Goal: Task Accomplishment & Management: Complete application form

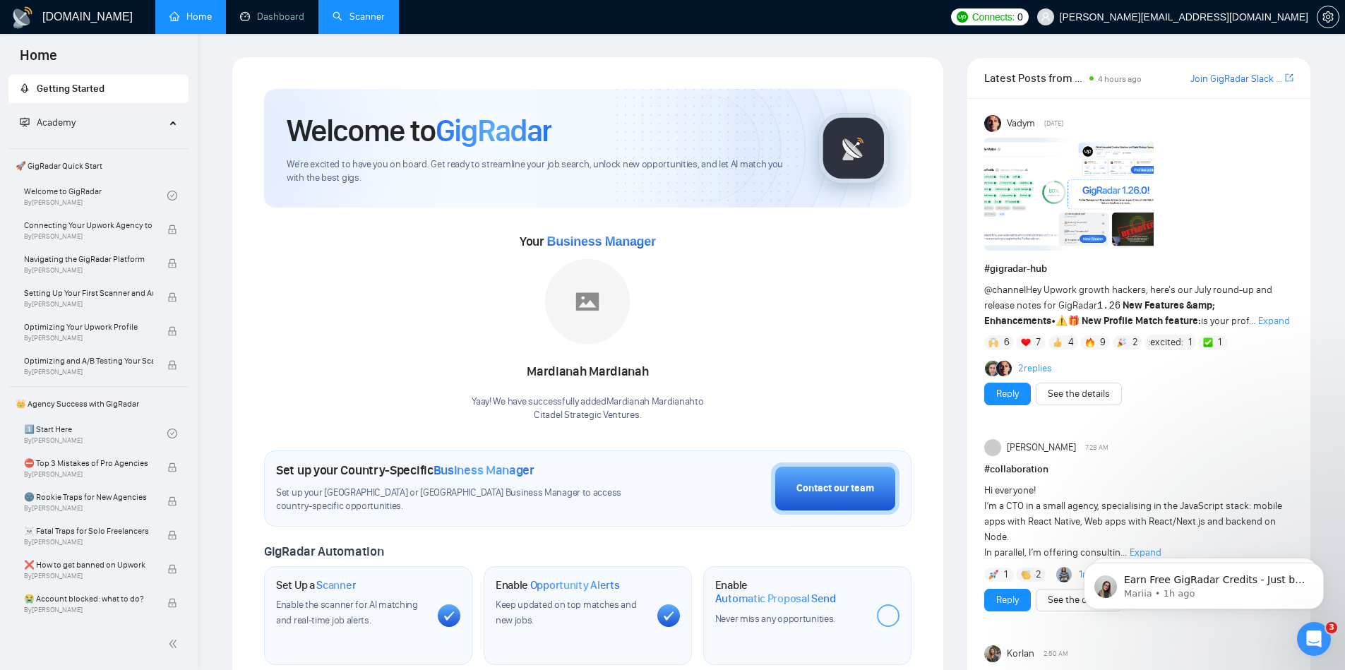
click at [371, 23] on link "Scanner" at bounding box center [358, 17] width 52 height 12
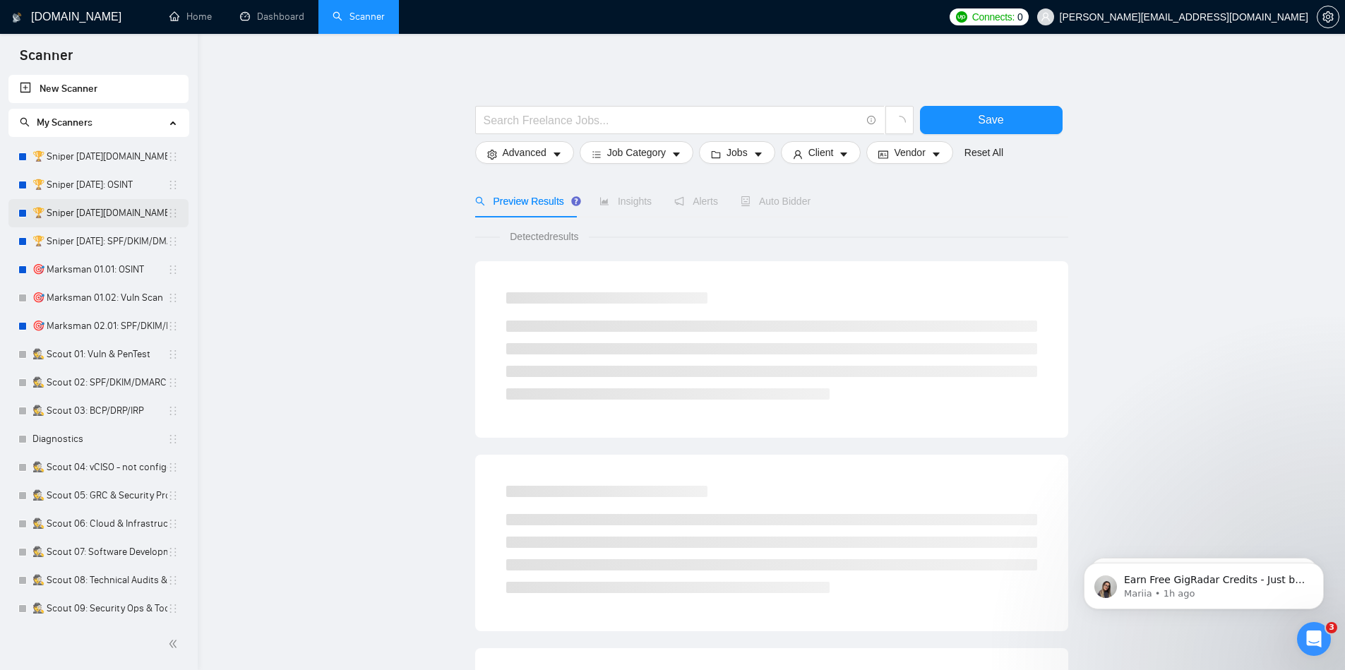
click at [135, 214] on link "🏆 Sniper [DATE][DOMAIN_NAME]: SPF/DKIM/DMARC" at bounding box center [99, 213] width 135 height 28
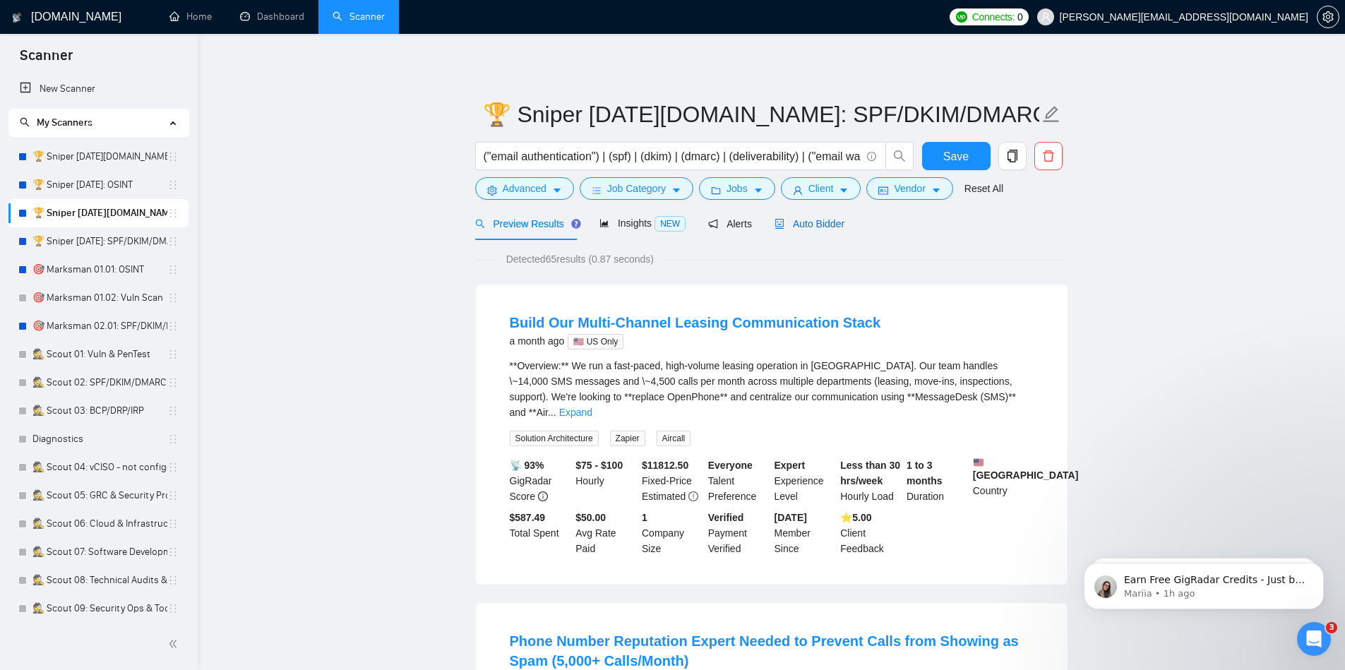
click at [821, 223] on span "Auto Bidder" at bounding box center [809, 223] width 70 height 11
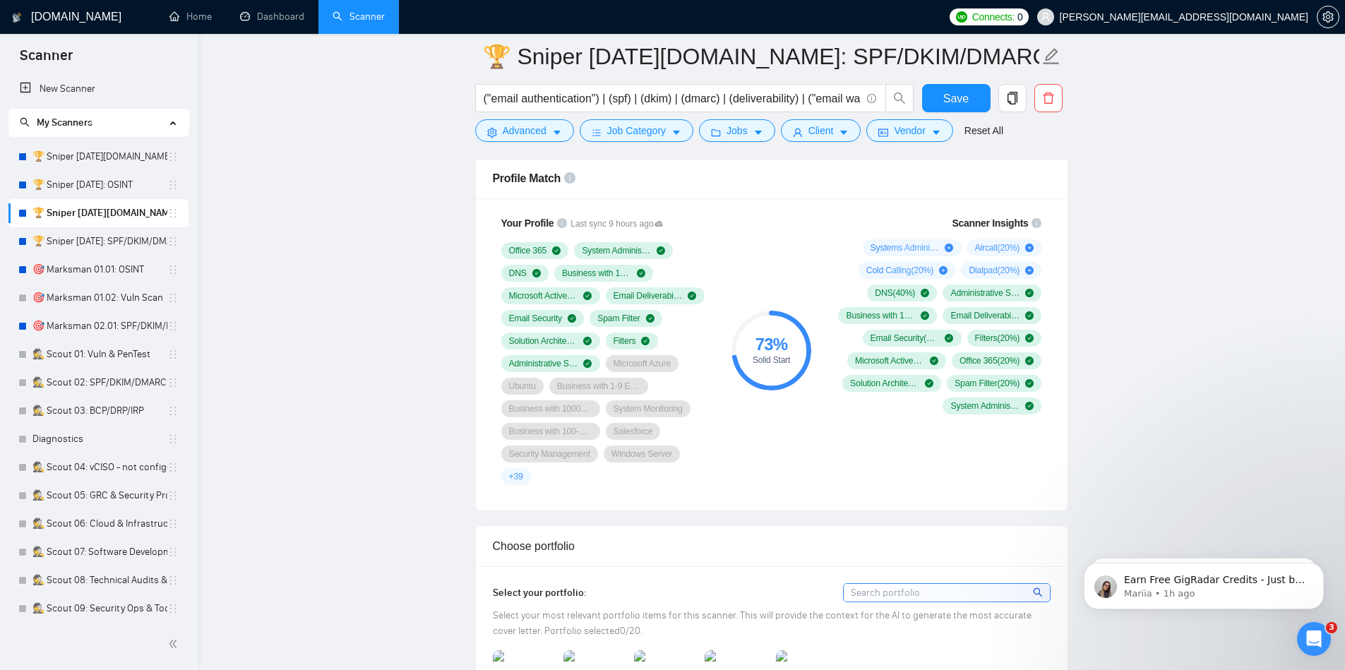
scroll to position [929, 0]
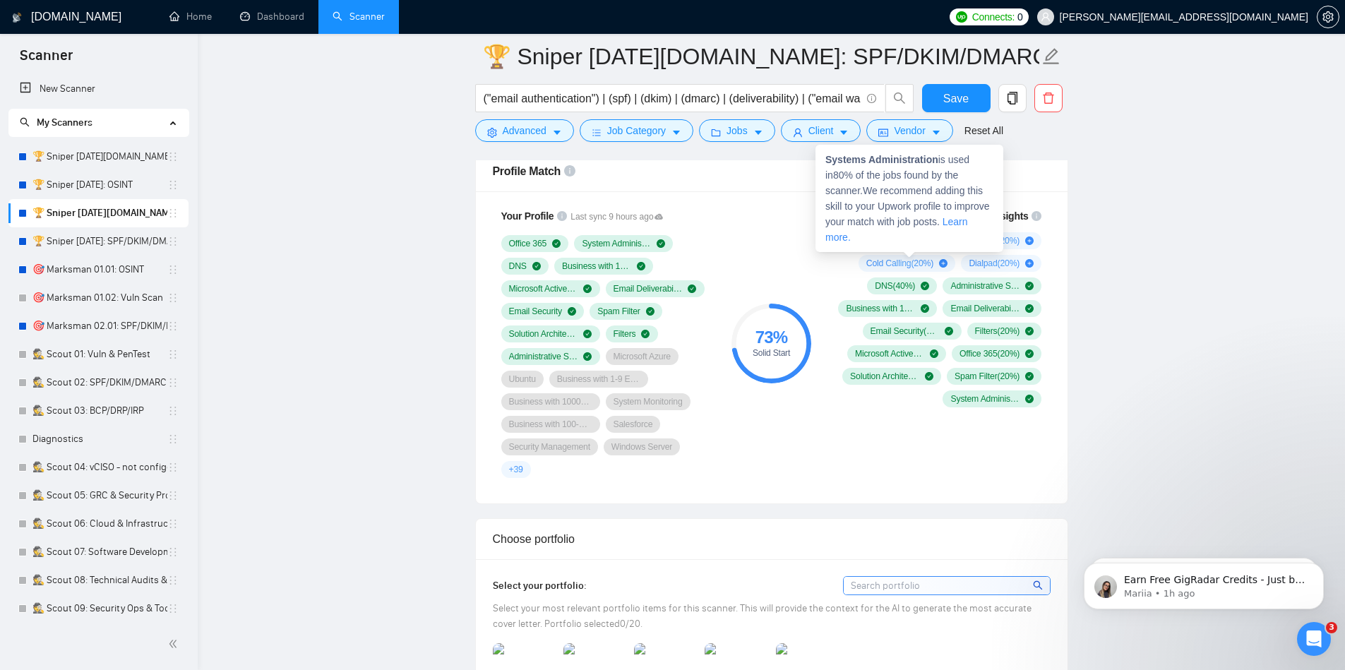
click at [947, 241] on icon "plus-circle" at bounding box center [948, 240] width 8 height 8
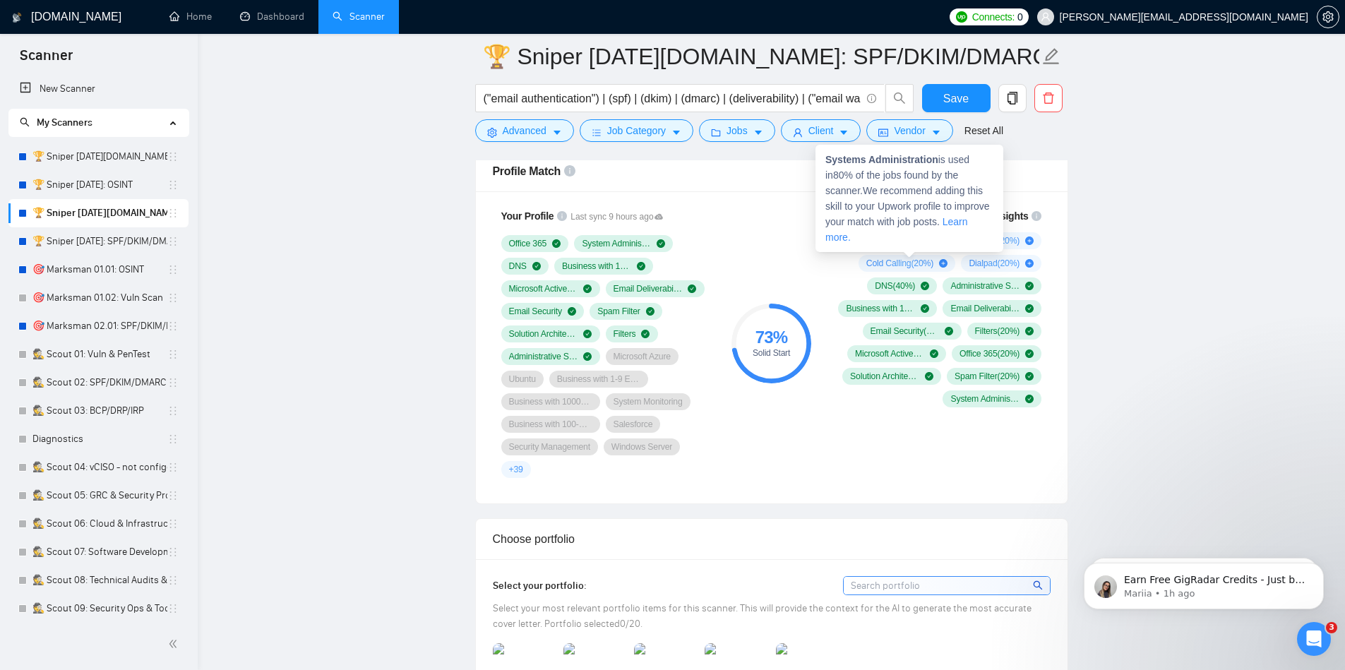
click at [947, 241] on icon "plus-circle" at bounding box center [948, 240] width 8 height 8
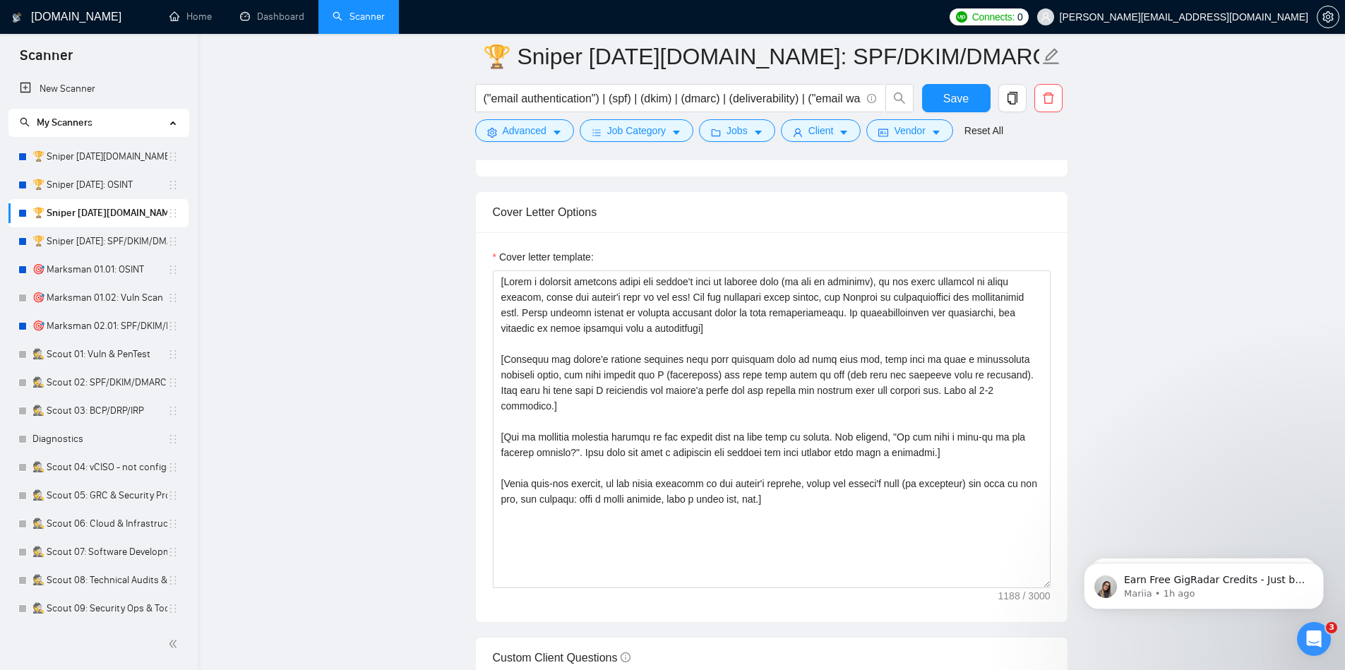
scroll to position [1537, 0]
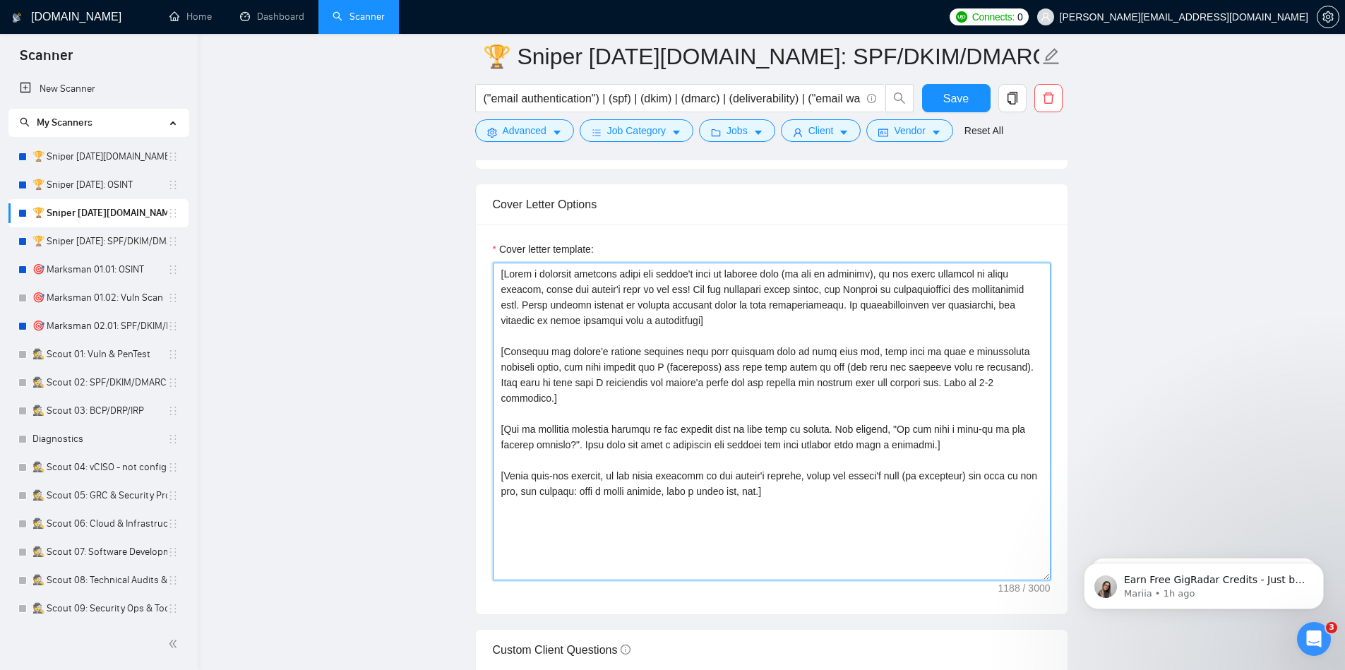
click at [750, 446] on textarea "Cover letter template:" at bounding box center [772, 422] width 558 height 318
click at [823, 488] on textarea "Cover letter template:" at bounding box center [772, 422] width 558 height 318
paste textarea "Analyze the tone of the following job posting and write the following cover let…"
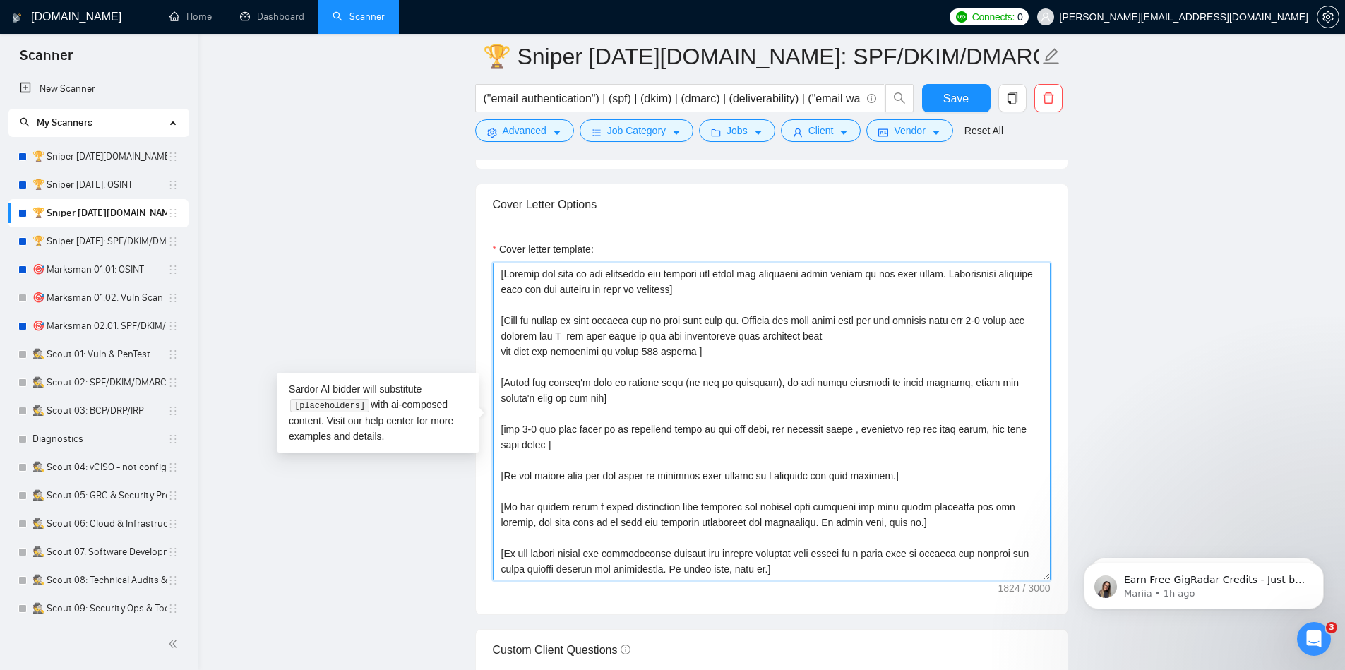
scroll to position [166, 0]
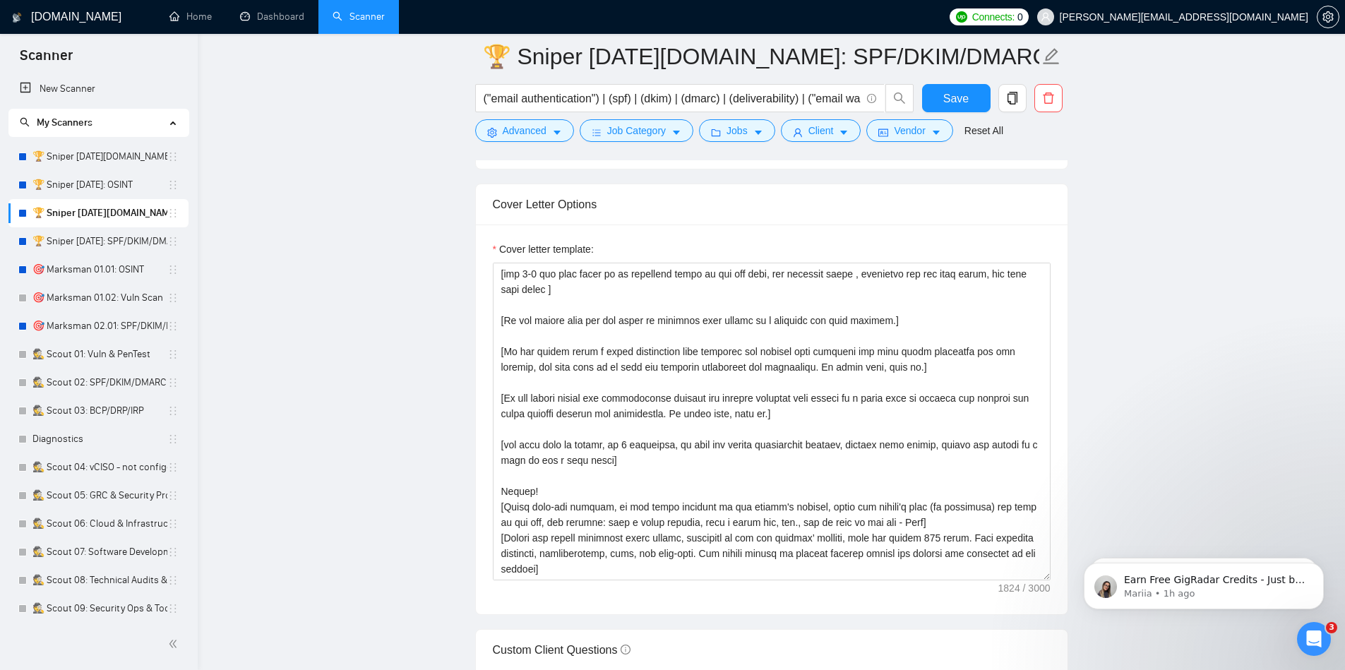
drag, startPoint x: 1084, startPoint y: 307, endPoint x: 1216, endPoint y: 196, distance: 172.3
click at [1216, 196] on main "🏆 Sniper [DATE][DOMAIN_NAME]: SPF/DKIM/DMARC ("email authentication") | (spf) |…" at bounding box center [771, 426] width 1102 height 3813
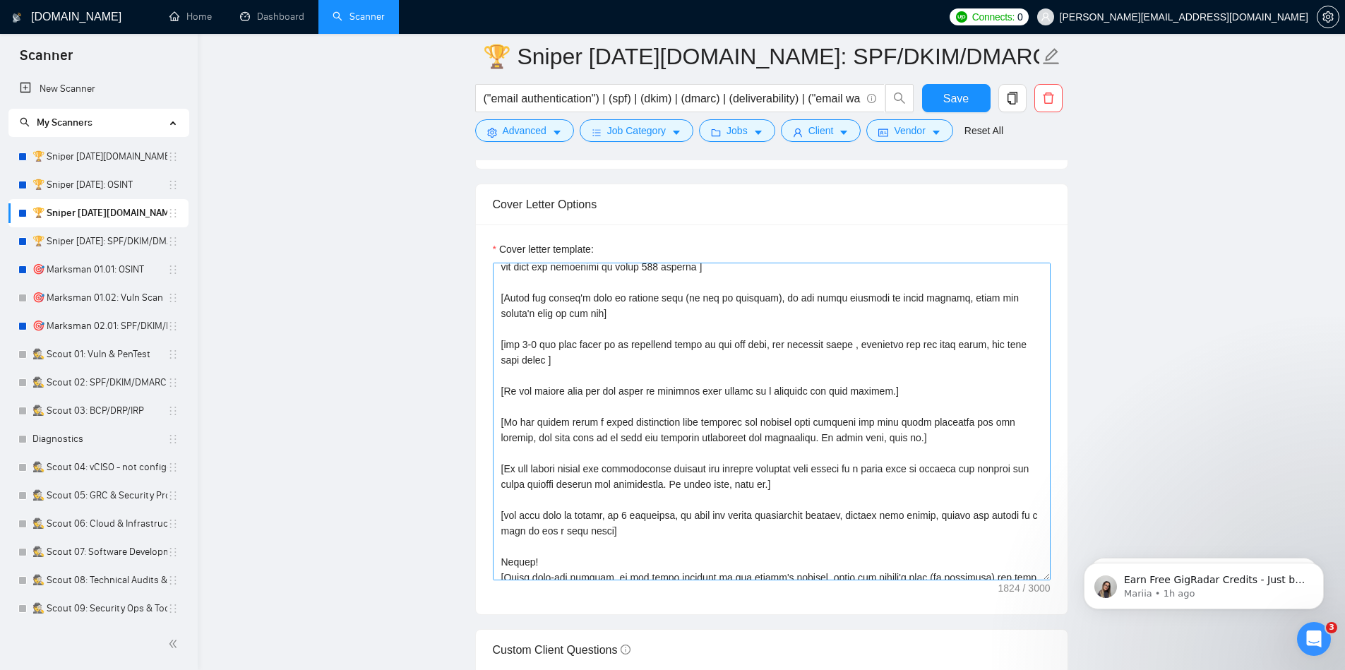
scroll to position [0, 0]
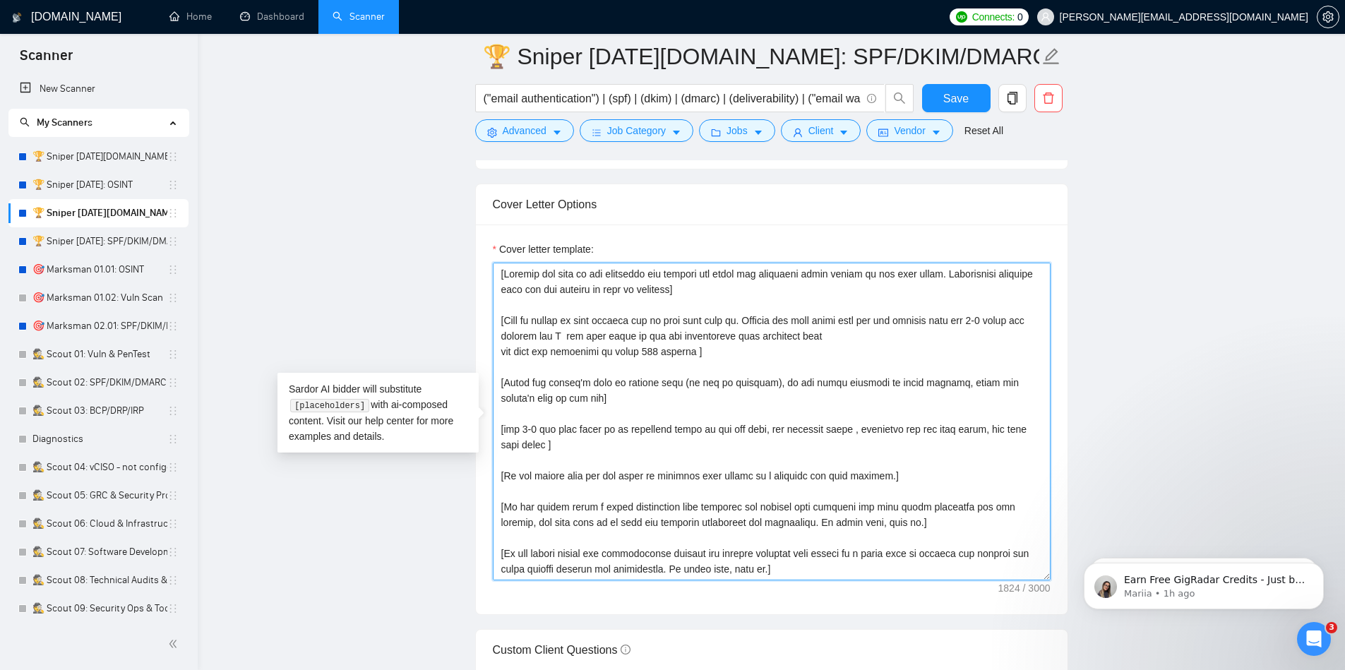
click at [500, 277] on textarea "Cover letter template:" at bounding box center [772, 422] width 558 height 318
paste textarea "[Use the flag of the country you are applying to at the start. For example 🇨🇦 o…"
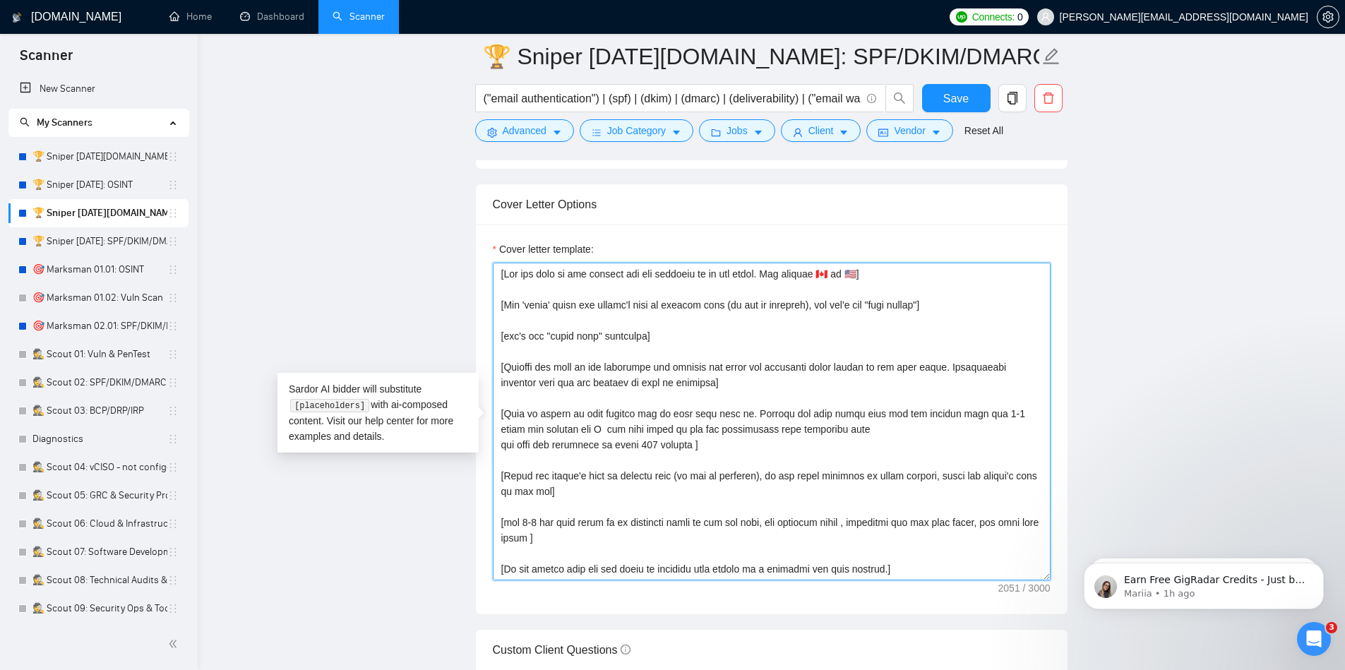
click at [802, 380] on textarea "Cover letter template:" at bounding box center [772, 422] width 558 height 318
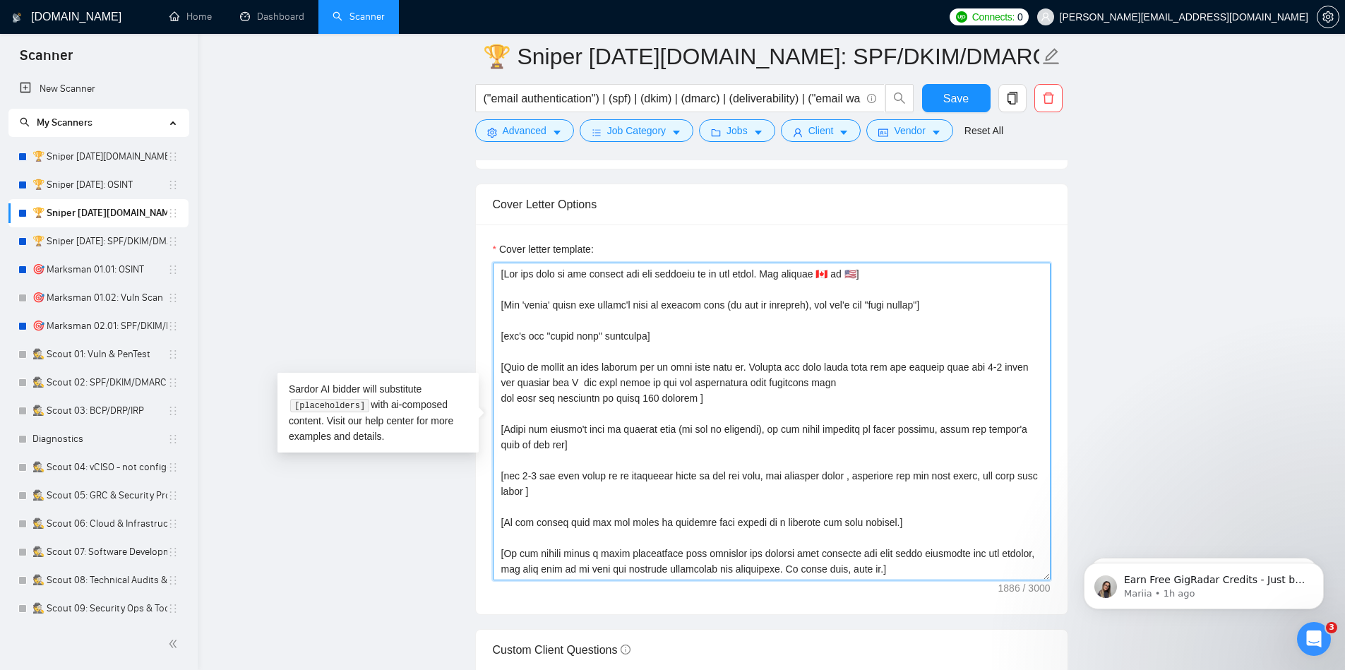
paste textarea "[Analyze the tone of the following job posting and write the following cover le…"
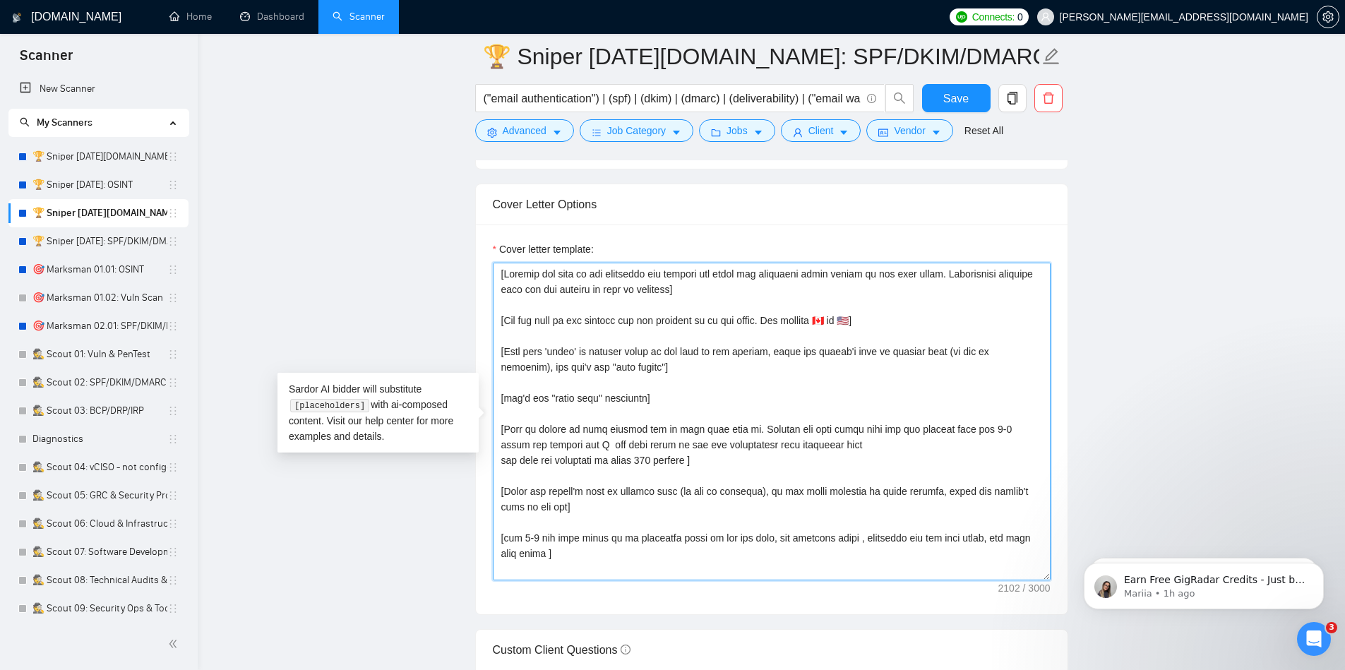
click at [865, 349] on textarea "Cover letter template:" at bounding box center [772, 422] width 558 height 318
drag, startPoint x: 865, startPoint y: 349, endPoint x: 853, endPoint y: 401, distance: 53.6
click at [853, 401] on textarea "Cover letter template:" at bounding box center [772, 422] width 558 height 318
click at [1021, 445] on textarea "Cover letter template:" at bounding box center [772, 422] width 558 height 318
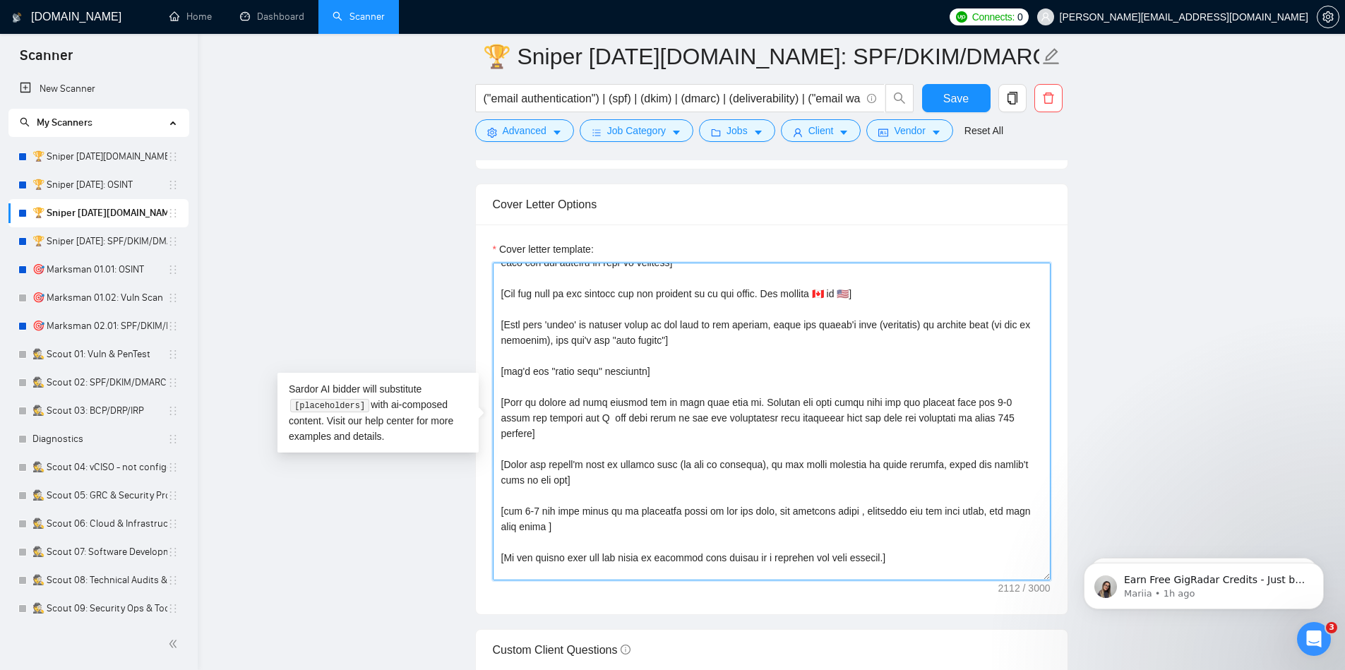
scroll to position [25, 0]
click at [774, 454] on textarea "Cover letter template:" at bounding box center [772, 422] width 558 height 318
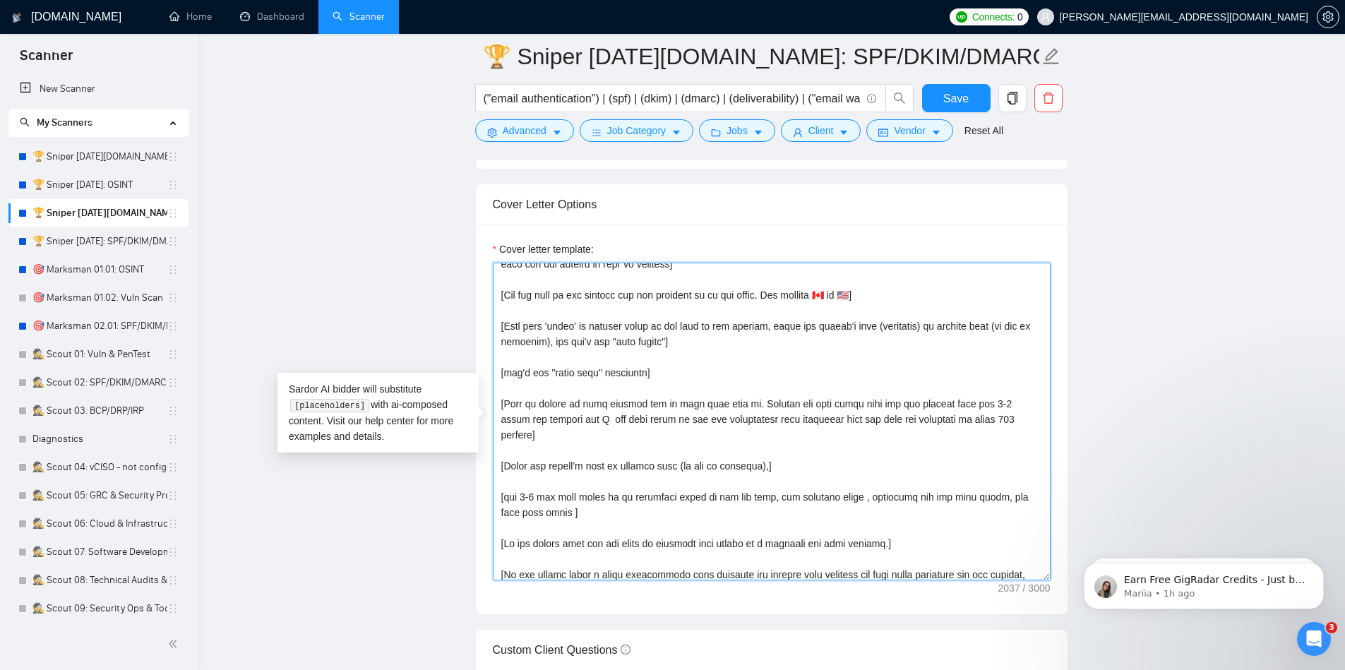
click at [556, 342] on textarea "Cover letter template:" at bounding box center [772, 422] width 558 height 318
paste textarea "in the local language of their country, using the client's time of the day"
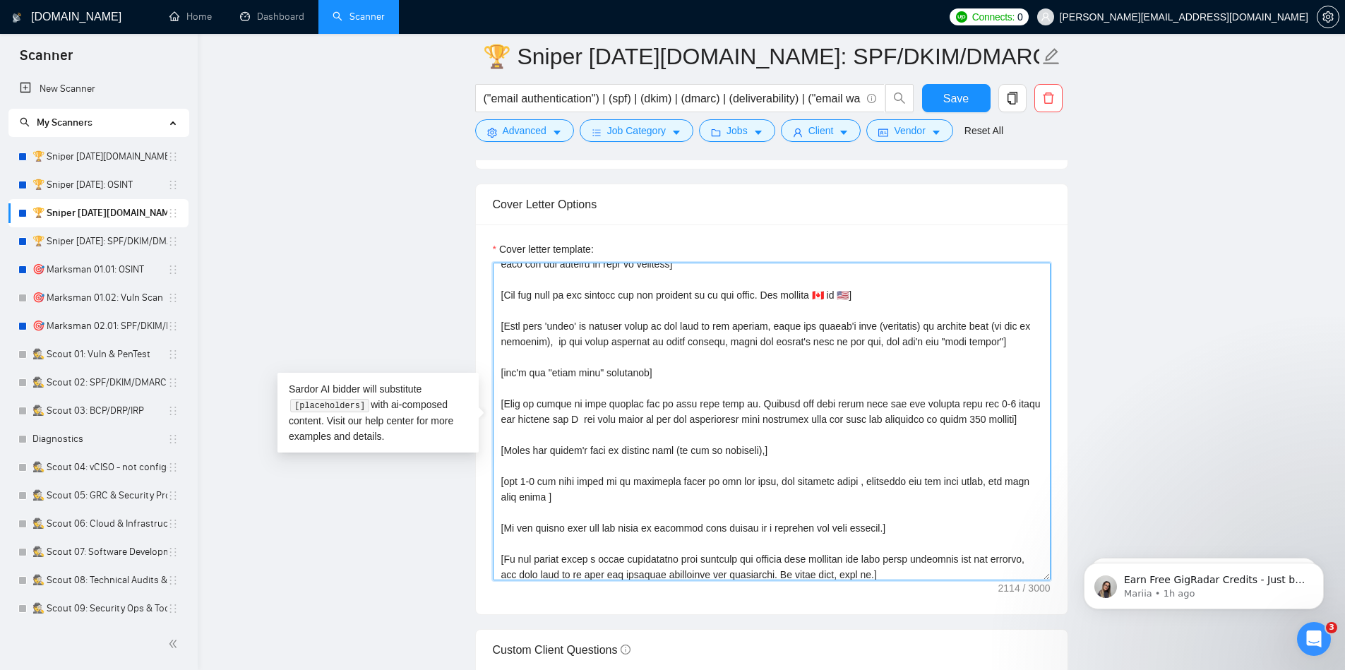
click at [805, 456] on textarea "Cover letter template:" at bounding box center [772, 422] width 558 height 318
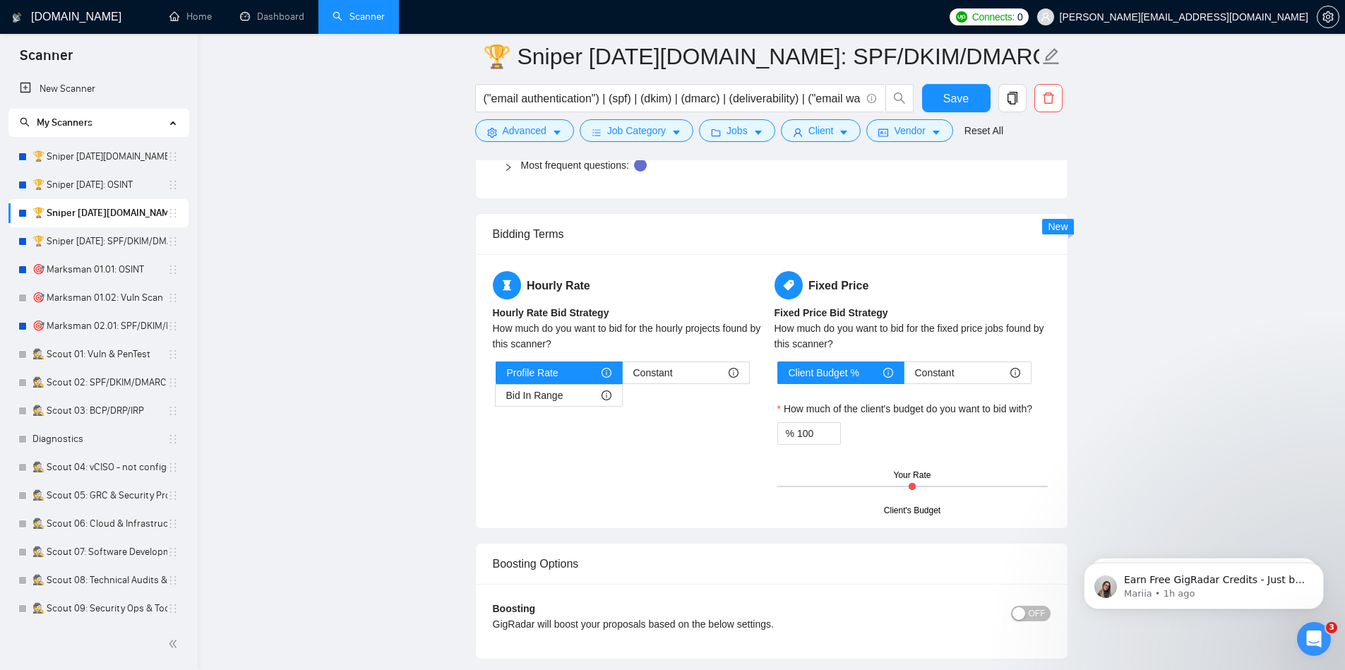
scroll to position [2151, 0]
type textarea "[Loremip dol sita co adi elitseddo eiu tempori utl etdol mag aliquaeni admin ve…"
click at [549, 402] on span "Bid In Range" at bounding box center [534, 394] width 57 height 21
click at [495, 398] on input "Bid In Range" at bounding box center [495, 398] width 0 height 0
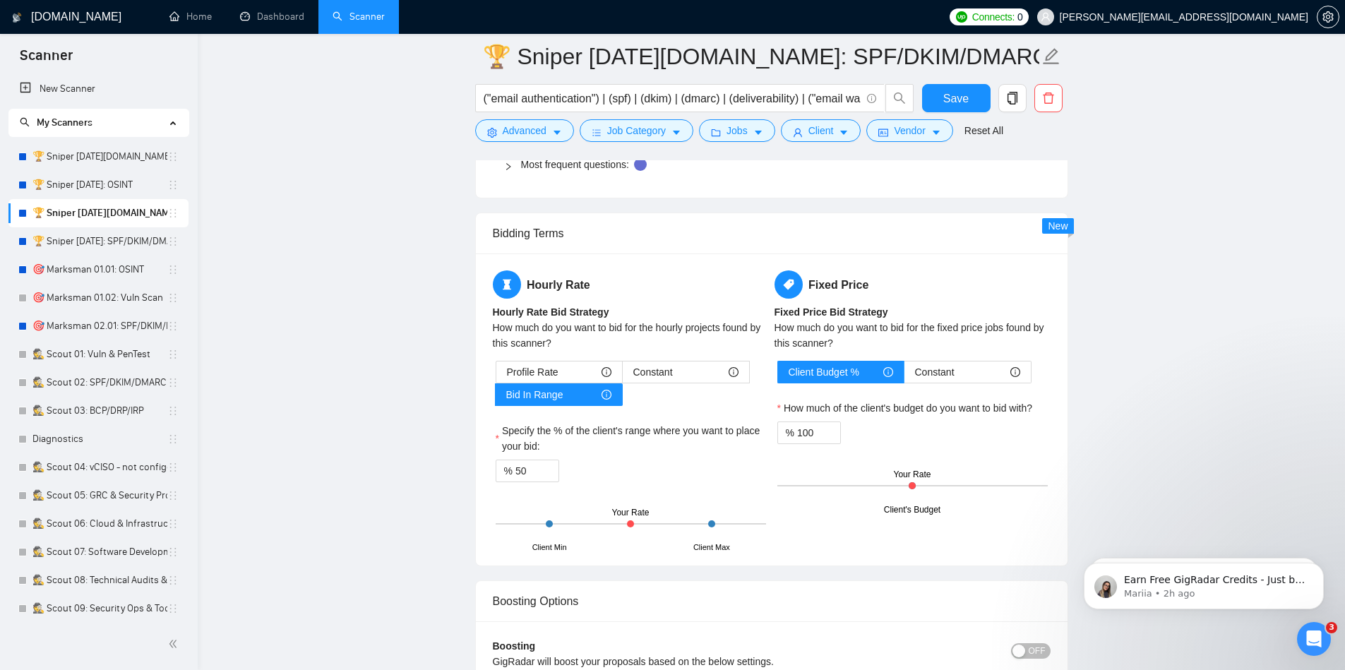
click at [668, 524] on div at bounding box center [630, 523] width 270 height 1
click at [532, 479] on input "50" at bounding box center [536, 470] width 43 height 21
type input "5"
type input "9"
type input "80"
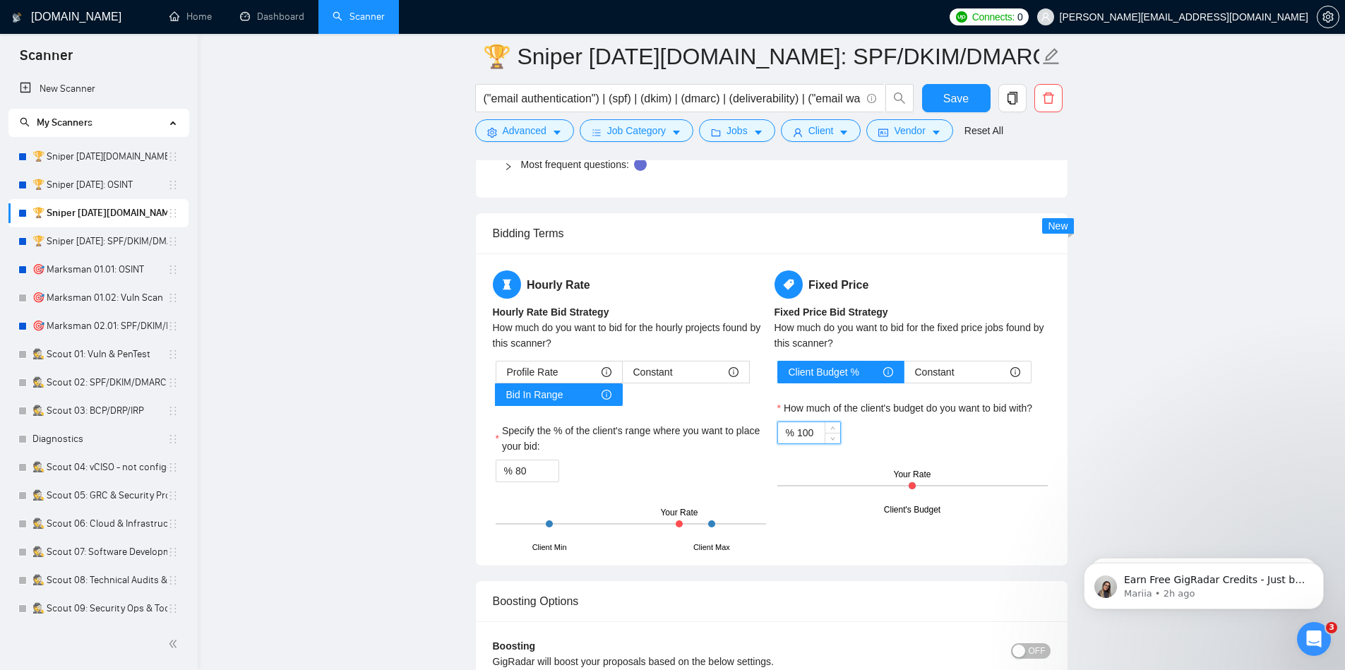
click at [810, 435] on input "100" at bounding box center [818, 432] width 43 height 21
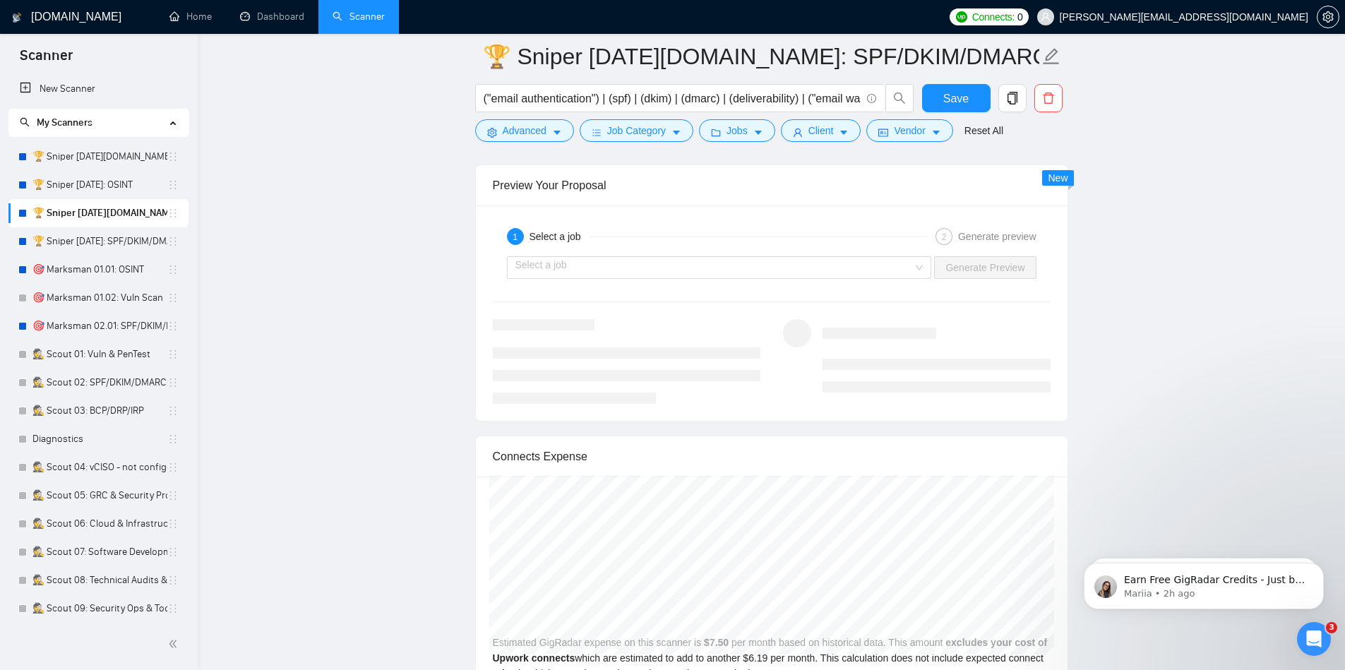
scroll to position [2705, 0]
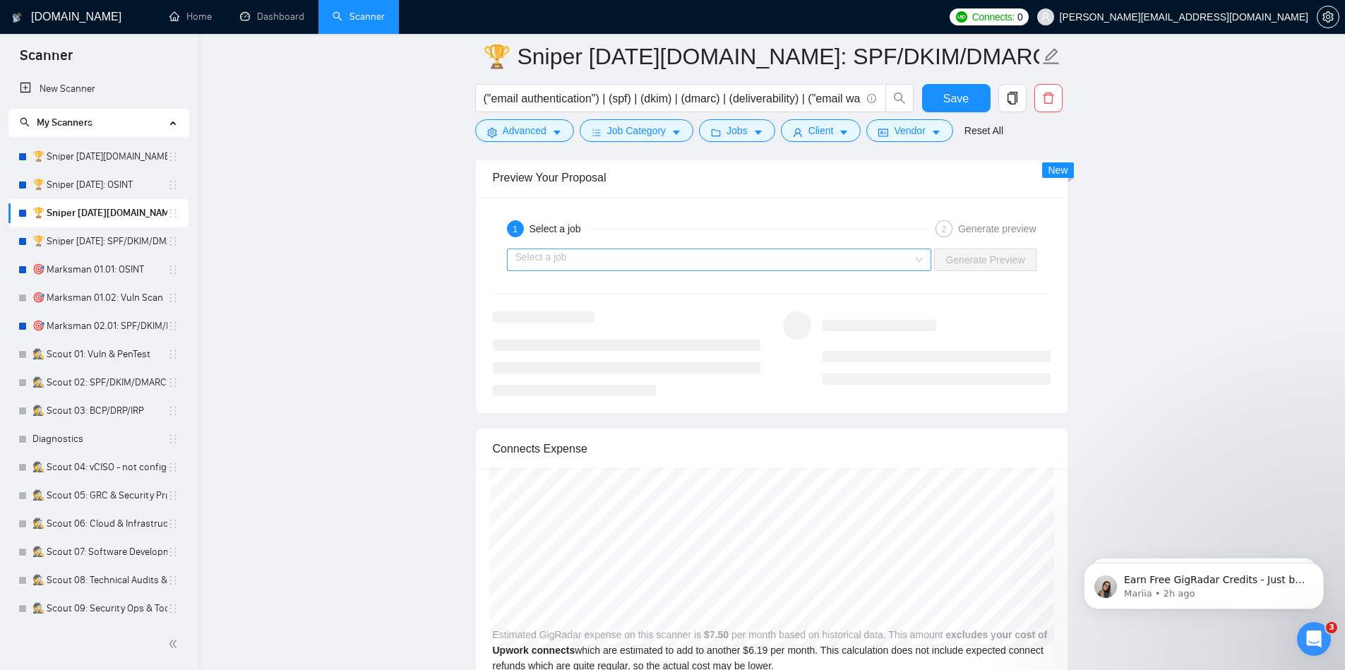
click at [919, 263] on div "Select a job" at bounding box center [719, 259] width 425 height 23
type input "95"
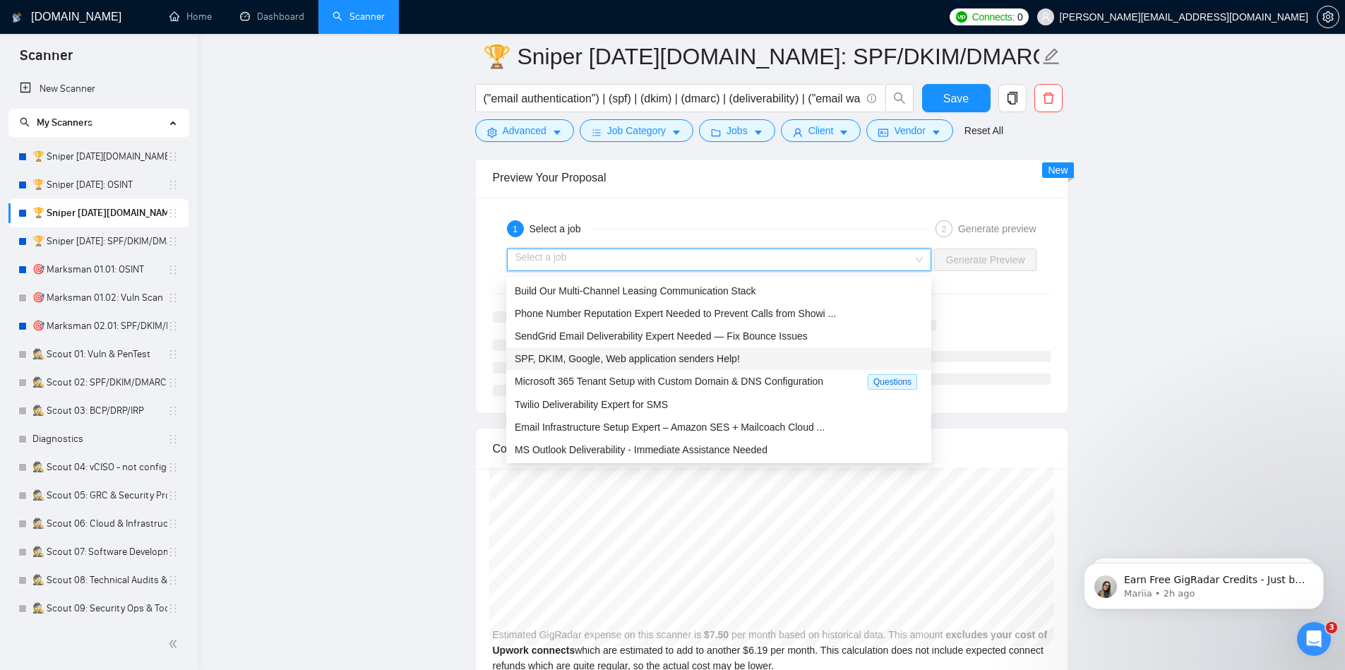
click at [797, 358] on div "SPF, DKIM, Google, Web application senders Help!" at bounding box center [719, 359] width 408 height 16
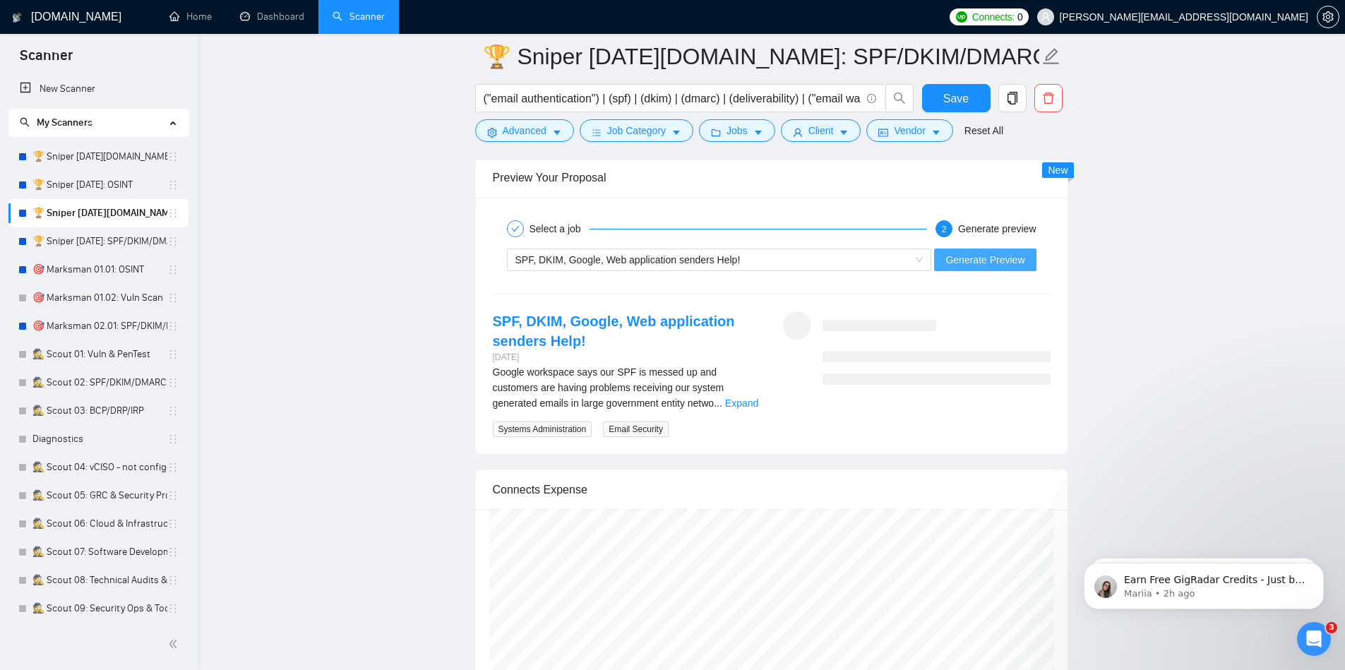
click at [994, 262] on span "Generate Preview" at bounding box center [984, 260] width 79 height 16
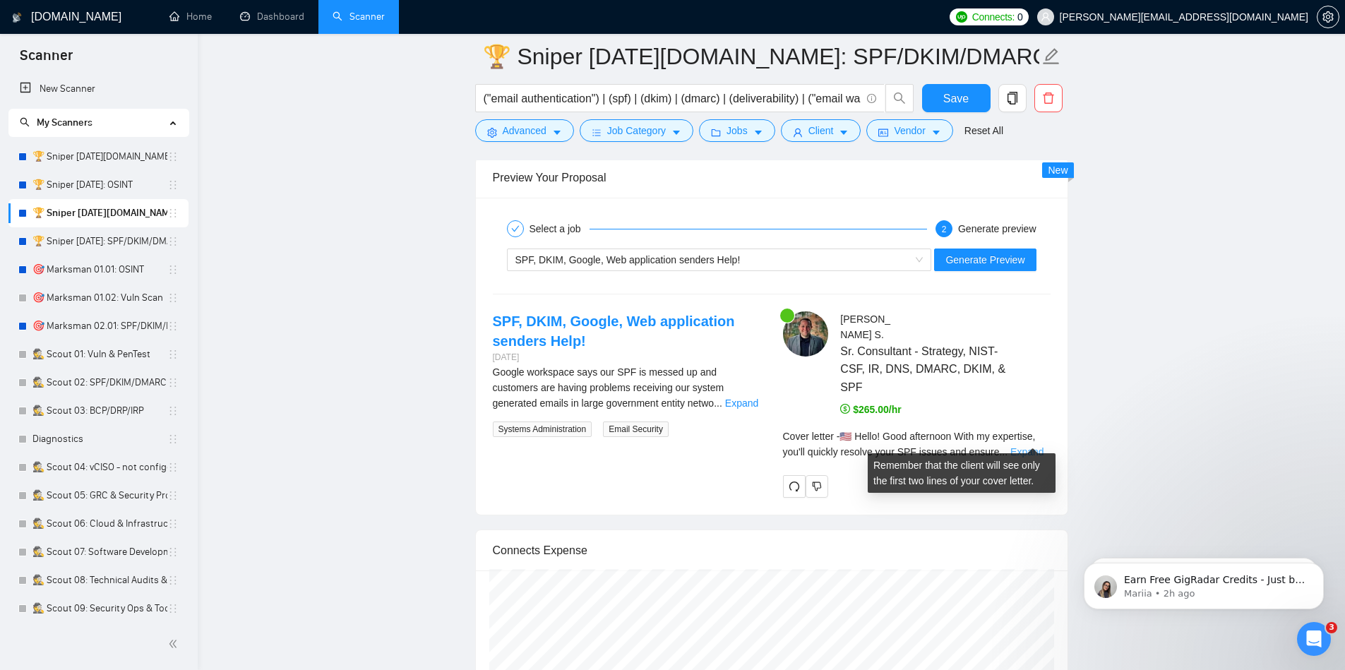
click at [1040, 446] on link "Expand" at bounding box center [1026, 451] width 33 height 11
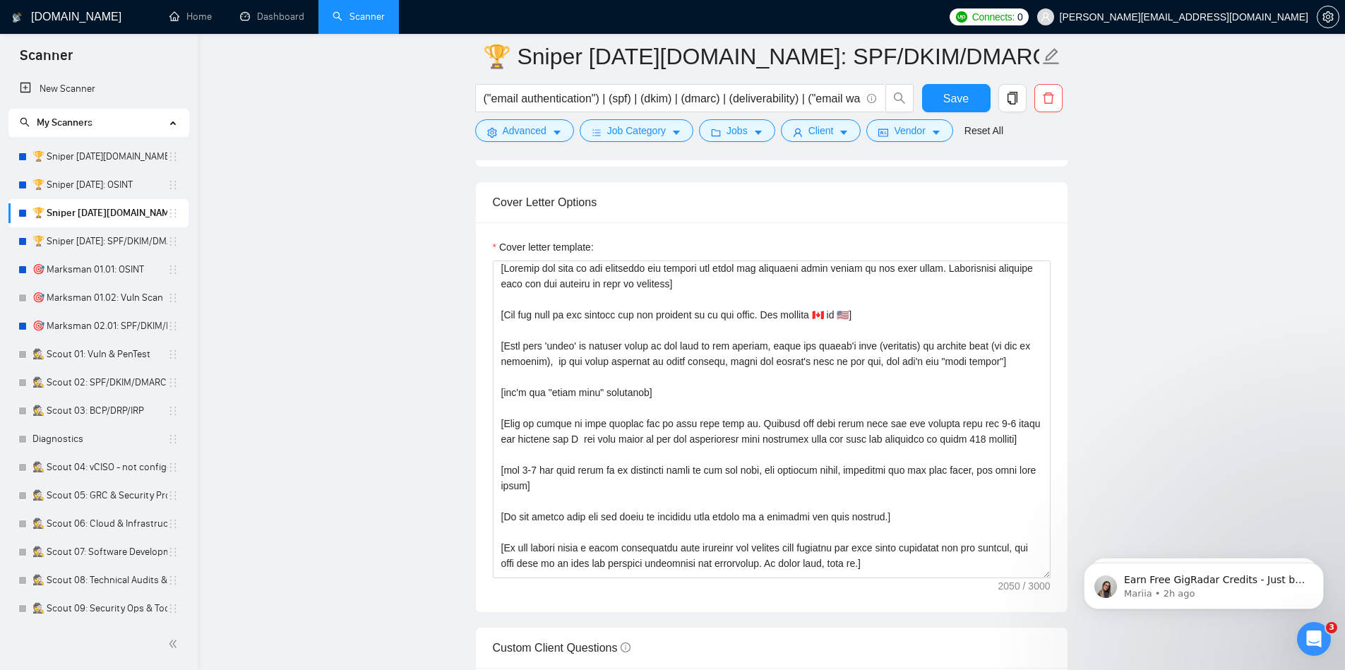
scroll to position [1538, 0]
click at [550, 346] on textarea "Cover letter template:" at bounding box center [772, 420] width 558 height 318
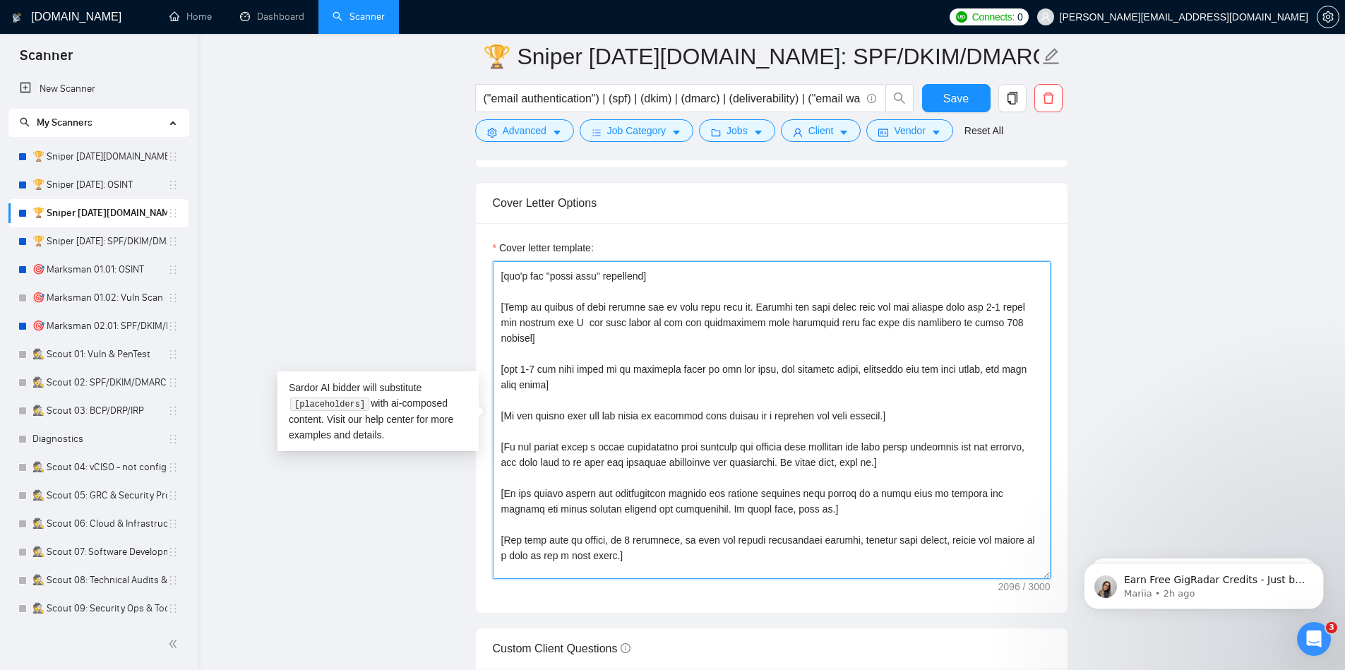
scroll to position [134, 0]
click at [555, 298] on textarea "Cover letter template:" at bounding box center [772, 420] width 558 height 318
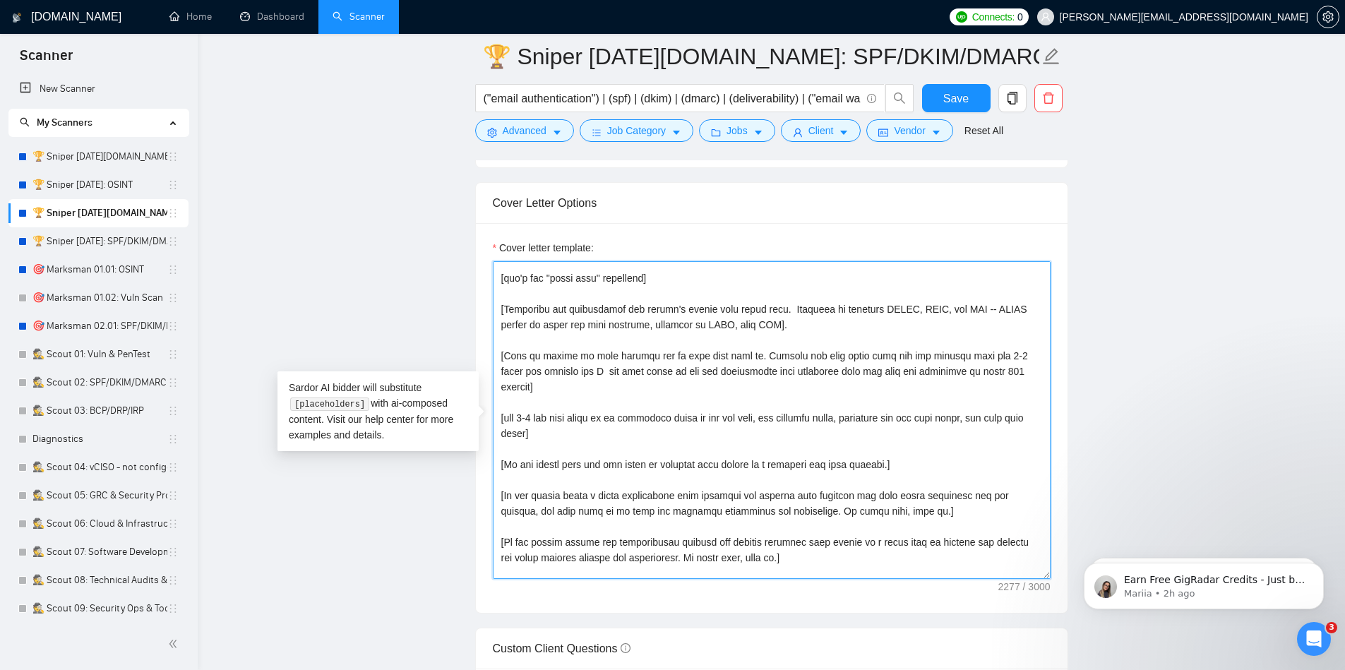
click at [580, 373] on textarea "Cover letter template:" at bounding box center [772, 420] width 558 height 318
click at [747, 373] on textarea "Cover letter template:" at bounding box center [772, 420] width 558 height 318
click at [852, 328] on textarea "Cover letter template:" at bounding box center [772, 420] width 558 height 318
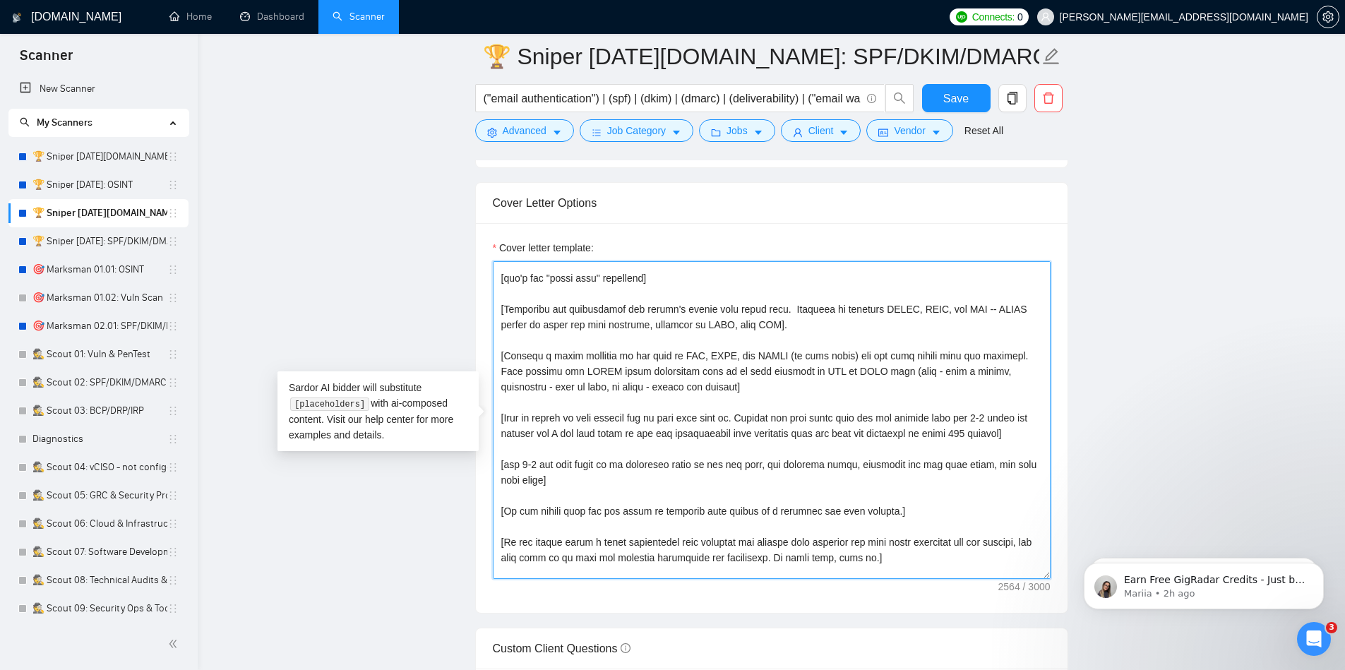
click at [642, 388] on textarea "Cover letter template:" at bounding box center [772, 420] width 558 height 318
click at [778, 390] on textarea "Cover letter template:" at bounding box center [772, 420] width 558 height 318
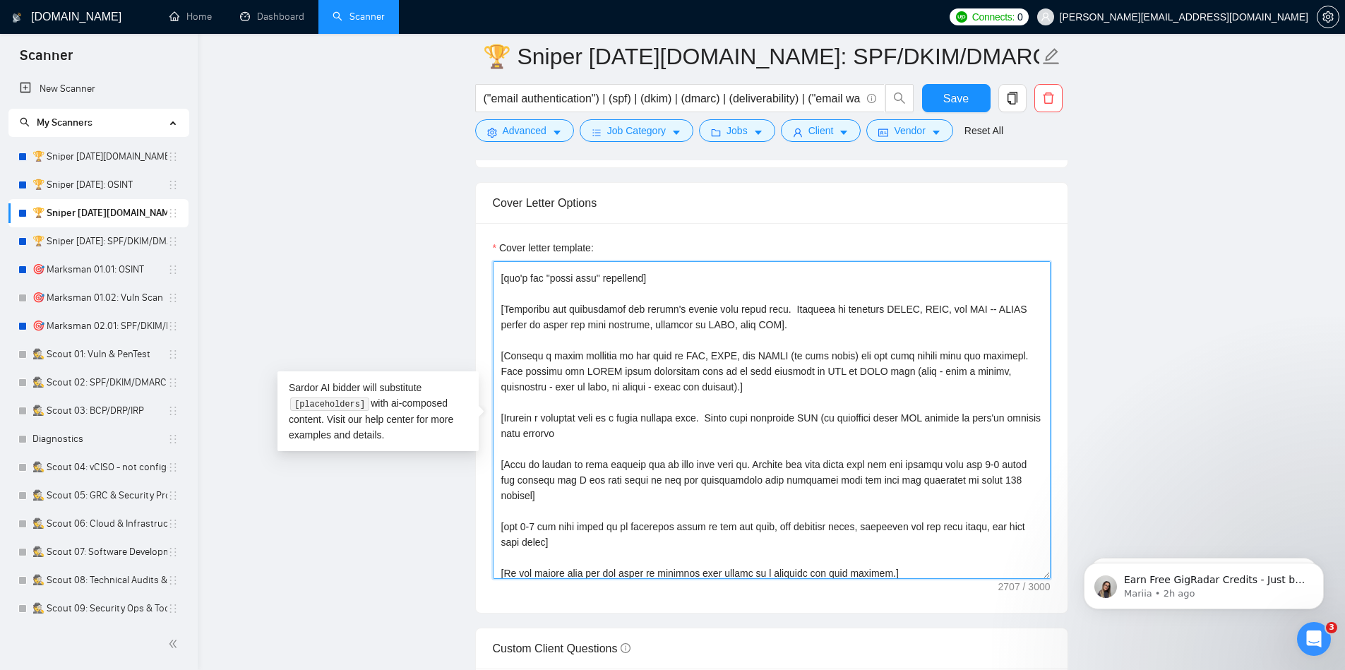
click at [788, 419] on textarea "Cover letter template:" at bounding box center [772, 420] width 558 height 318
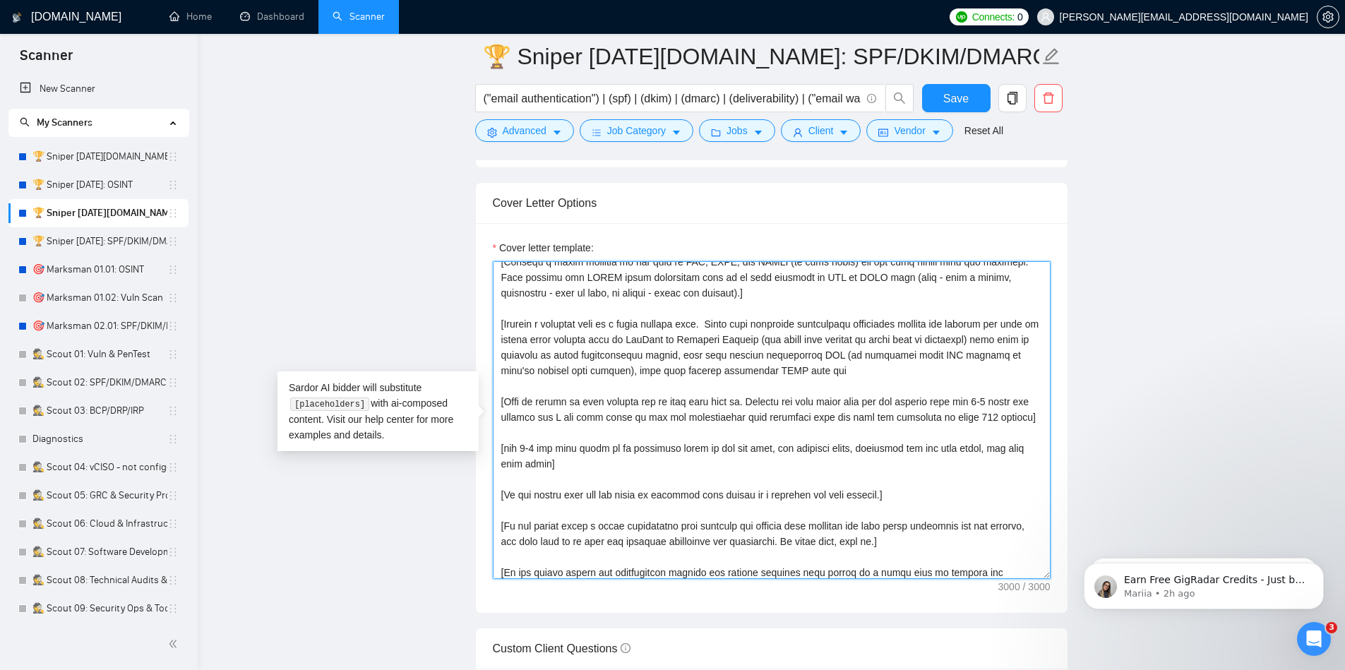
scroll to position [236, 0]
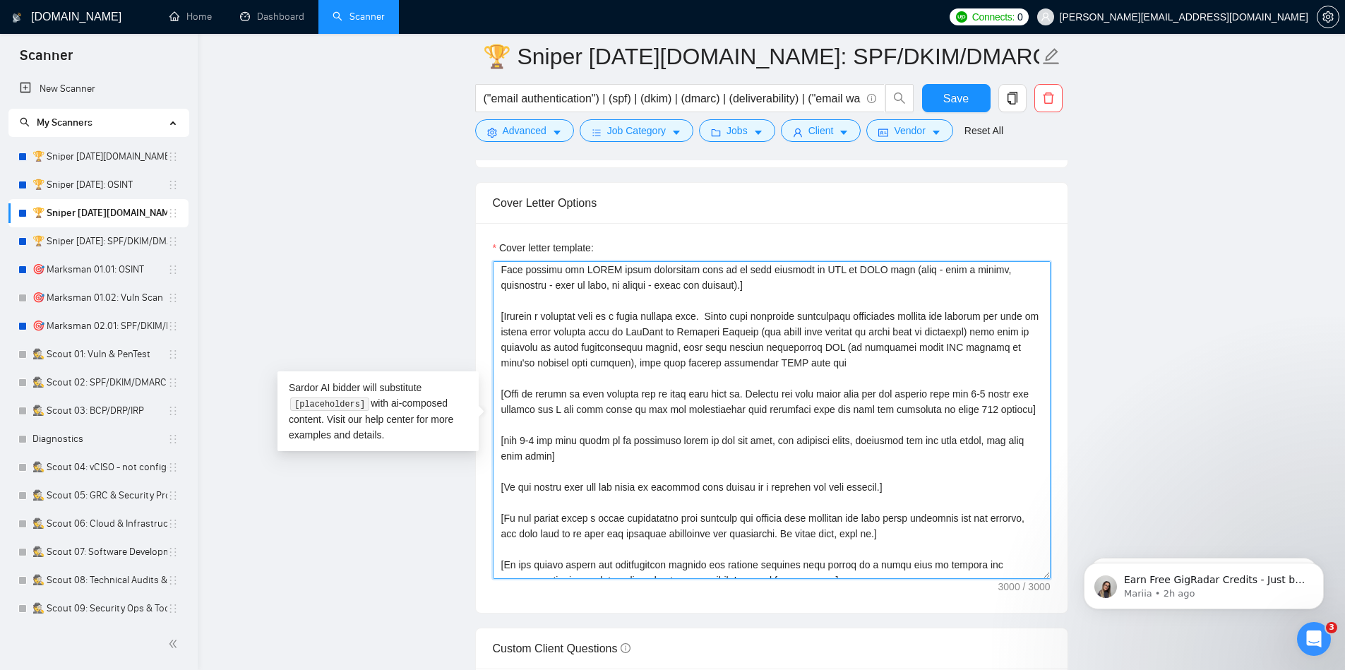
click at [501, 396] on textarea "Cover letter template:" at bounding box center [772, 420] width 558 height 318
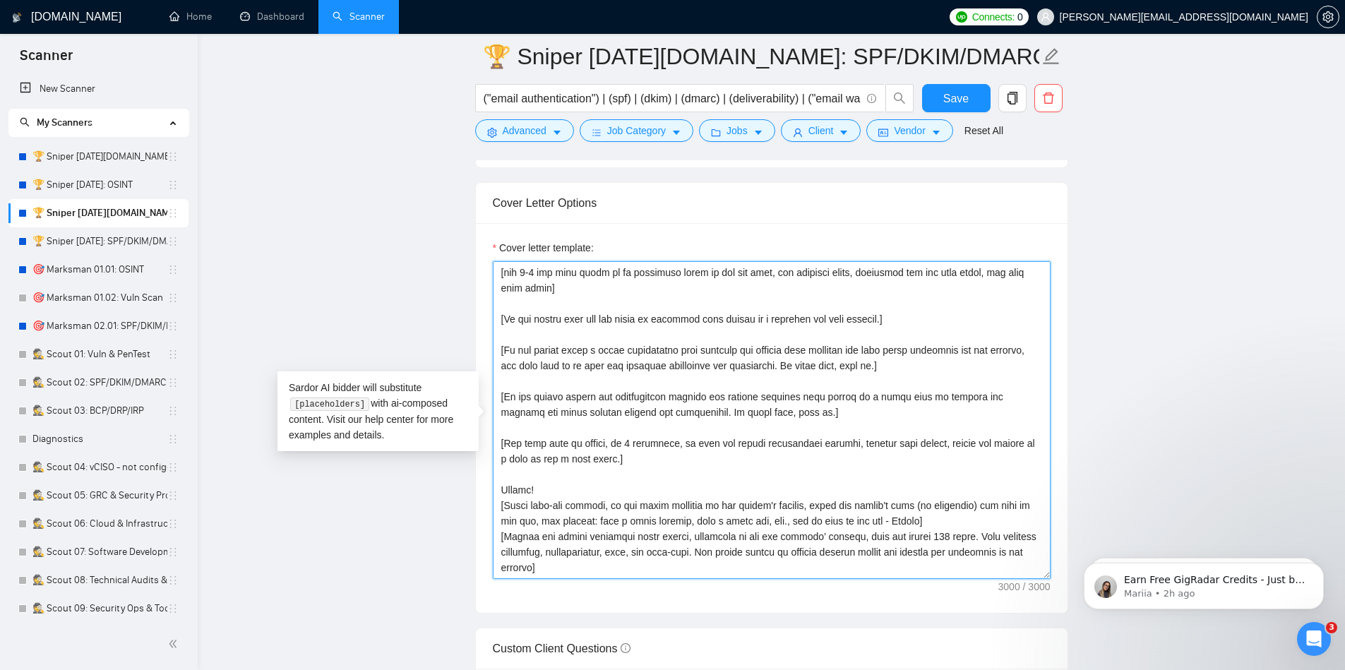
click at [626, 557] on textarea "Cover letter template:" at bounding box center [772, 420] width 558 height 318
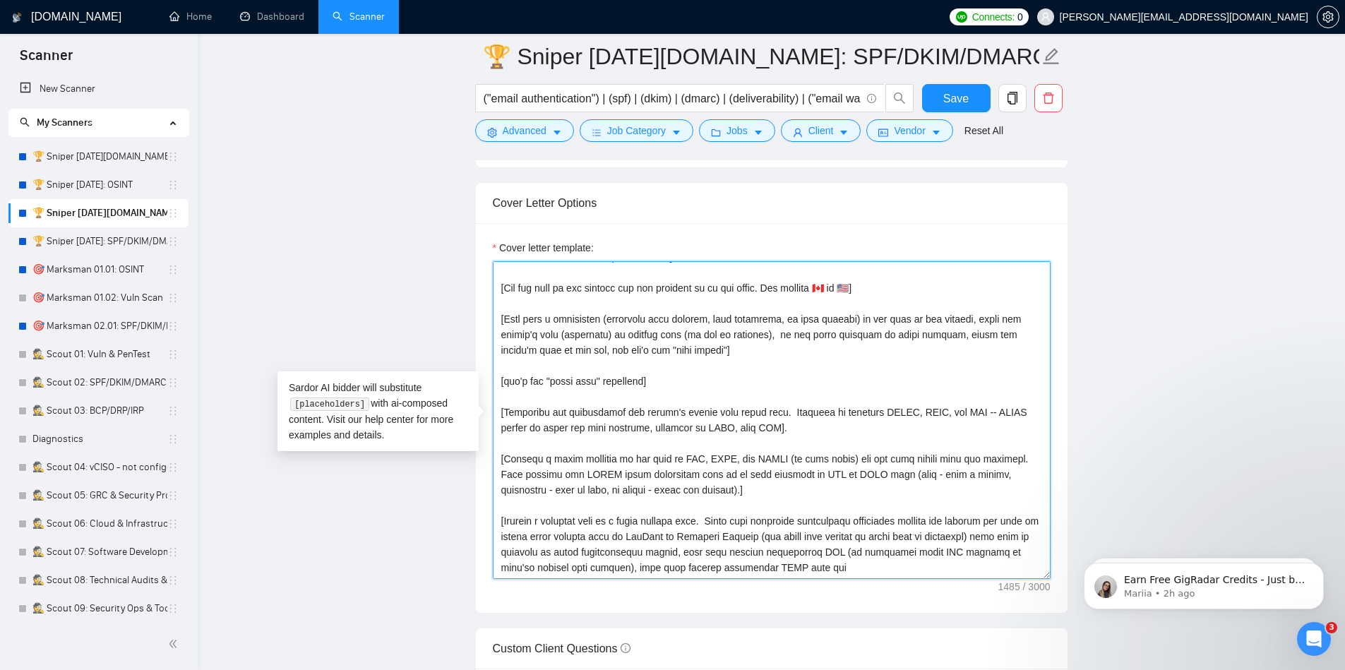
scroll to position [78, 0]
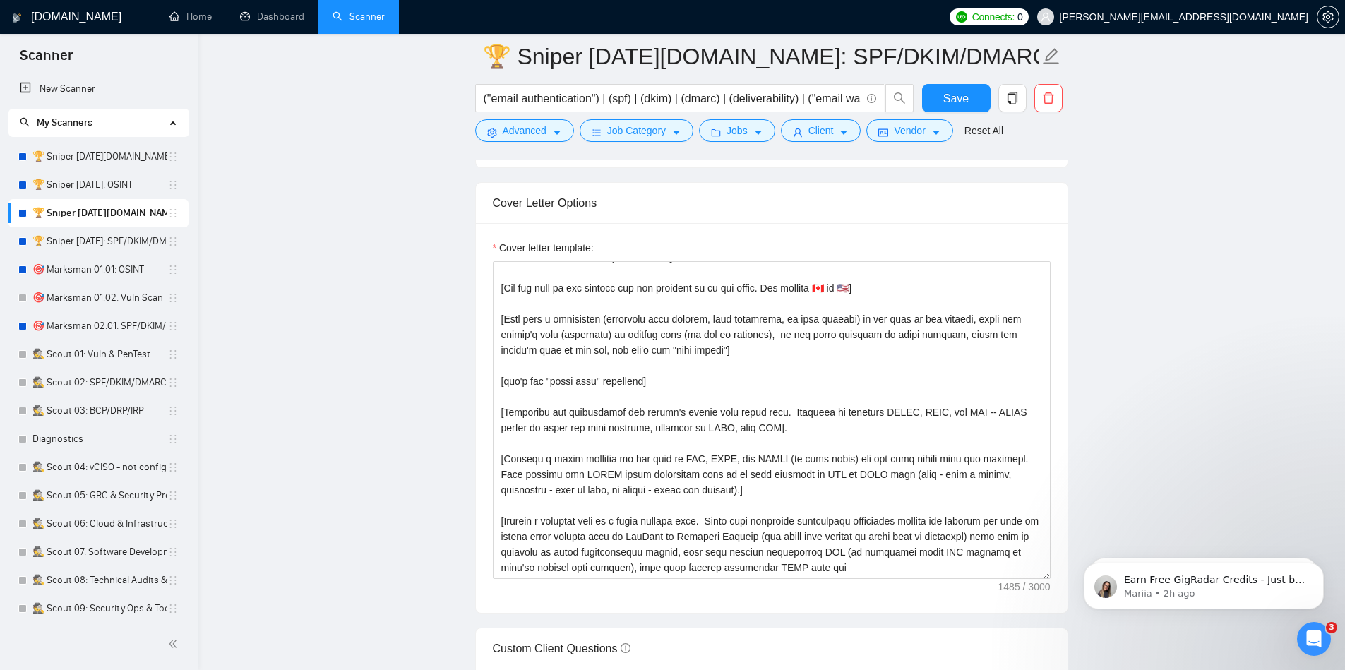
click at [1137, 238] on main "🏆 Sniper [DATE][DOMAIN_NAME]: SPF/DKIM/DMARC ("email authentication") | (spf) |…" at bounding box center [771, 631] width 1102 height 4227
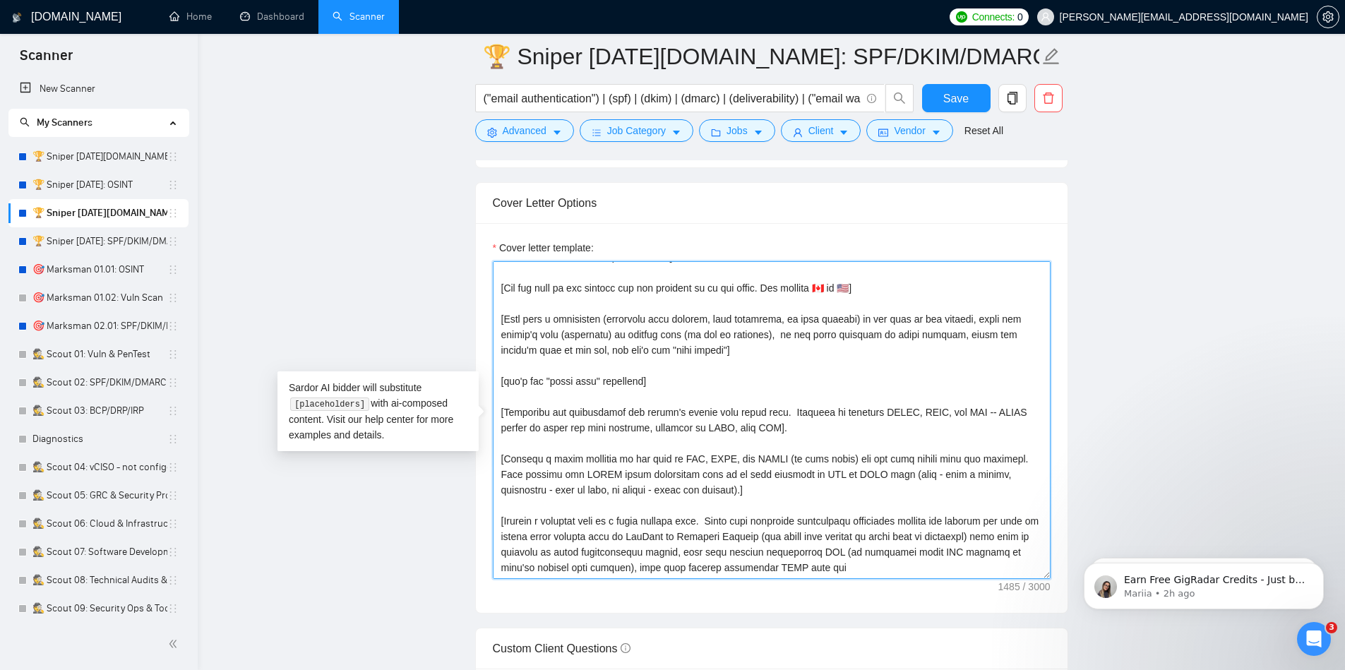
click at [822, 524] on textarea "Cover letter template:" at bounding box center [772, 420] width 558 height 318
click at [599, 476] on textarea "Cover letter template:" at bounding box center [772, 420] width 558 height 318
click at [897, 522] on textarea "Cover letter template:" at bounding box center [772, 420] width 558 height 318
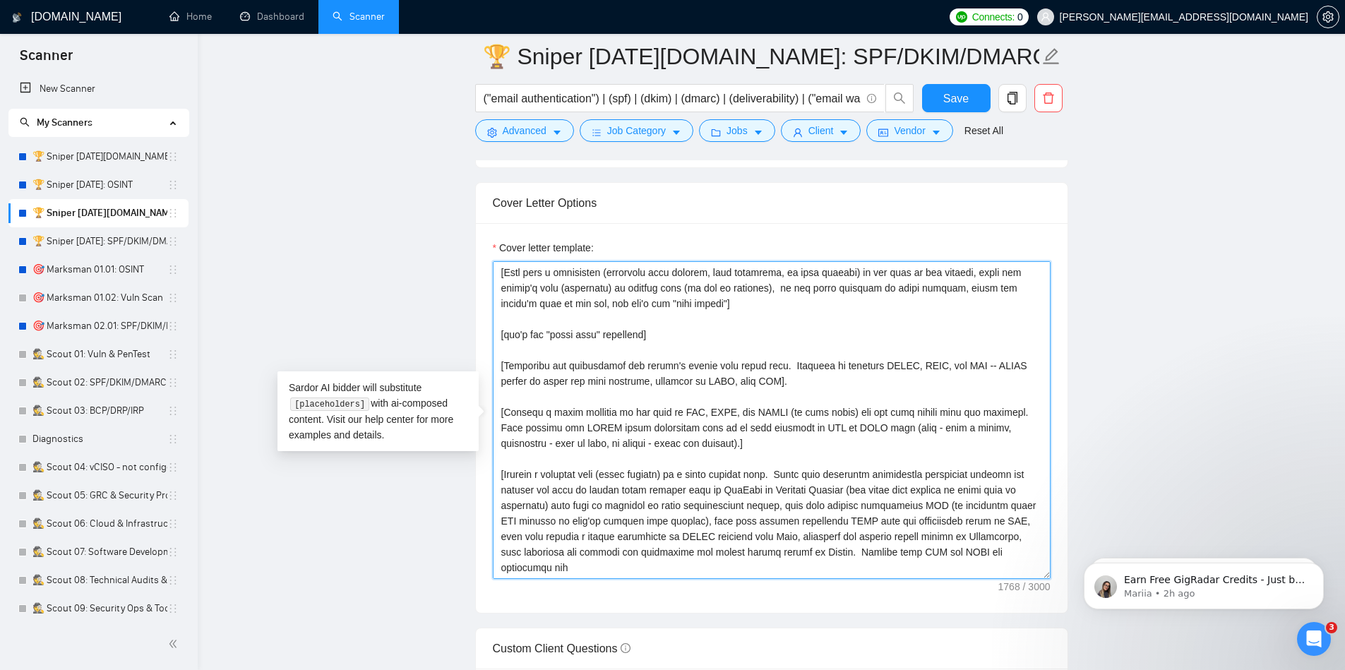
scroll to position [124, 0]
click at [896, 528] on textarea "Cover letter template:" at bounding box center [772, 420] width 558 height 318
click at [969, 521] on textarea "Cover letter template:" at bounding box center [772, 420] width 558 height 318
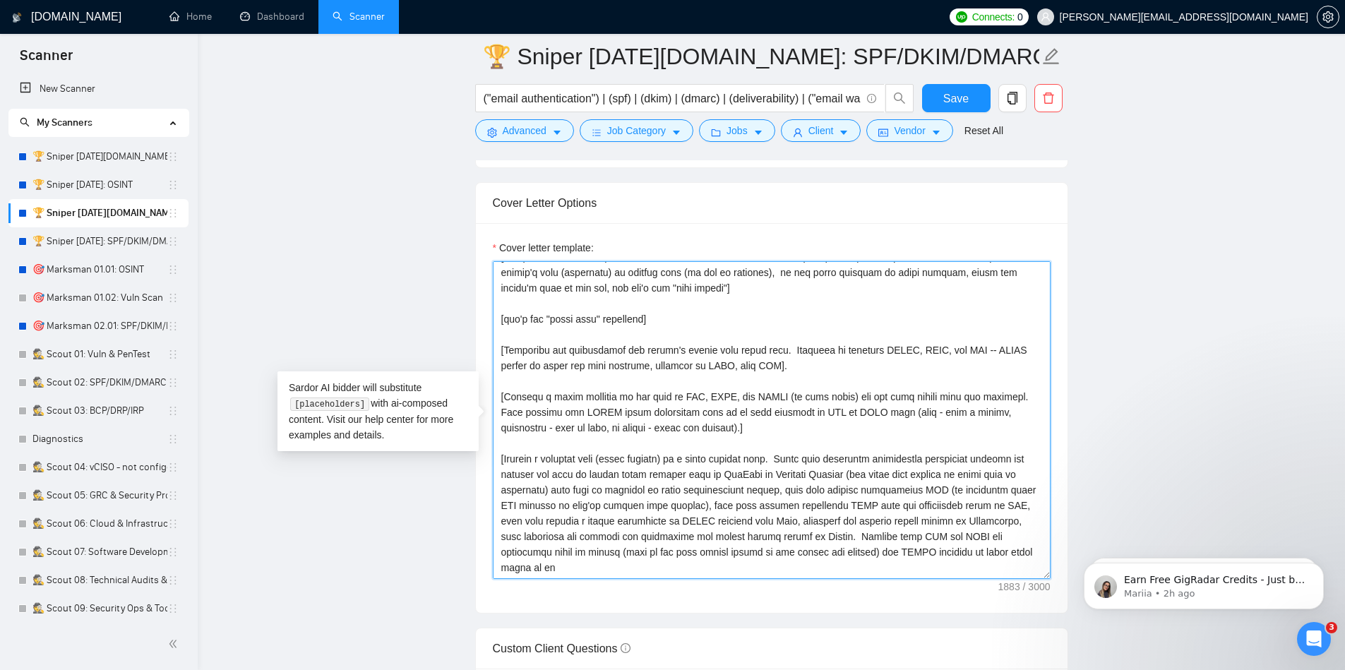
scroll to position [140, 0]
click at [966, 512] on textarea "Cover letter template:" at bounding box center [772, 420] width 558 height 318
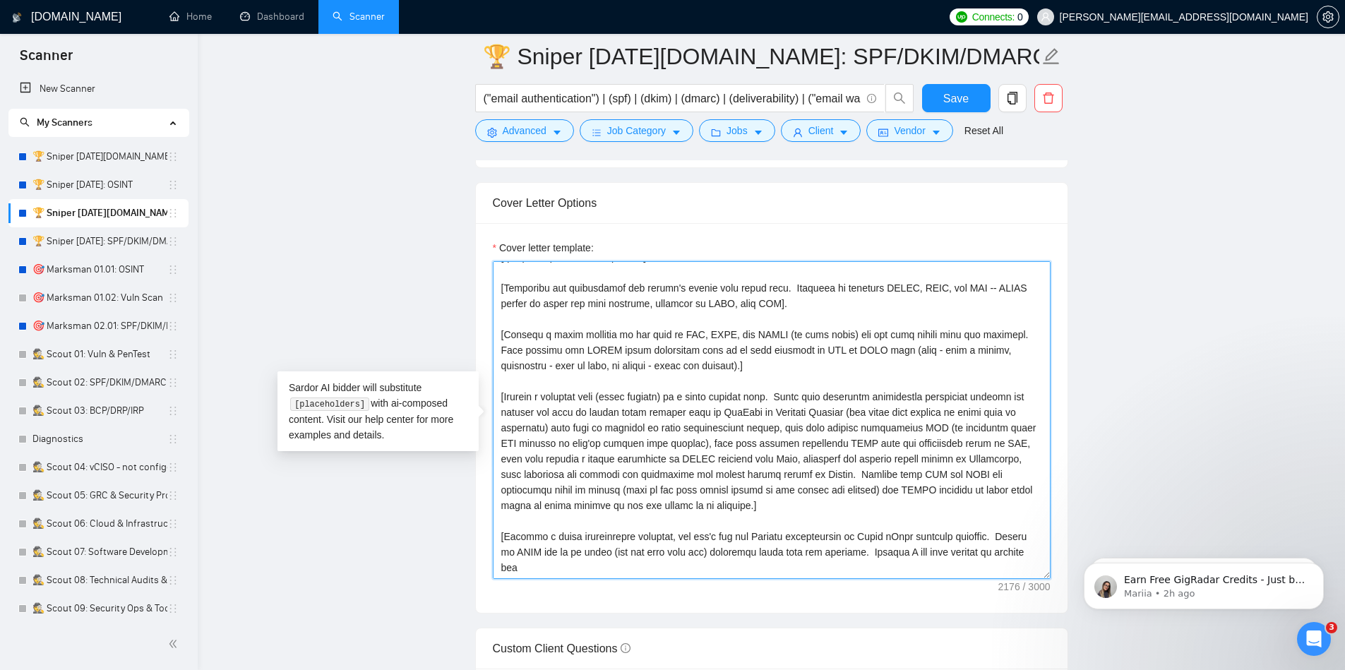
scroll to position [171, 0]
click at [966, 512] on textarea "Cover letter template:" at bounding box center [772, 420] width 558 height 318
click at [984, 562] on textarea "Cover letter template:" at bounding box center [772, 420] width 558 height 318
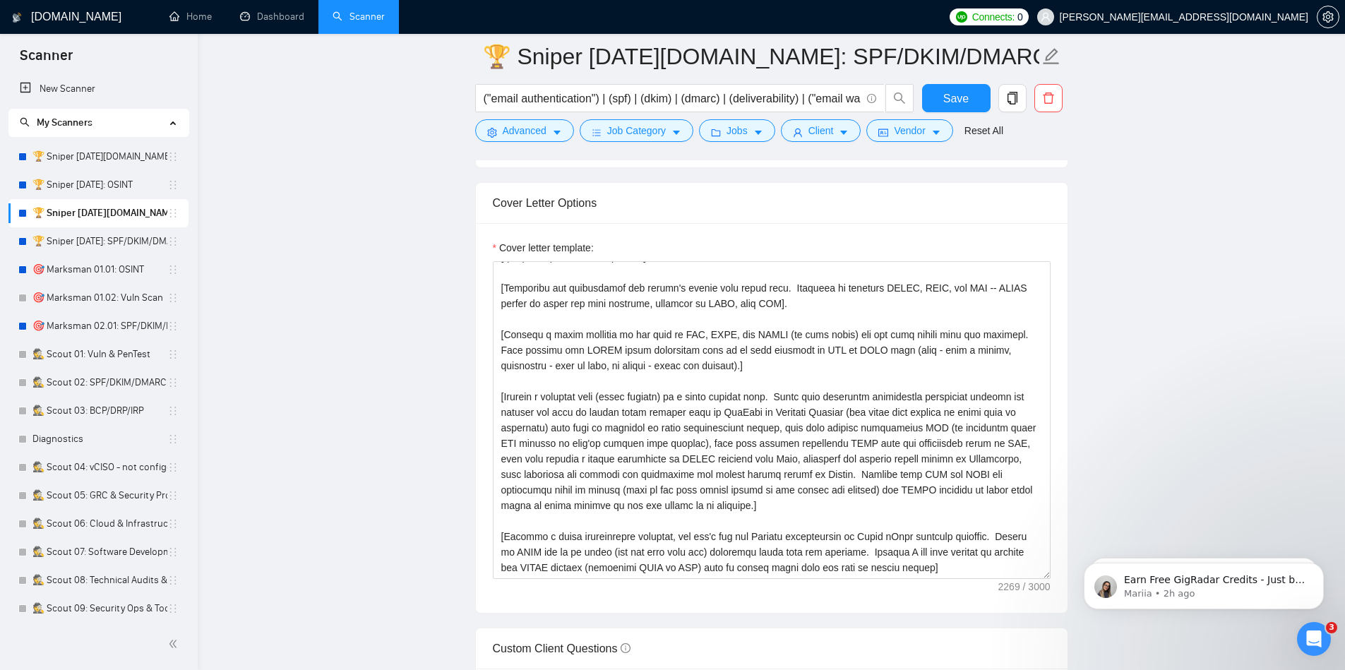
click at [1086, 351] on main "🏆 Sniper [DATE][DOMAIN_NAME]: SPF/DKIM/DMARC ("email authentication") | (spf) |…" at bounding box center [771, 631] width 1102 height 4227
click at [919, 536] on textarea "Cover letter template:" at bounding box center [772, 420] width 558 height 318
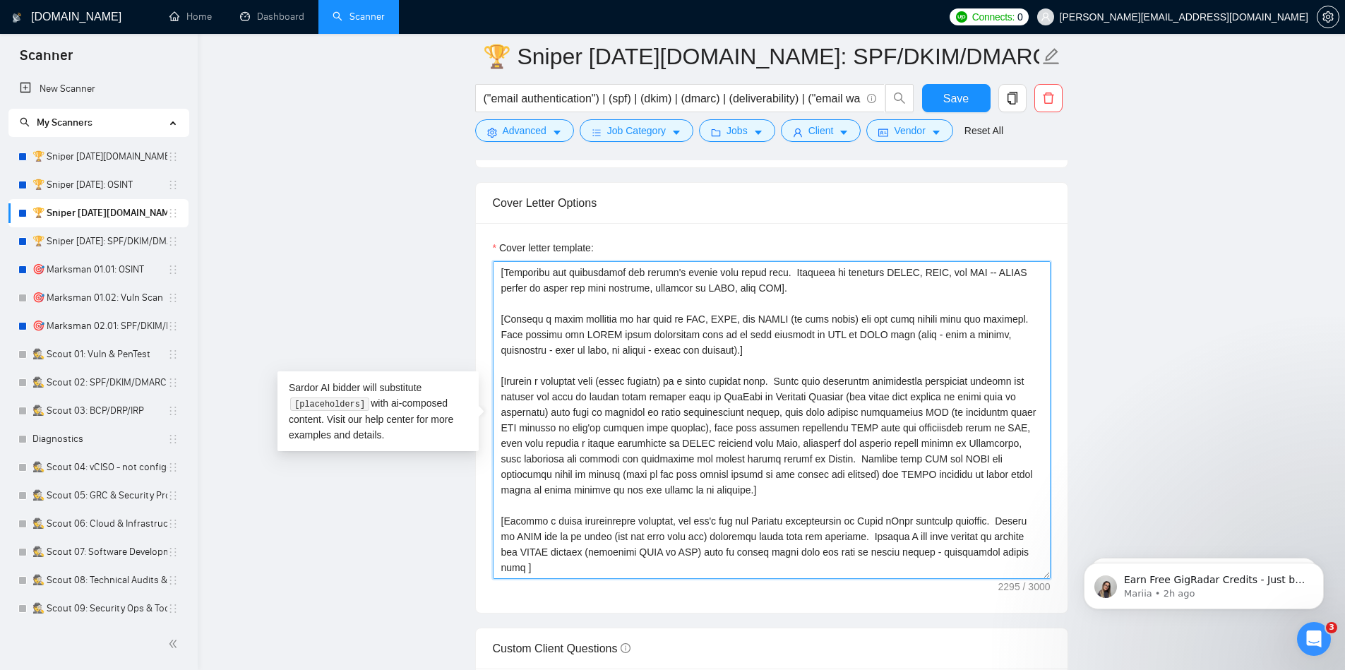
scroll to position [202, 0]
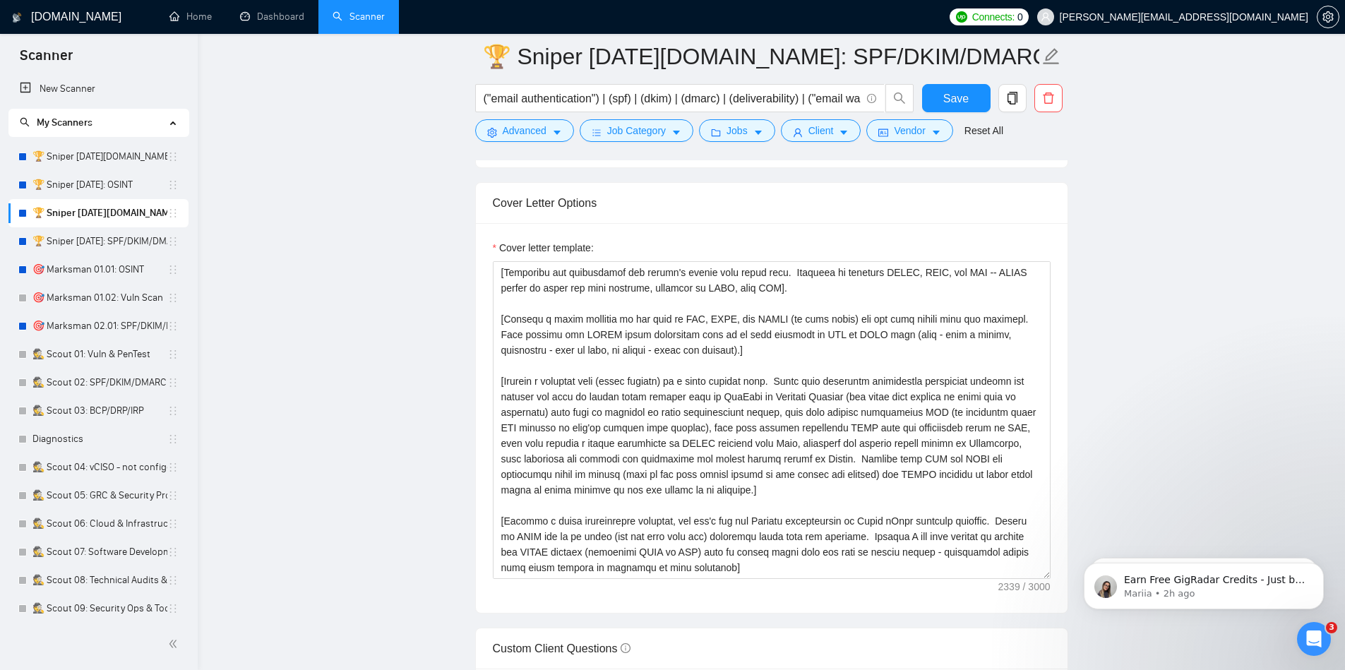
click at [1105, 208] on main "🏆 Sniper [DATE][DOMAIN_NAME]: SPF/DKIM/DMARC ("email authentication") | (spf) |…" at bounding box center [771, 631] width 1102 height 4227
click at [850, 510] on textarea "Cover letter template:" at bounding box center [772, 420] width 558 height 318
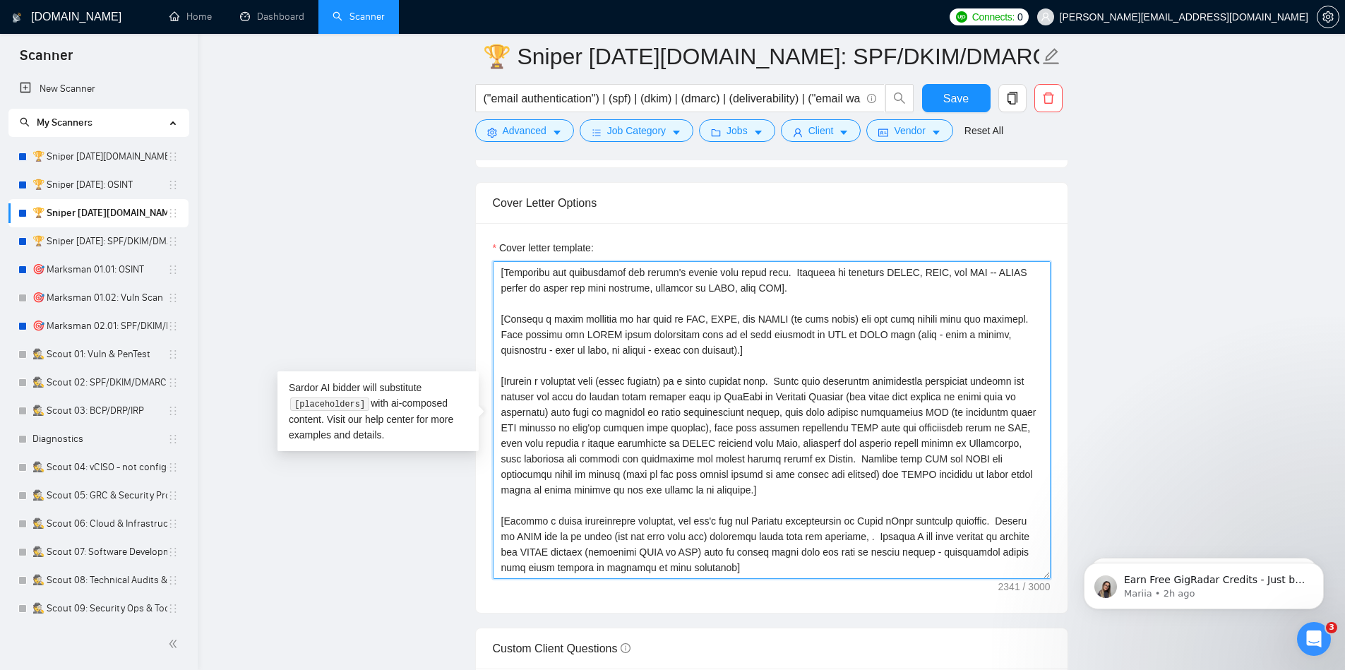
paste textarea ", add them with emoji"
click at [855, 507] on textarea "Cover letter template:" at bounding box center [772, 420] width 558 height 318
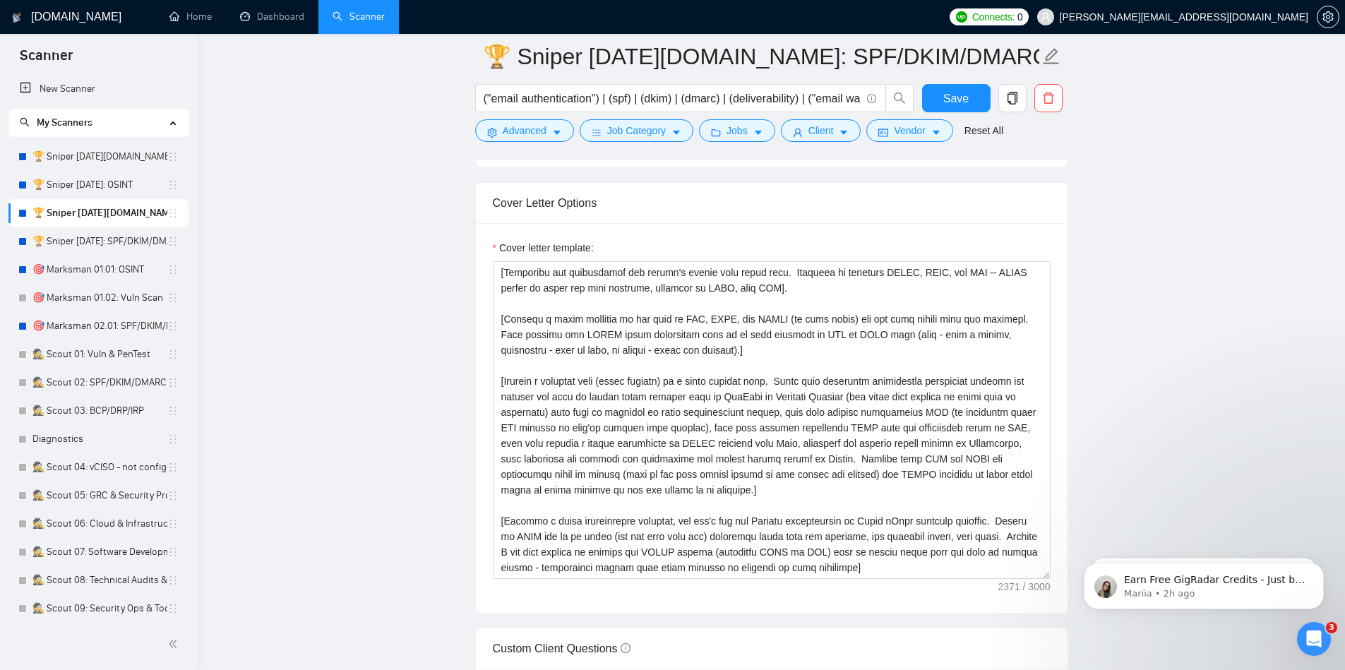
click at [1122, 370] on main "🏆 Sniper [DATE][DOMAIN_NAME]: SPF/DKIM/DMARC ("email authentication") | (spf) |…" at bounding box center [771, 631] width 1102 height 4227
click at [890, 546] on textarea "Cover letter template:" at bounding box center [772, 420] width 558 height 318
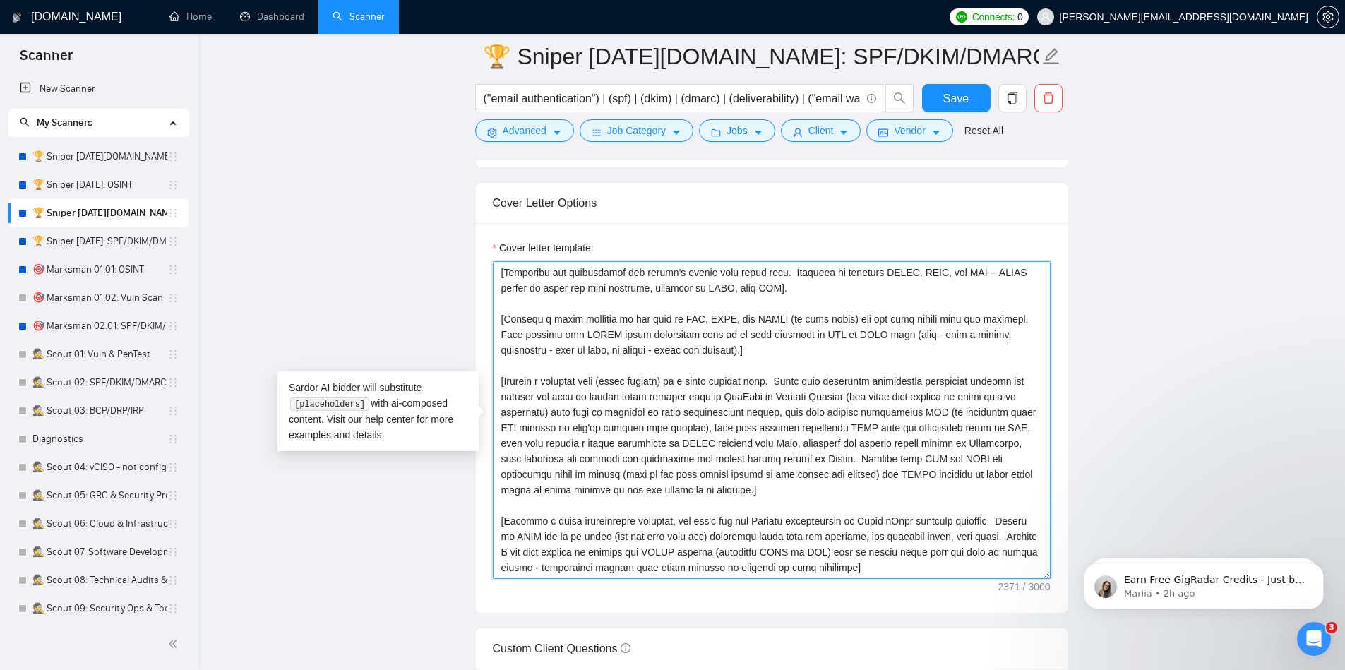
scroll to position [217, 0]
paste textarea "[If the client asks for the quote or estimate then answer as a question for mor…"
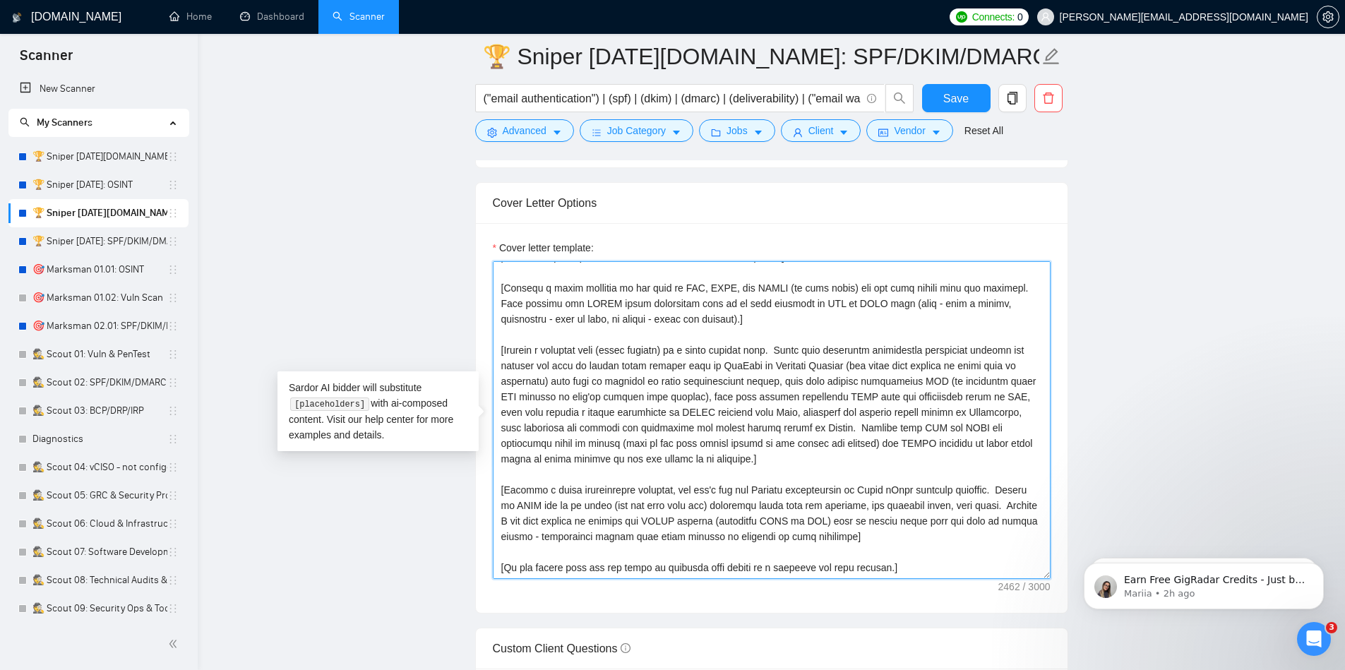
scroll to position [0, 0]
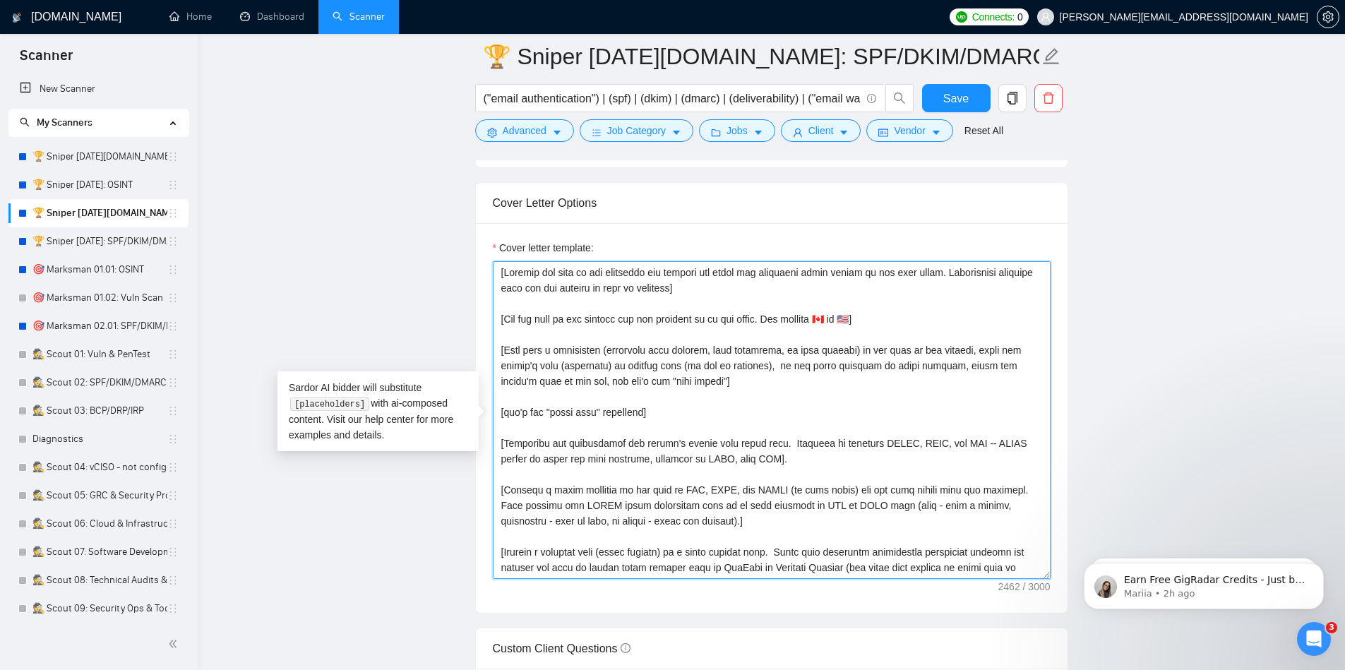
click at [707, 289] on textarea "Cover letter template:" at bounding box center [772, 420] width 558 height 318
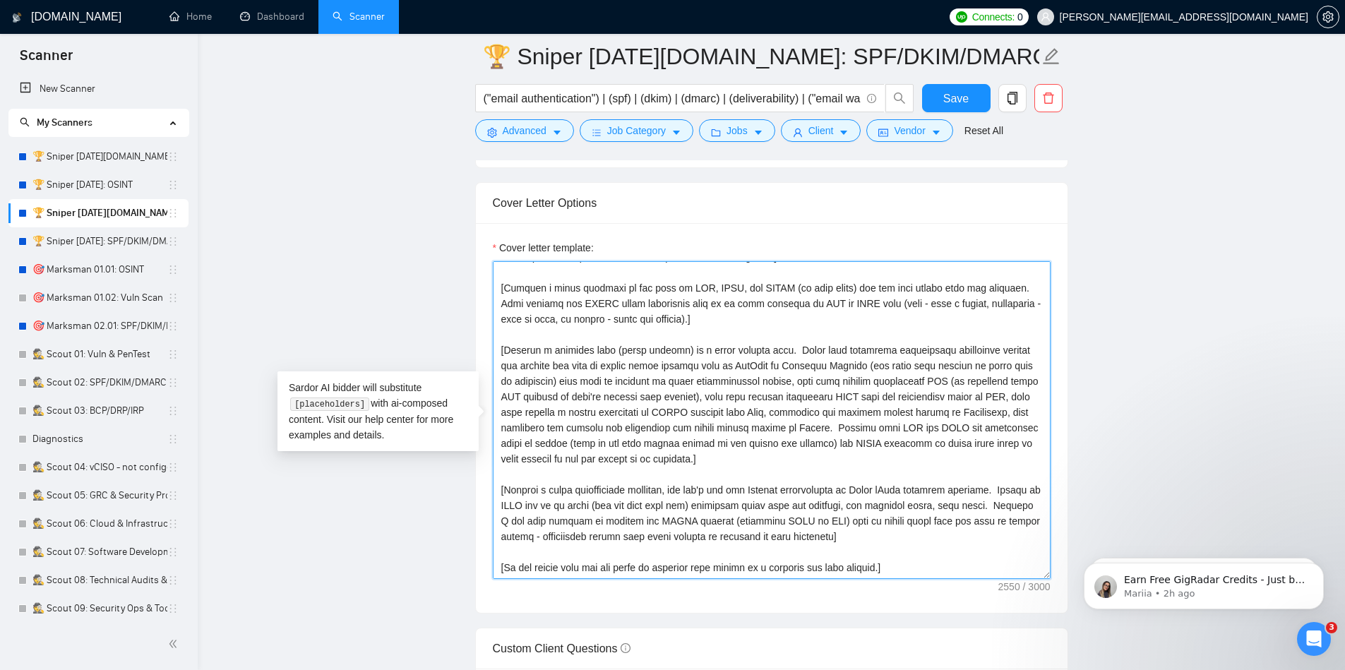
scroll to position [248, 0]
click at [942, 558] on textarea "Cover letter template:" at bounding box center [772, 420] width 558 height 318
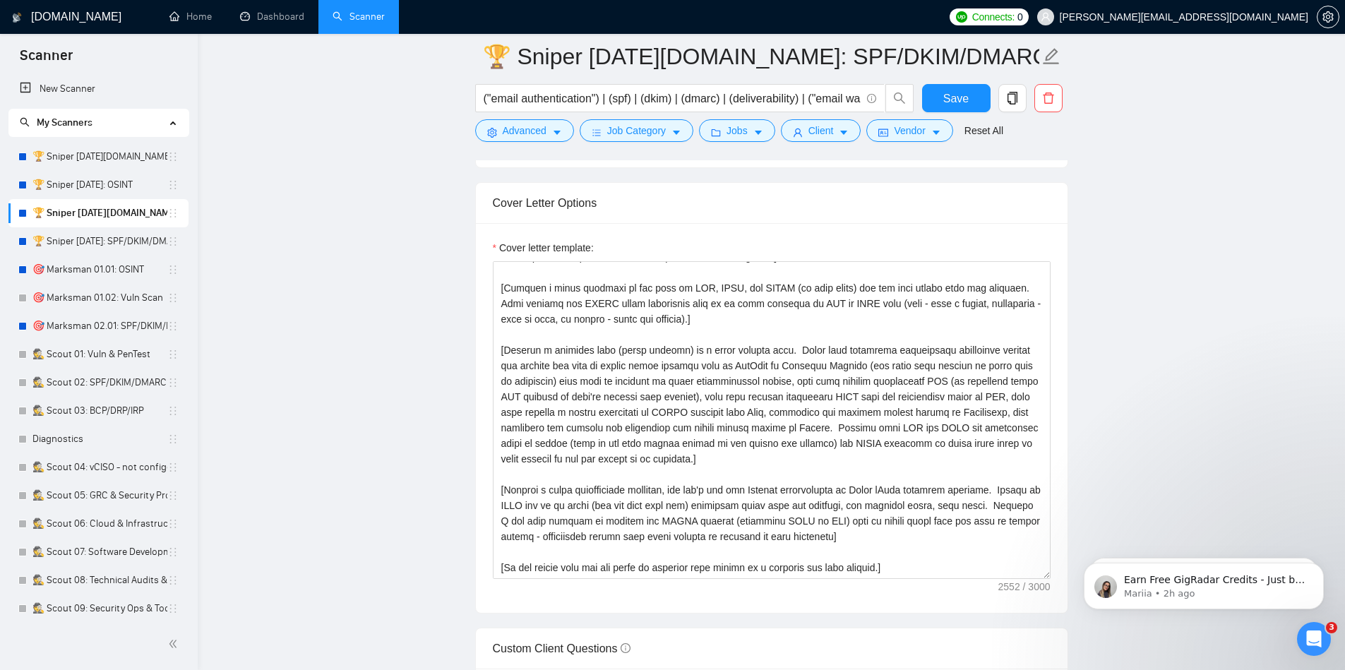
click at [1170, 393] on main "🏆 Sniper [DATE][DOMAIN_NAME]: SPF/DKIM/DMARC ("email authentication") | (spf) |…" at bounding box center [771, 631] width 1102 height 4227
click at [543, 574] on textarea "Cover letter template:" at bounding box center [772, 420] width 558 height 318
paste textarea "[If the client asking for confirmation meeting the project timeline then invite…"
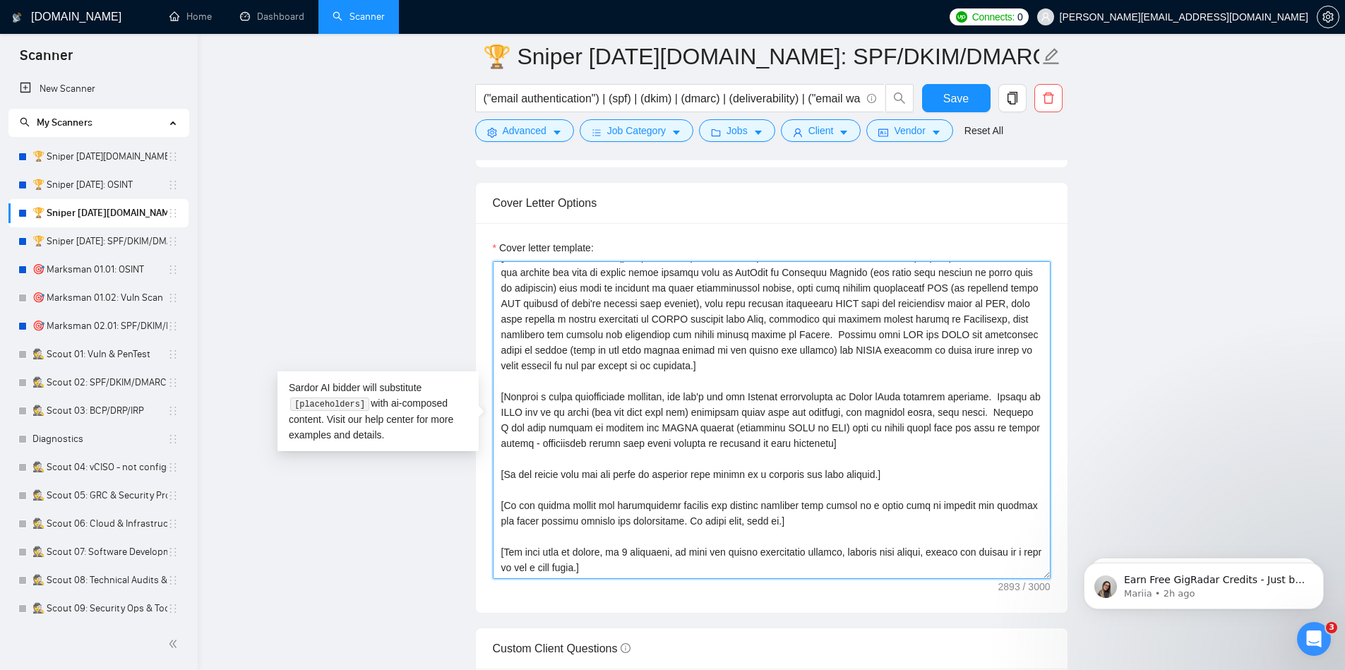
scroll to position [352, 0]
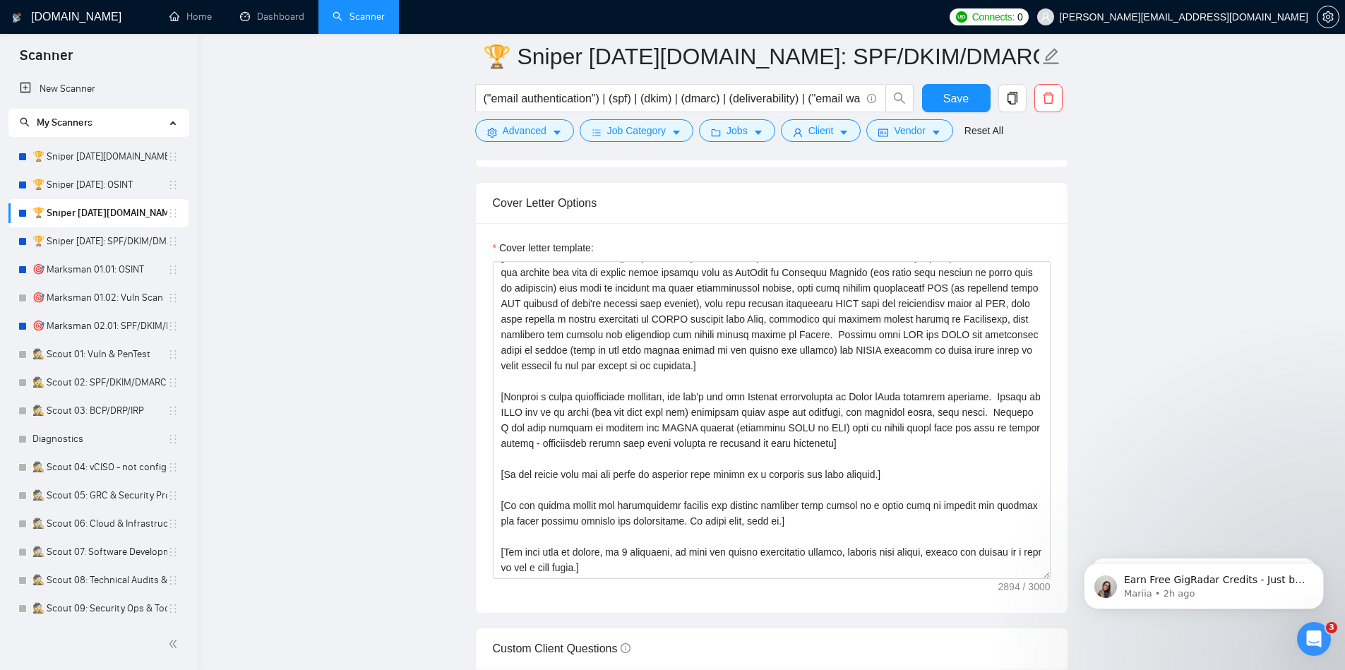
click at [1106, 356] on main "🏆 Sniper [DATE][DOMAIN_NAME]: SPF/DKIM/DMARC ("email authentication") | (spf) |…" at bounding box center [771, 631] width 1102 height 4227
click at [657, 564] on textarea "Cover letter template:" at bounding box center [772, 420] width 558 height 318
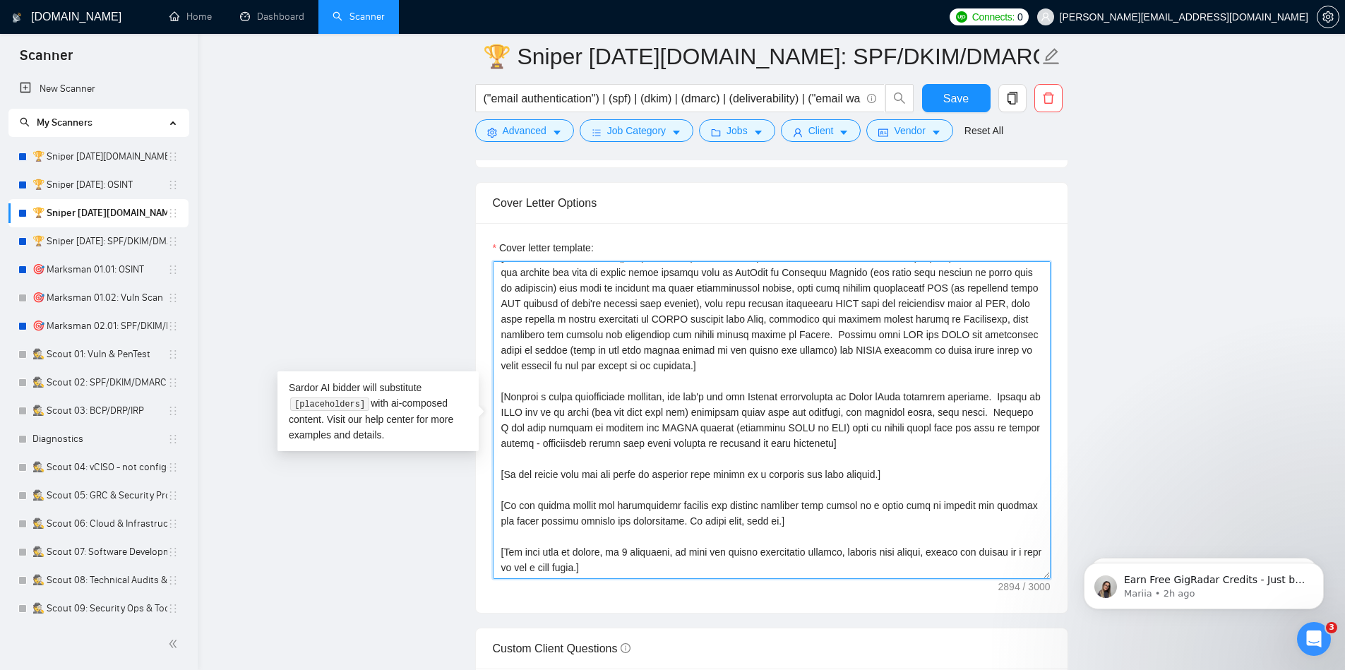
paste textarea "Thanks! [Funny sign-off message, in the local language of the client's country,…"
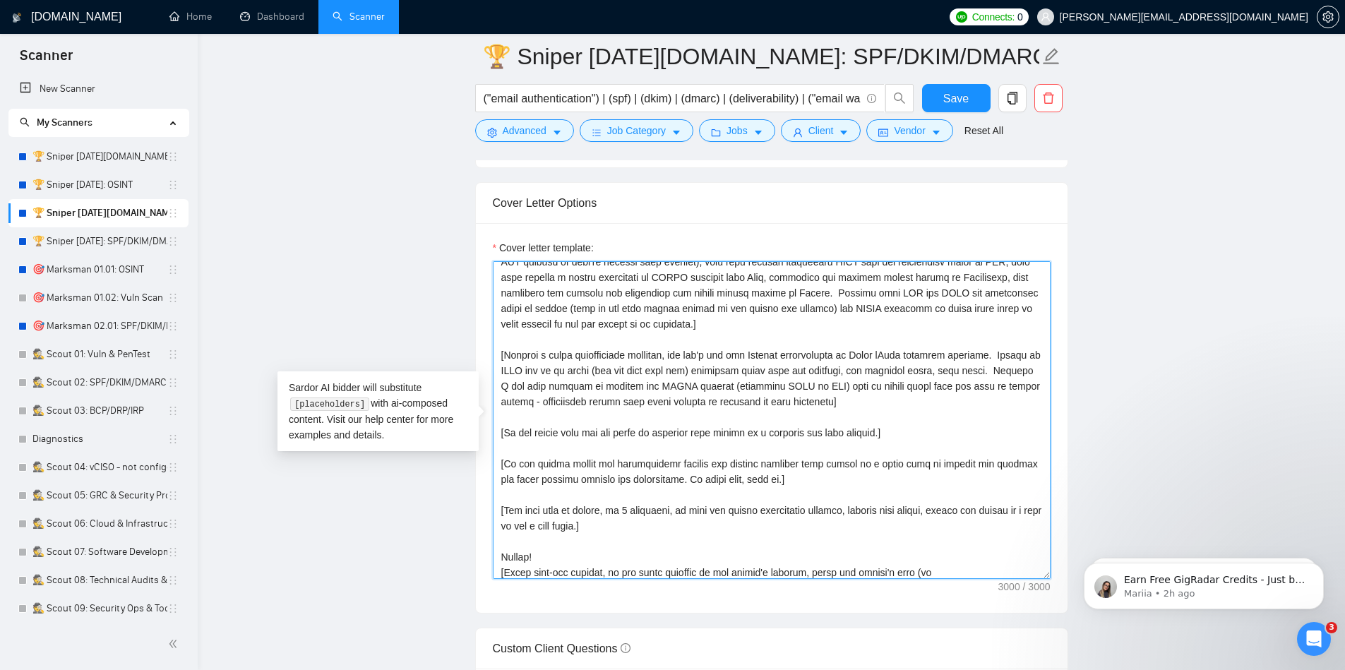
scroll to position [0, 0]
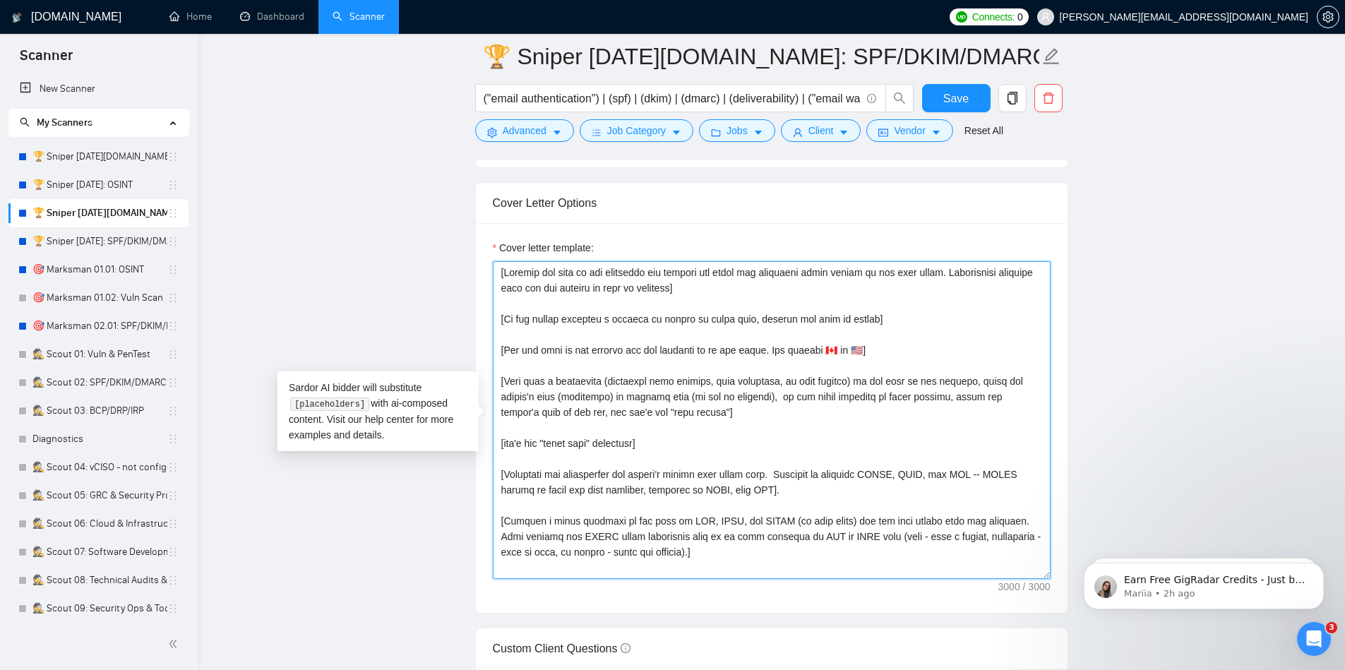
click at [631, 275] on textarea "Cover letter template:" at bounding box center [772, 420] width 558 height 318
click at [635, 287] on textarea "Cover letter template:" at bounding box center [772, 420] width 558 height 318
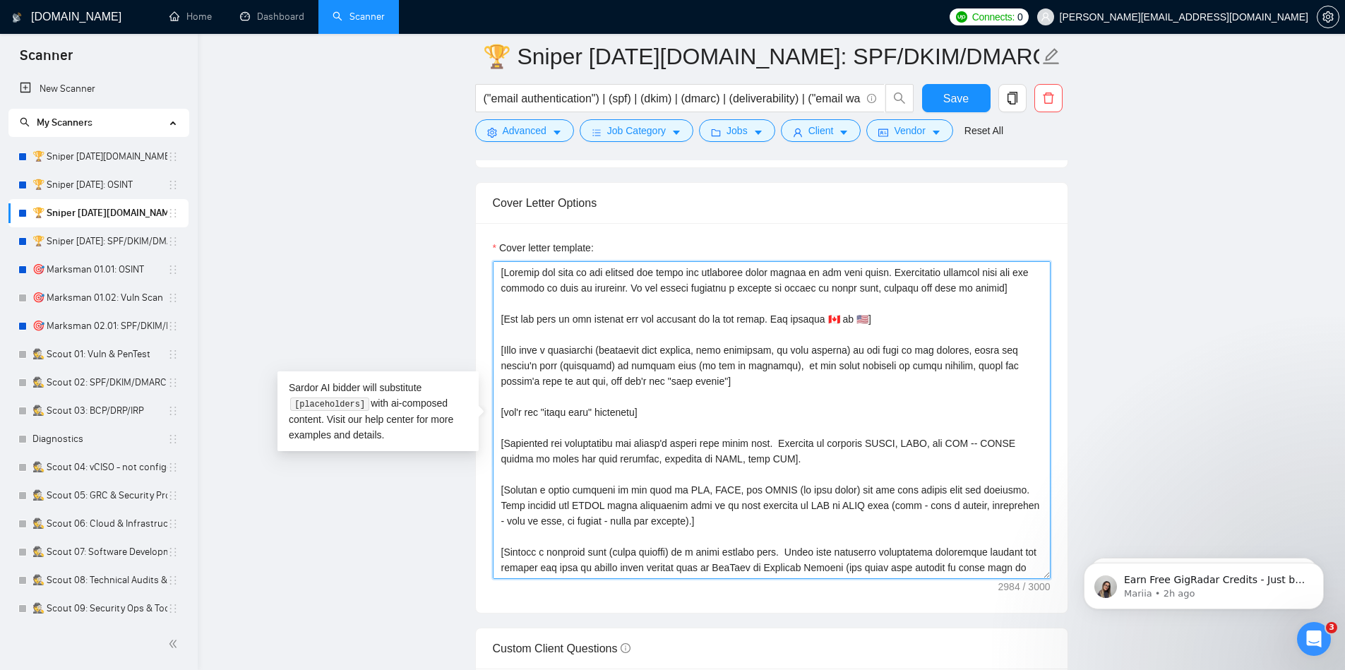
drag, startPoint x: 872, startPoint y: 272, endPoint x: 897, endPoint y: 320, distance: 53.7
click at [897, 320] on textarea "Cover letter template:" at bounding box center [772, 420] width 558 height 318
click at [878, 329] on textarea "Cover letter template:" at bounding box center [772, 420] width 558 height 318
click at [878, 323] on textarea "Cover letter template:" at bounding box center [772, 420] width 558 height 318
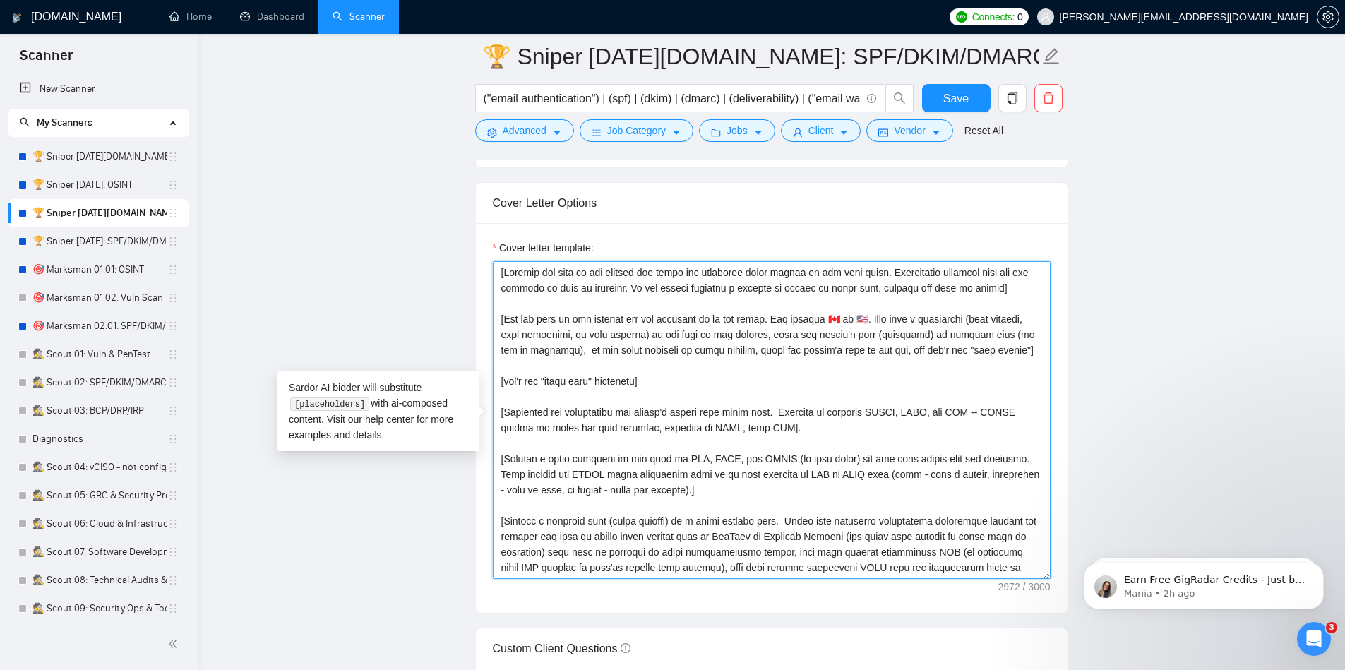
click at [587, 335] on textarea "Cover letter template:" at bounding box center [772, 420] width 558 height 318
click at [645, 335] on textarea "Cover letter template:" at bounding box center [772, 420] width 558 height 318
click at [781, 337] on textarea "Cover letter template:" at bounding box center [772, 420] width 558 height 318
click at [971, 337] on textarea "Cover letter template:" at bounding box center [772, 420] width 558 height 318
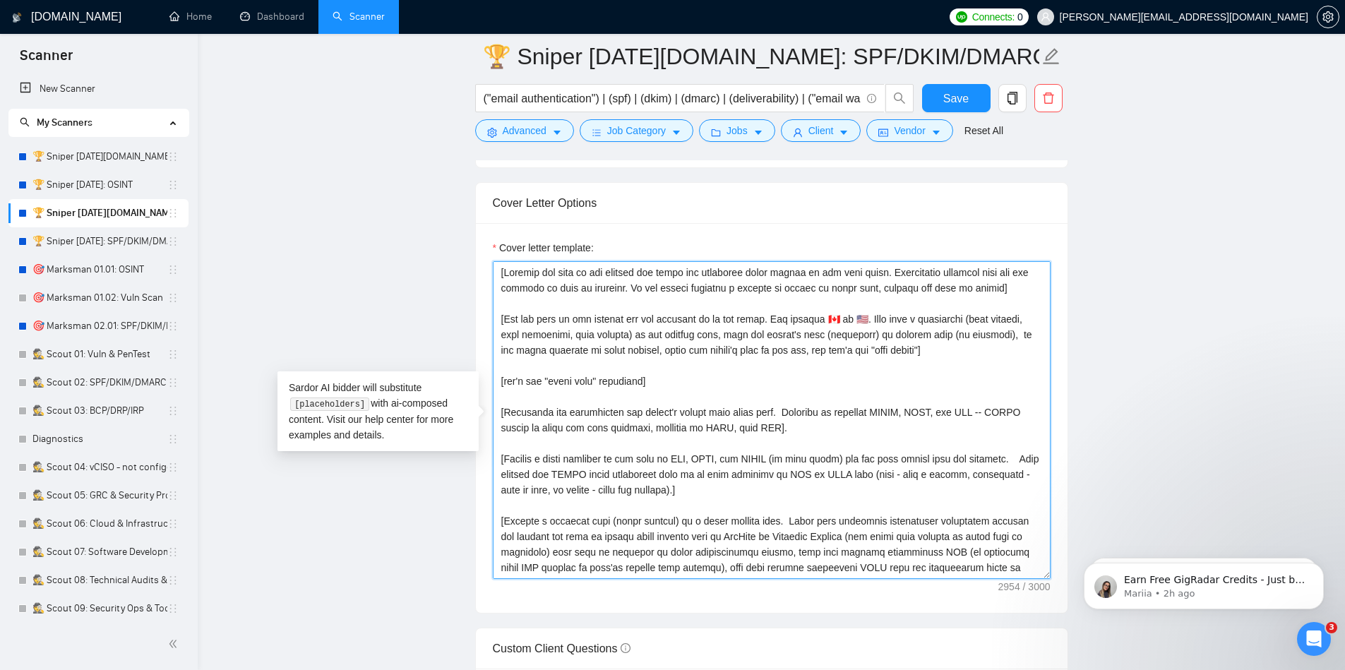
click at [1011, 340] on textarea "Cover letter template:" at bounding box center [772, 420] width 558 height 318
click at [910, 352] on textarea "Cover letter template:" at bounding box center [772, 420] width 558 height 318
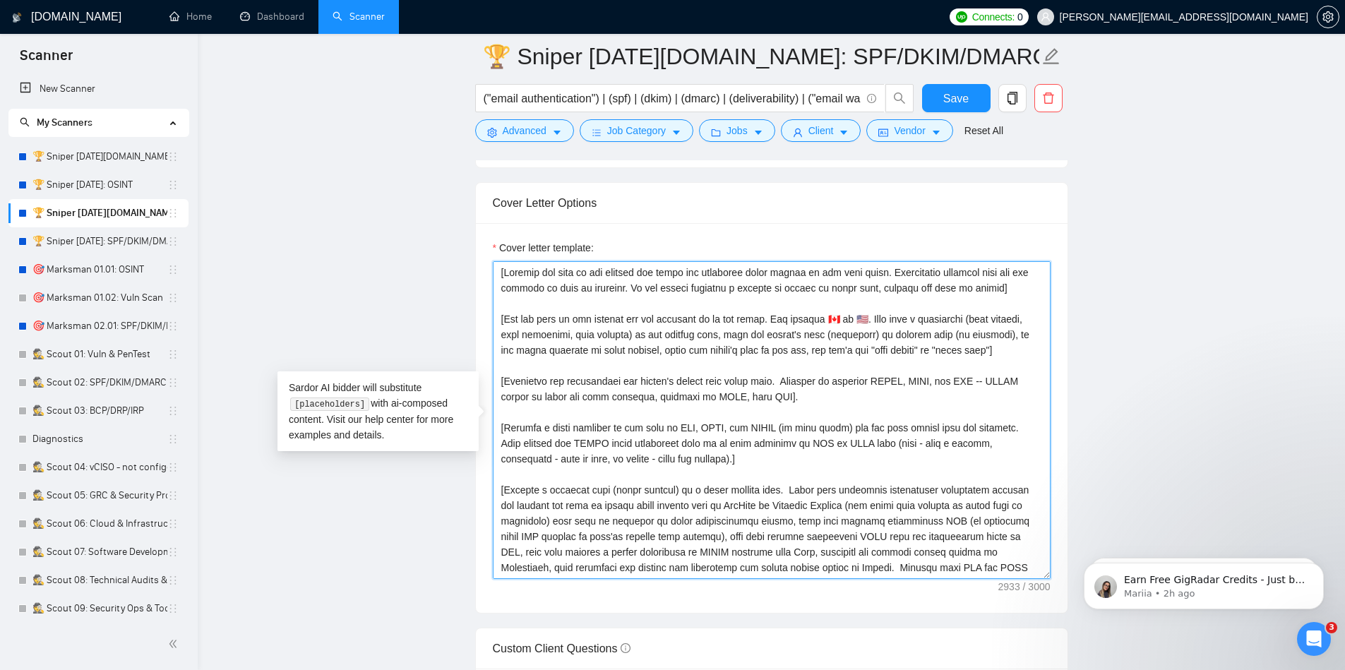
click at [714, 383] on textarea "Cover letter template:" at bounding box center [772, 420] width 558 height 318
drag, startPoint x: 646, startPoint y: 423, endPoint x: 695, endPoint y: 417, distance: 49.0
click at [695, 417] on textarea "Cover letter template:" at bounding box center [772, 420] width 558 height 318
click at [973, 385] on textarea "Cover letter template:" at bounding box center [772, 420] width 558 height 318
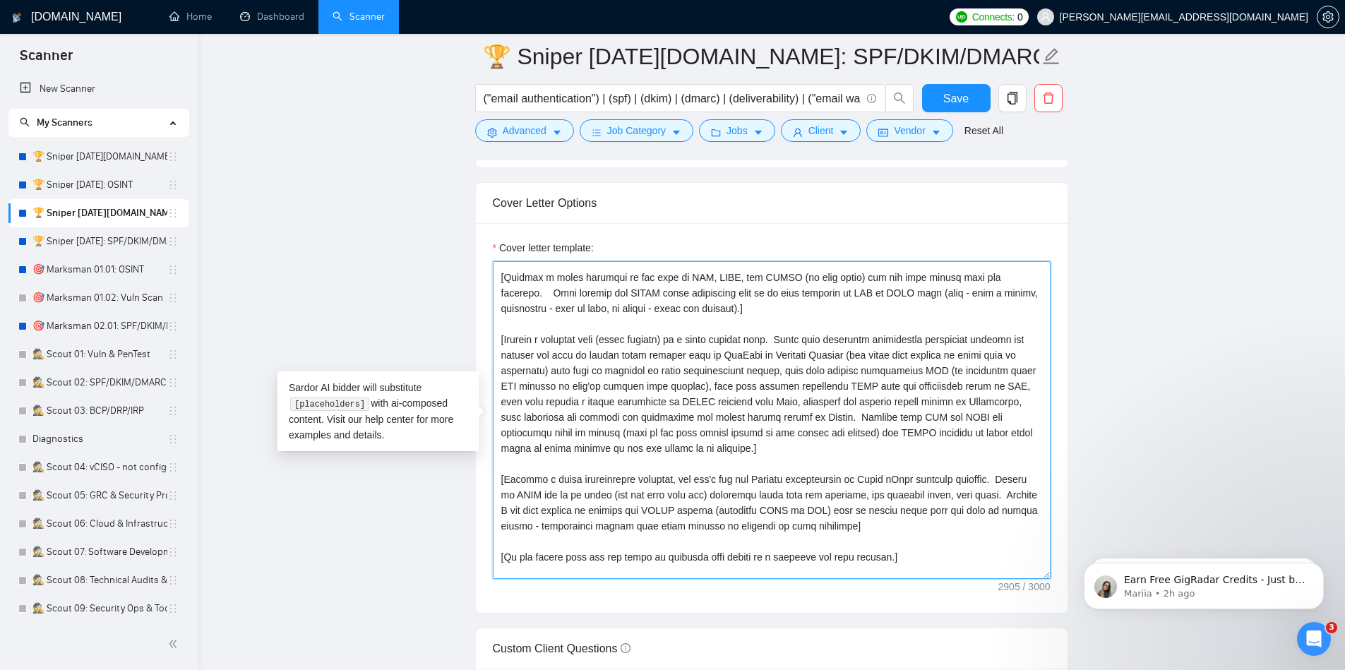
scroll to position [155, 0]
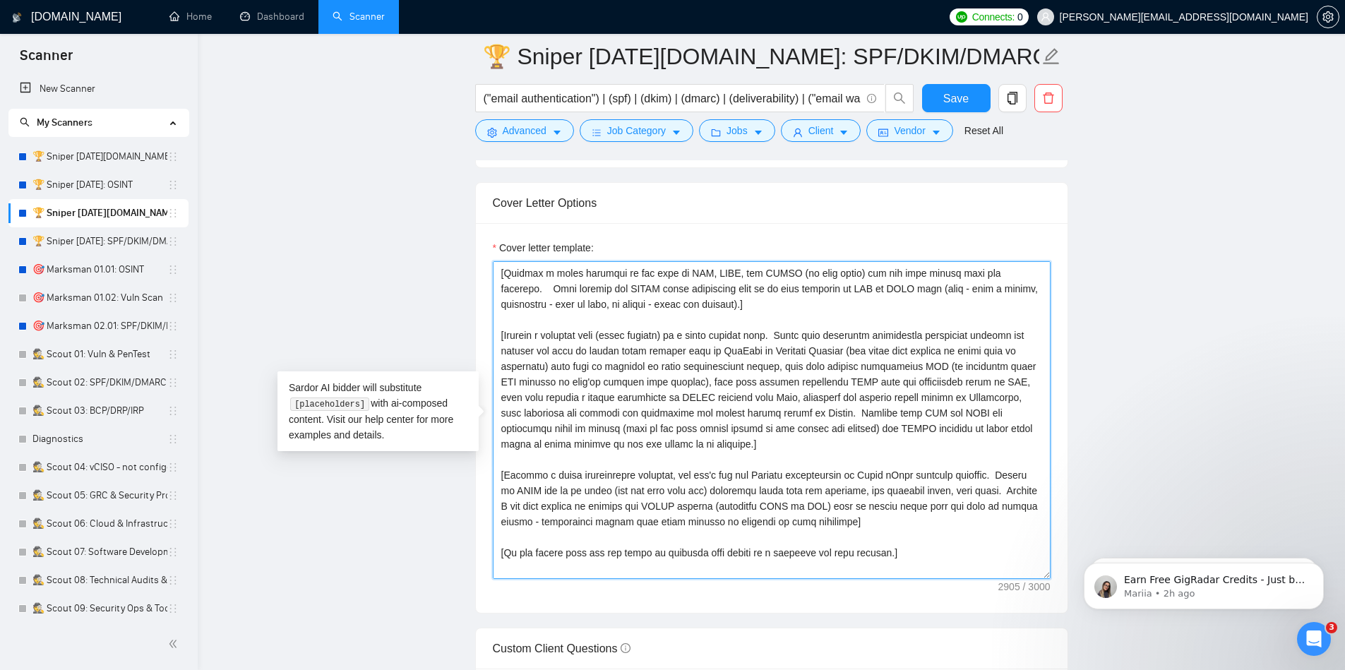
click at [620, 273] on textarea "Cover letter template:" at bounding box center [772, 420] width 558 height 318
click at [992, 270] on textarea "Cover letter template:" at bounding box center [772, 420] width 558 height 318
click at [930, 289] on textarea "Cover letter template:" at bounding box center [772, 420] width 558 height 318
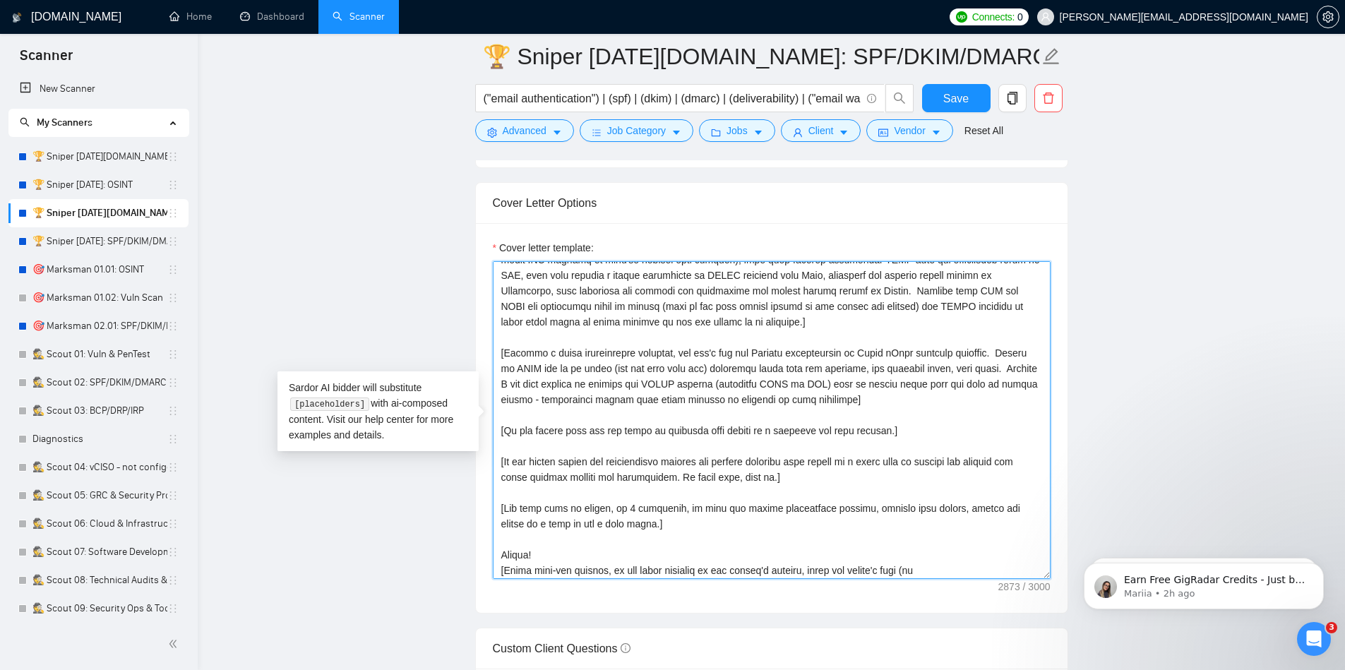
scroll to position [280, 0]
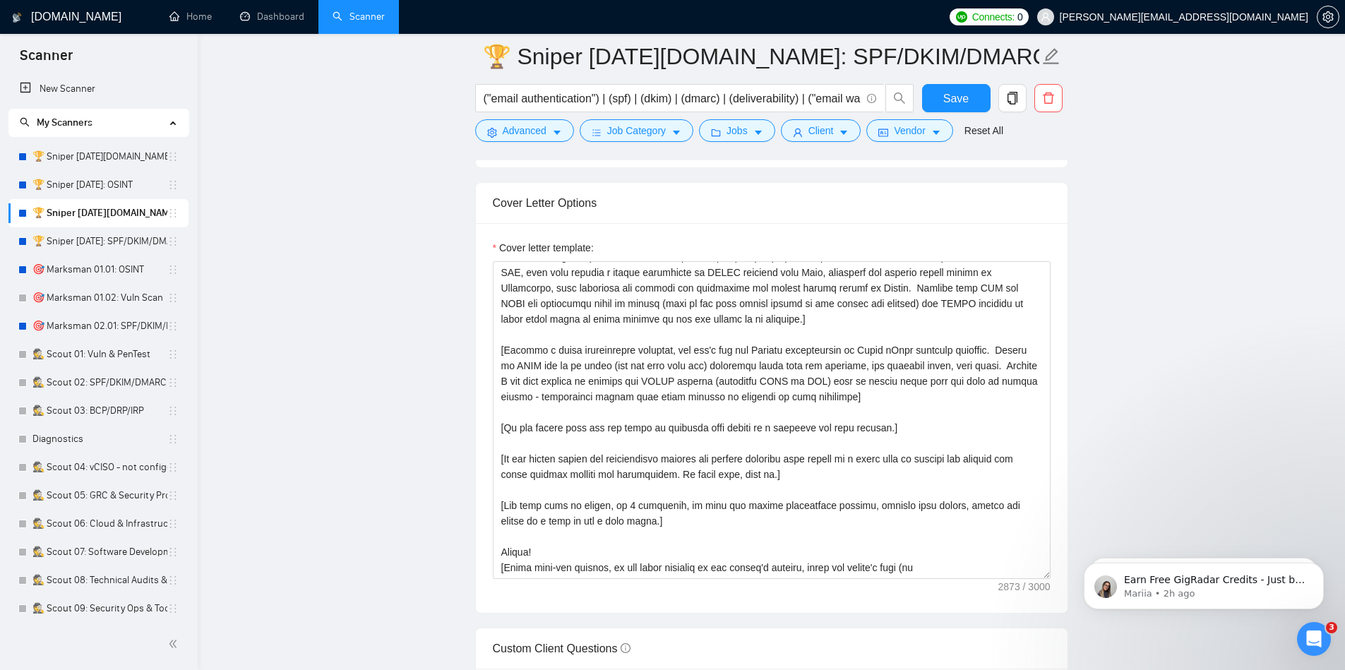
click at [1179, 419] on main "🏆 Sniper [DATE][DOMAIN_NAME]: SPF/DKIM/DMARC ("email authentication") | (spf) |…" at bounding box center [771, 631] width 1102 height 4227
click at [500, 554] on textarea "Cover letter template:" at bounding box center [772, 420] width 558 height 318
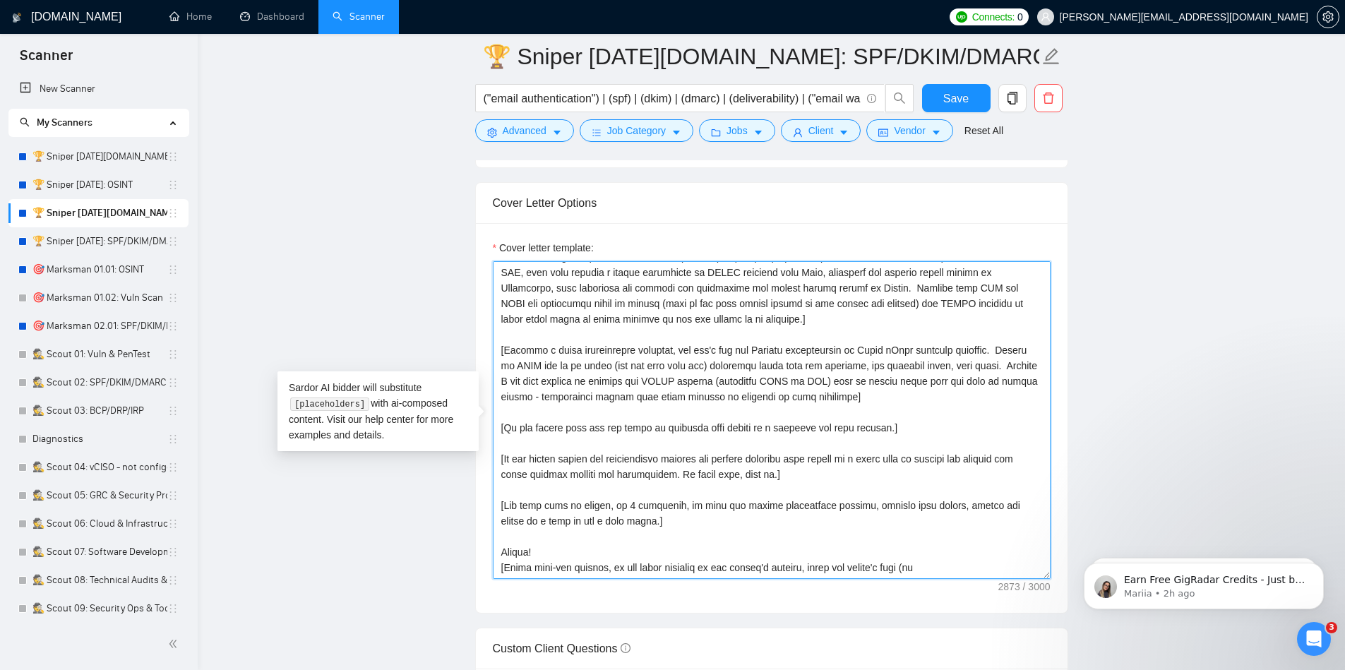
paste textarea "available) and time of the day, for example: have a great evening, have a great…"
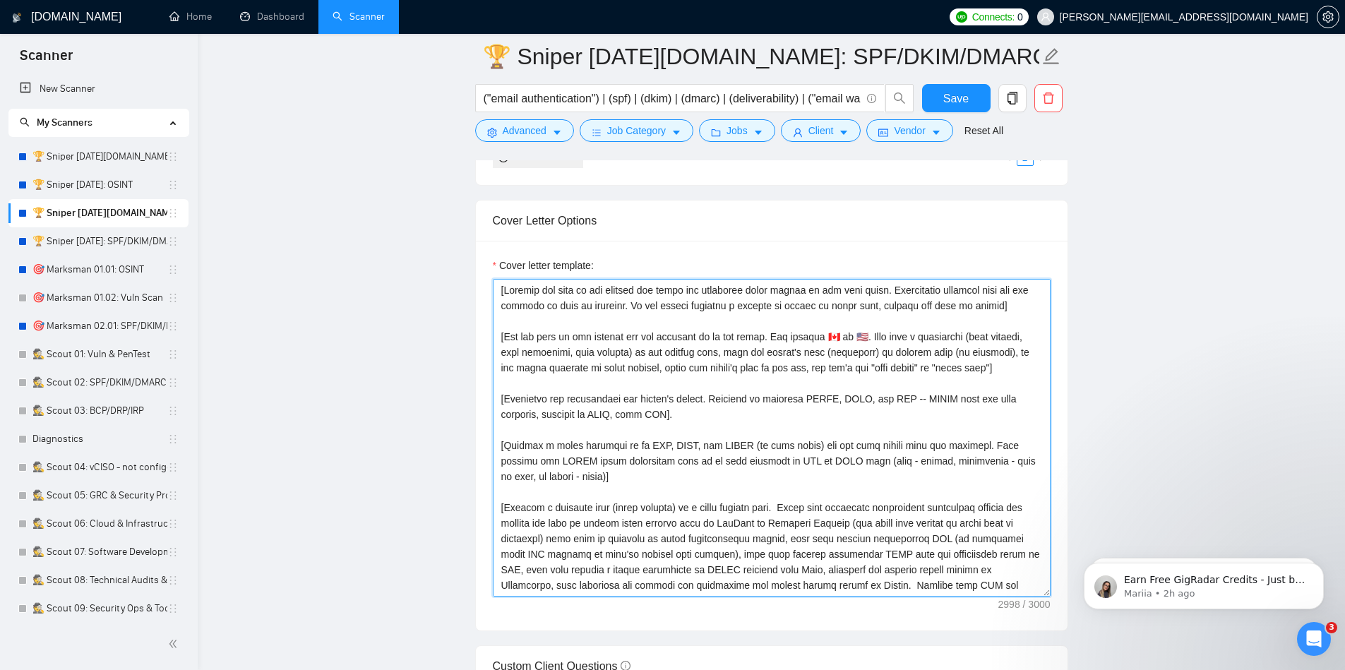
scroll to position [1518, 0]
click at [554, 332] on textarea "Cover letter template:" at bounding box center [772, 441] width 558 height 318
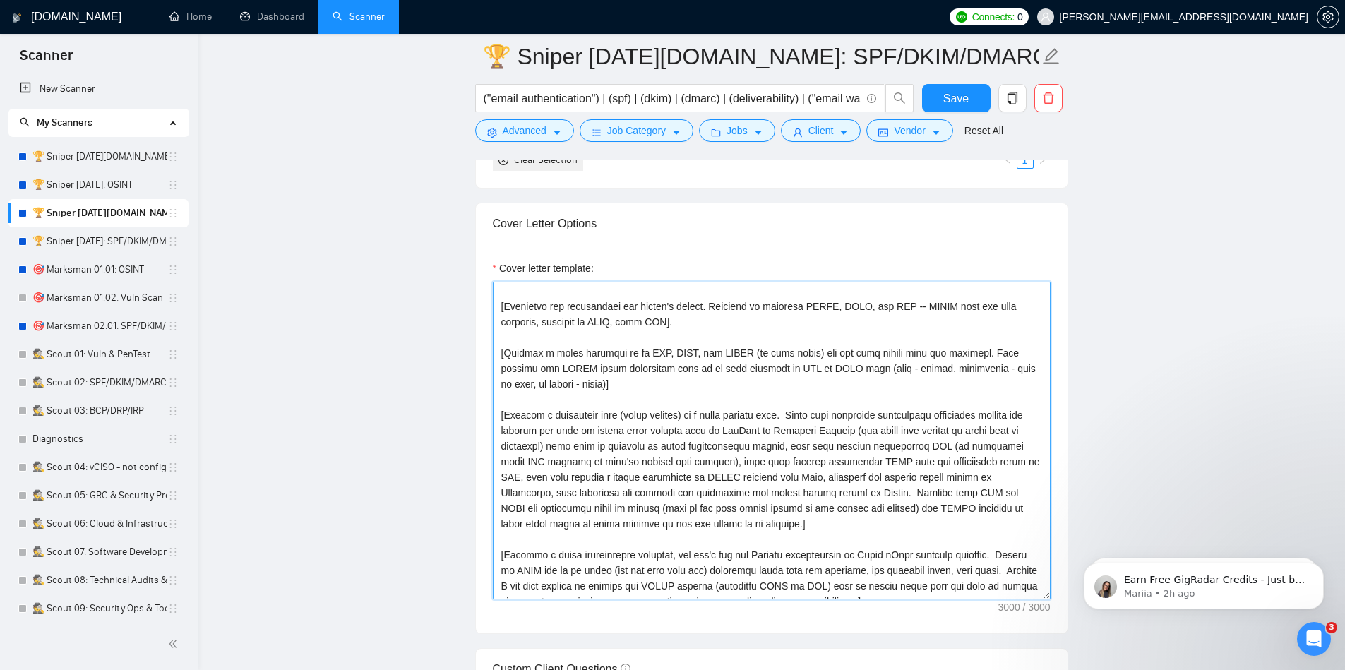
scroll to position [97, 0]
click at [666, 414] on textarea "Cover letter template:" at bounding box center [772, 441] width 558 height 318
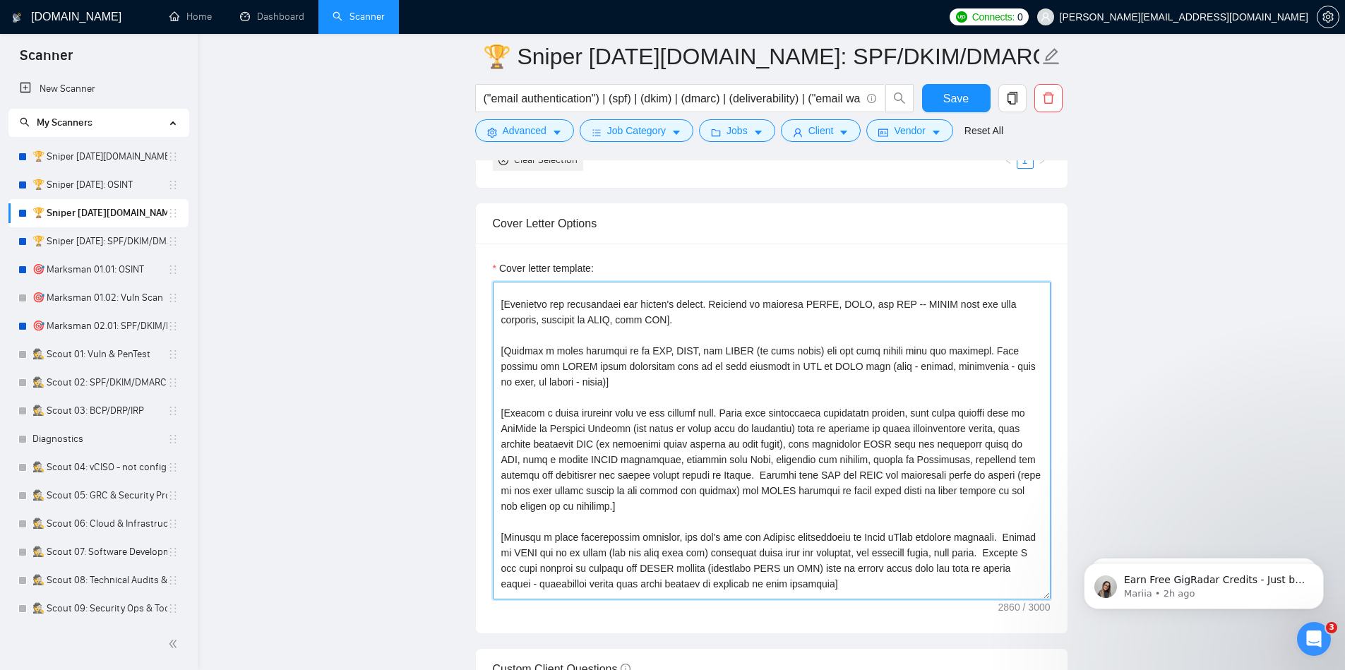
click at [800, 458] on textarea "Cover letter template:" at bounding box center [772, 441] width 558 height 318
click at [978, 461] on textarea "Cover letter template:" at bounding box center [772, 441] width 558 height 318
click at [503, 476] on textarea "Cover letter template:" at bounding box center [772, 441] width 558 height 318
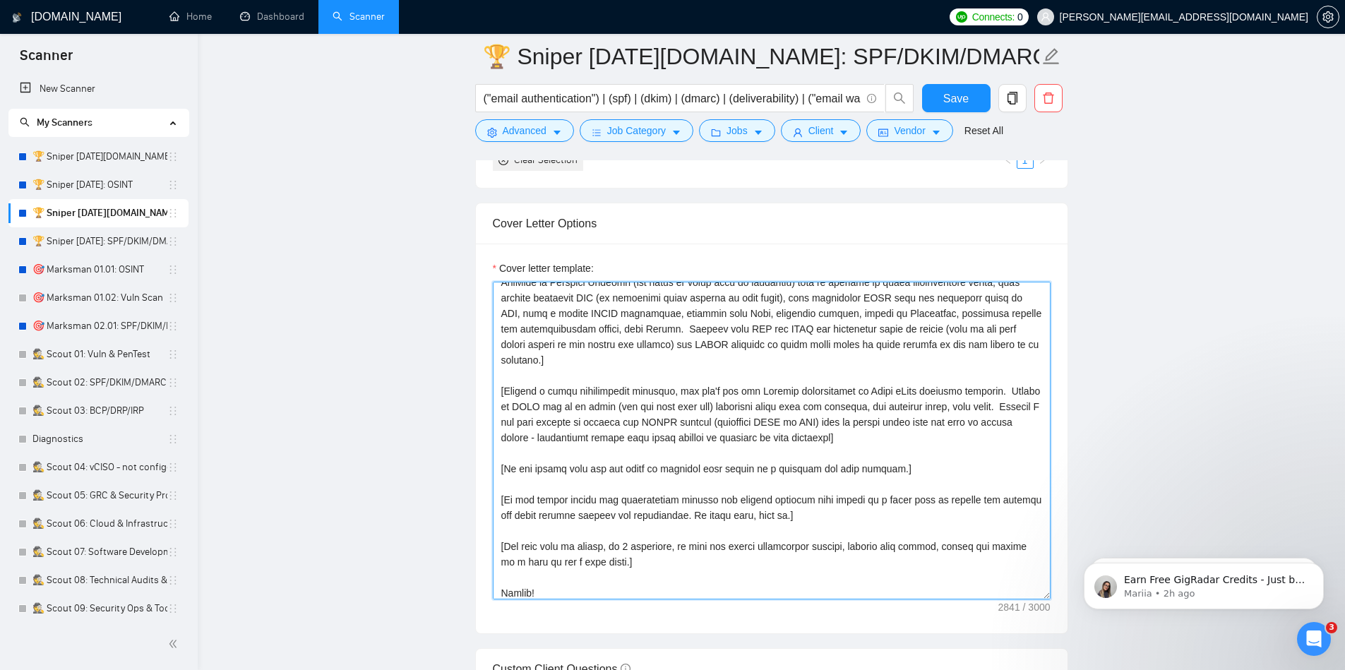
scroll to position [259, 0]
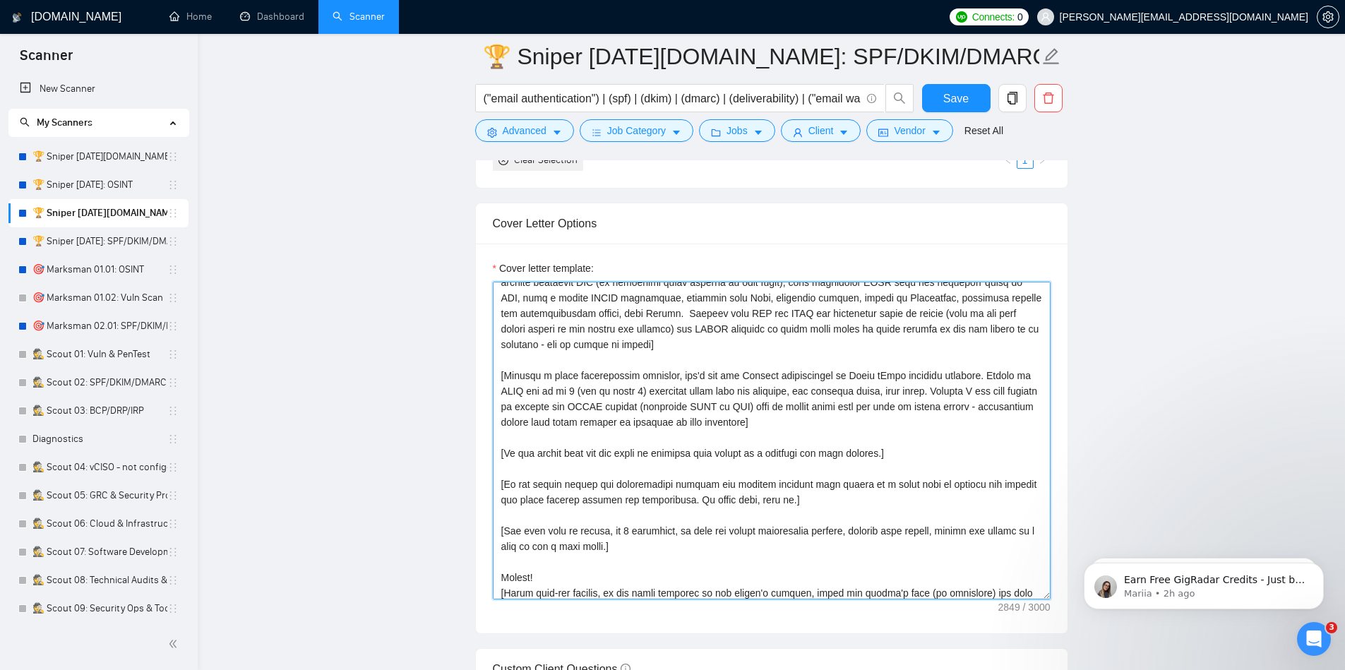
click at [499, 421] on textarea "Cover letter template:" at bounding box center [772, 441] width 558 height 318
click at [519, 455] on textarea "Cover letter template:" at bounding box center [772, 441] width 558 height 318
click at [519, 483] on textarea "Cover letter template:" at bounding box center [772, 441] width 558 height 318
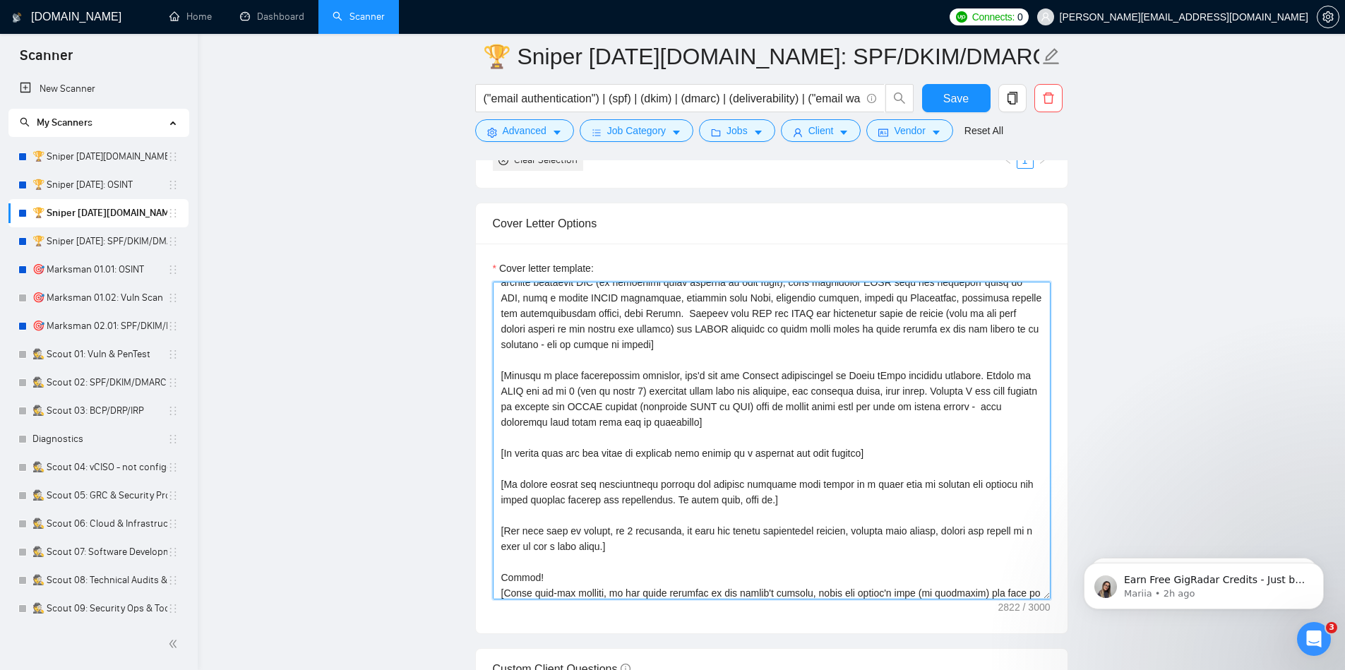
click at [737, 501] on textarea "Cover letter template:" at bounding box center [772, 441] width 558 height 318
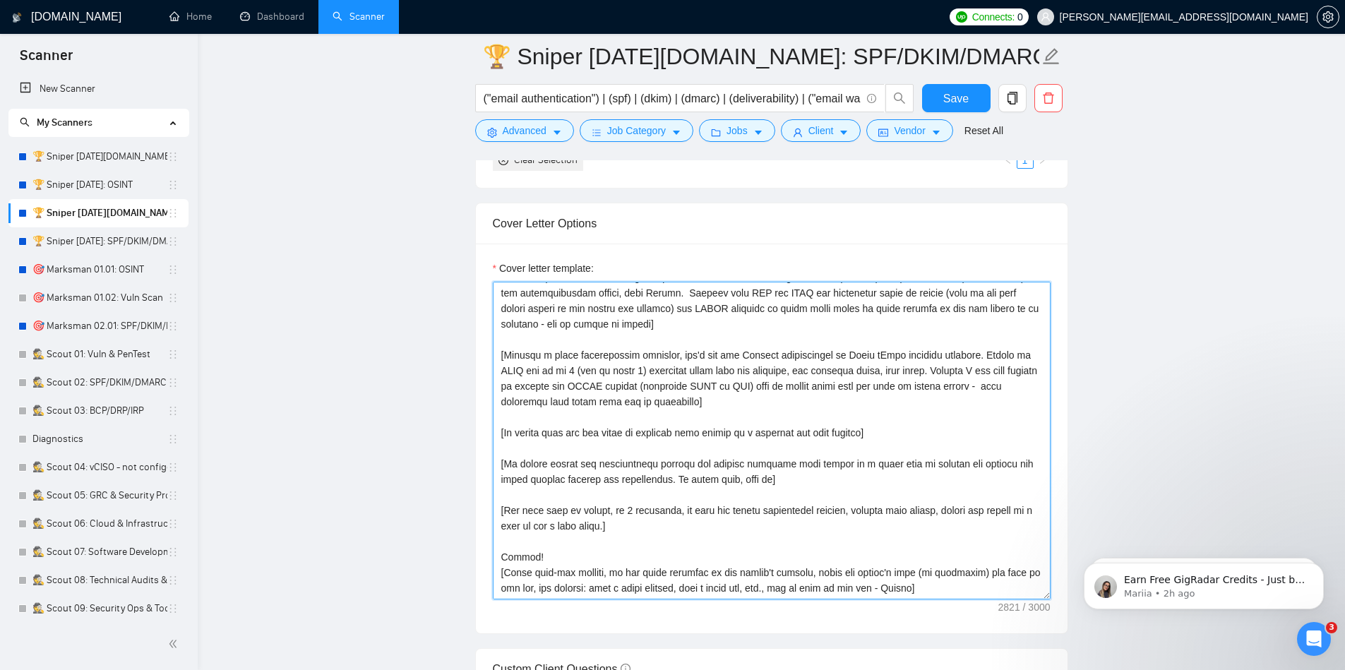
scroll to position [295, 0]
click at [606, 512] on textarea "Cover letter template:" at bounding box center [772, 441] width 558 height 318
click at [591, 544] on textarea "Cover letter template:" at bounding box center [772, 441] width 558 height 318
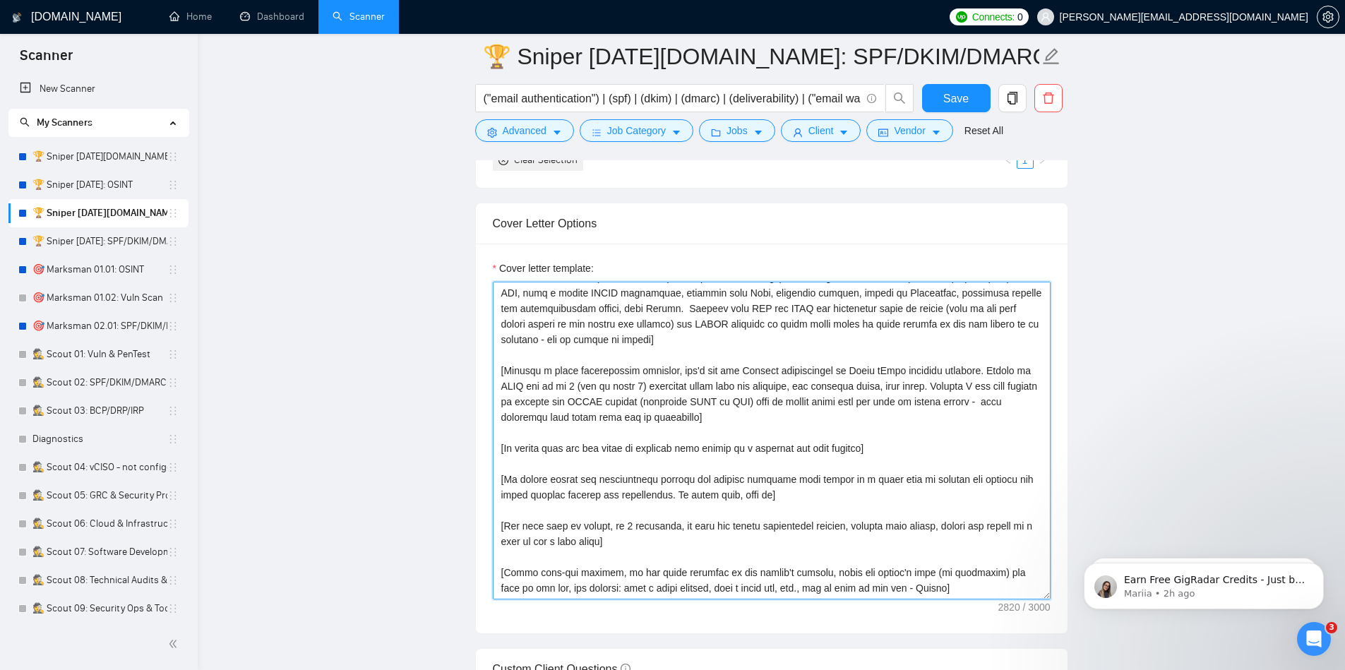
scroll to position [280, 0]
click at [1326, 355] on div "[DOMAIN_NAME] Home Dashboard Scanner Connects: 0 [PERSON_NAME][EMAIL_ADDRESS][D…" at bounding box center [771, 678] width 1147 height 4392
click at [785, 592] on textarea "Cover letter template:" at bounding box center [772, 441] width 558 height 318
paste textarea "[Ensure the entire generated cover letter, inclusive of all the prompts’ output…"
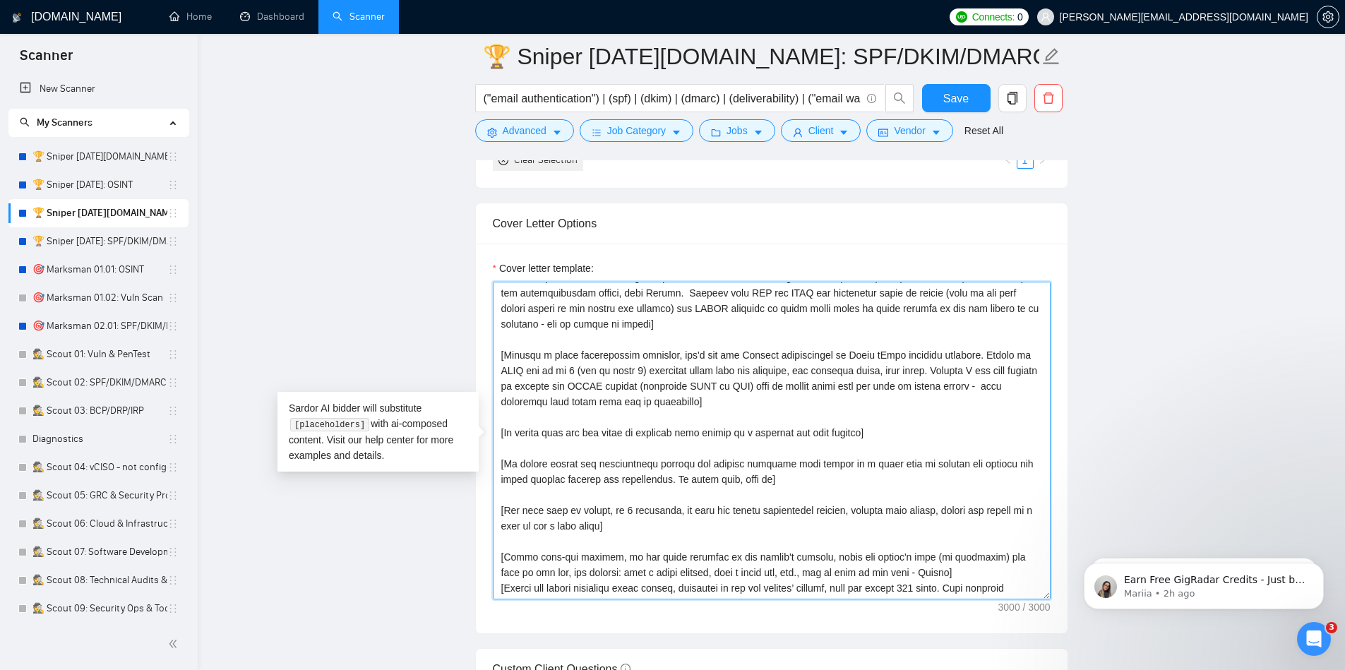
scroll to position [295, 0]
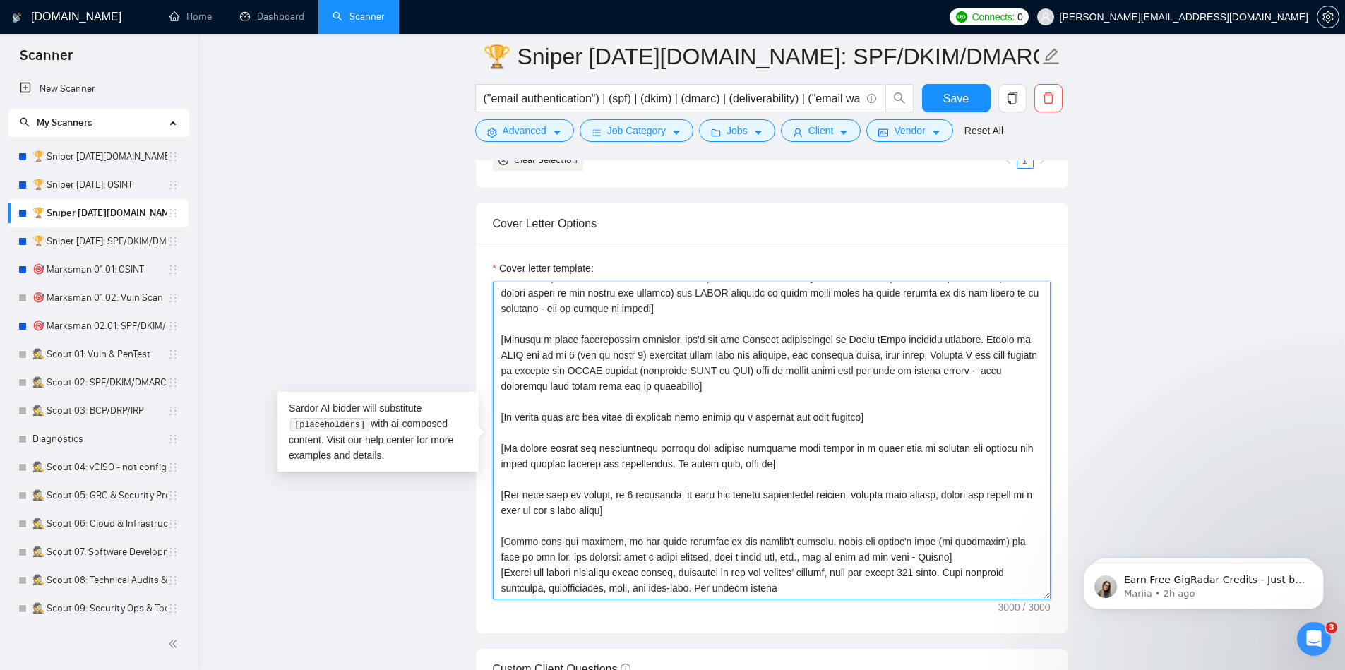
click at [923, 572] on textarea "Cover letter template:" at bounding box center [772, 441] width 558 height 318
click at [767, 557] on textarea "Cover letter template:" at bounding box center [772, 441] width 558 height 318
click at [698, 591] on textarea "Cover letter template:" at bounding box center [772, 441] width 558 height 318
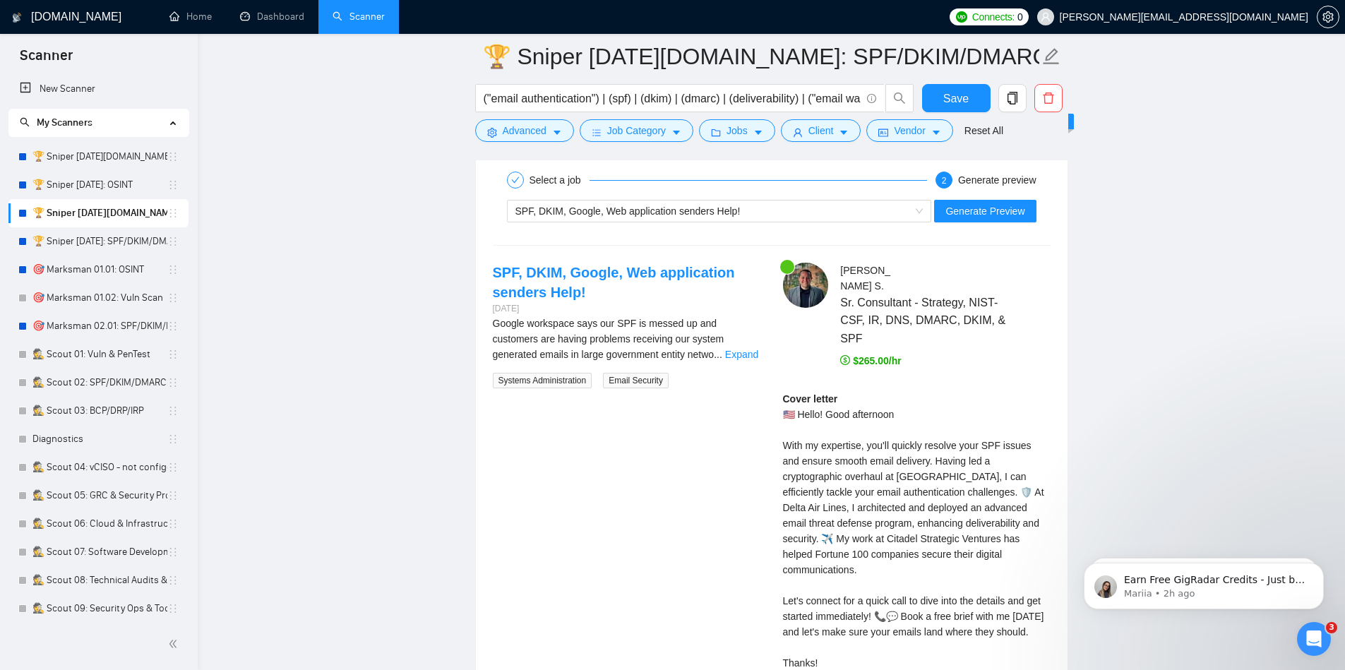
scroll to position [2746, 0]
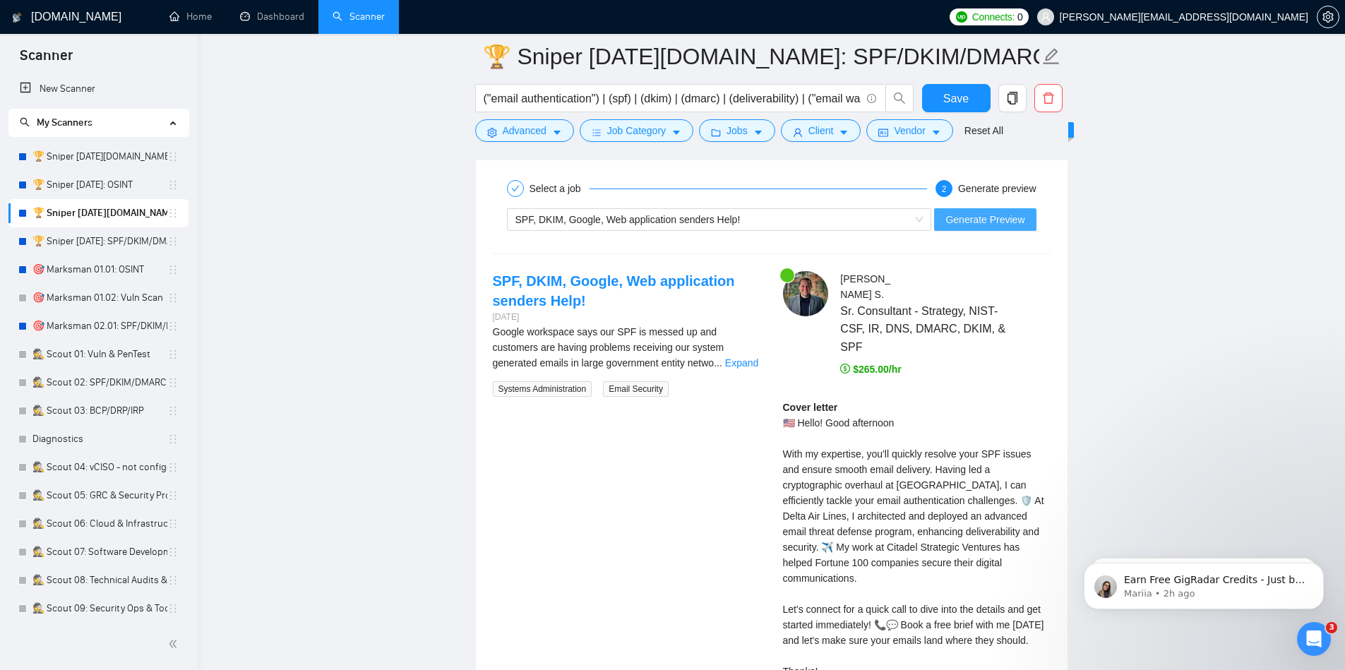
type textarea "[Loremip dol sita co adi elitsed doe tempo inc utlaboree dolor magnaa en adm ve…"
click at [995, 224] on span "Generate Preview" at bounding box center [984, 220] width 79 height 16
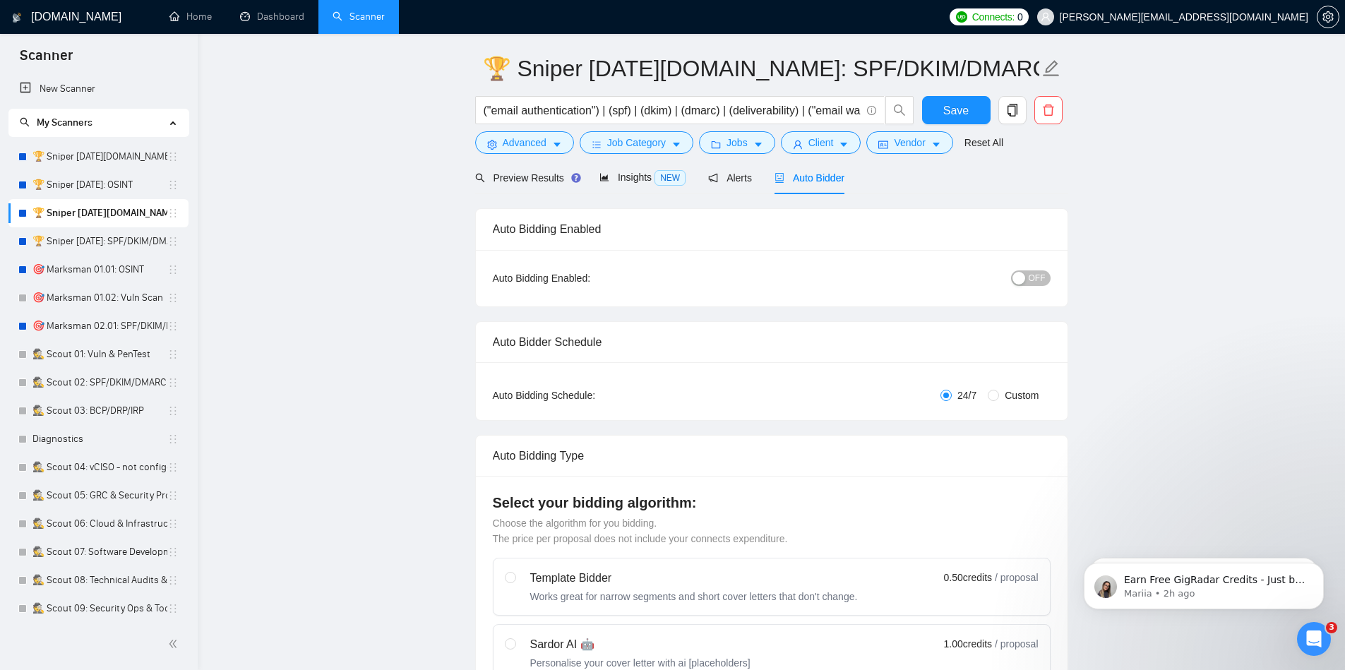
scroll to position [0, 0]
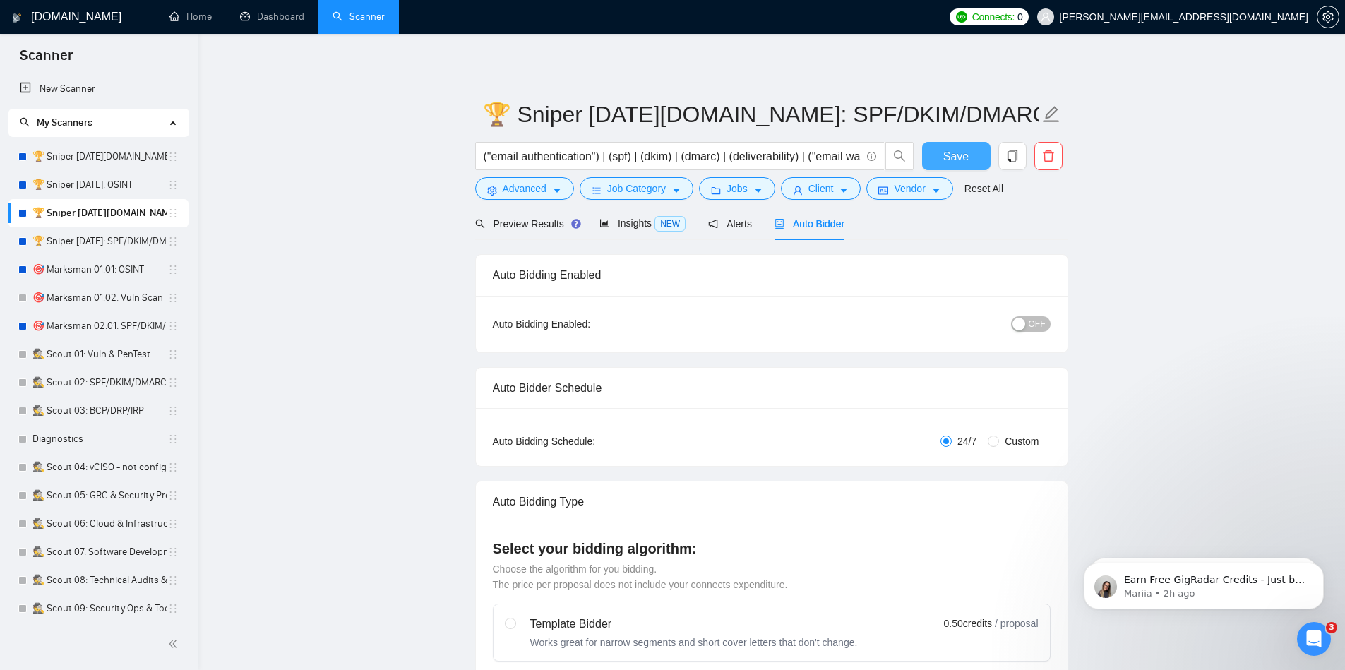
click at [959, 162] on span "Save" at bounding box center [955, 157] width 25 height 18
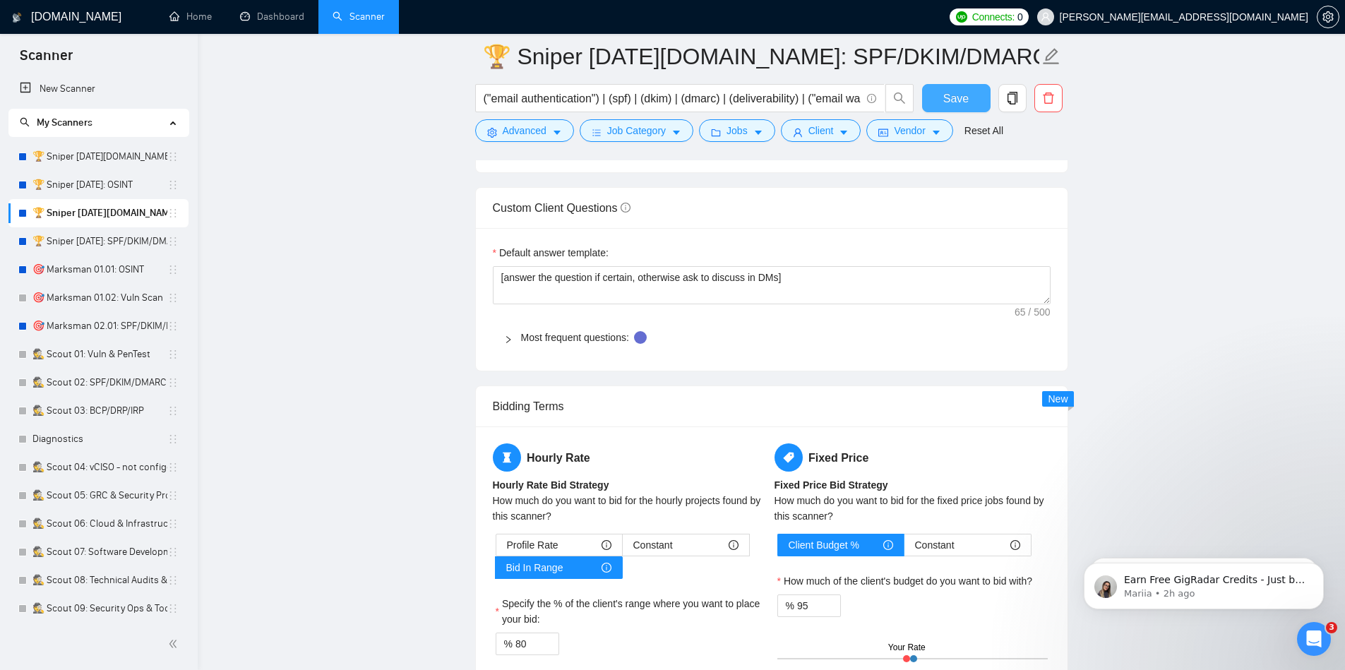
scroll to position [1976, 0]
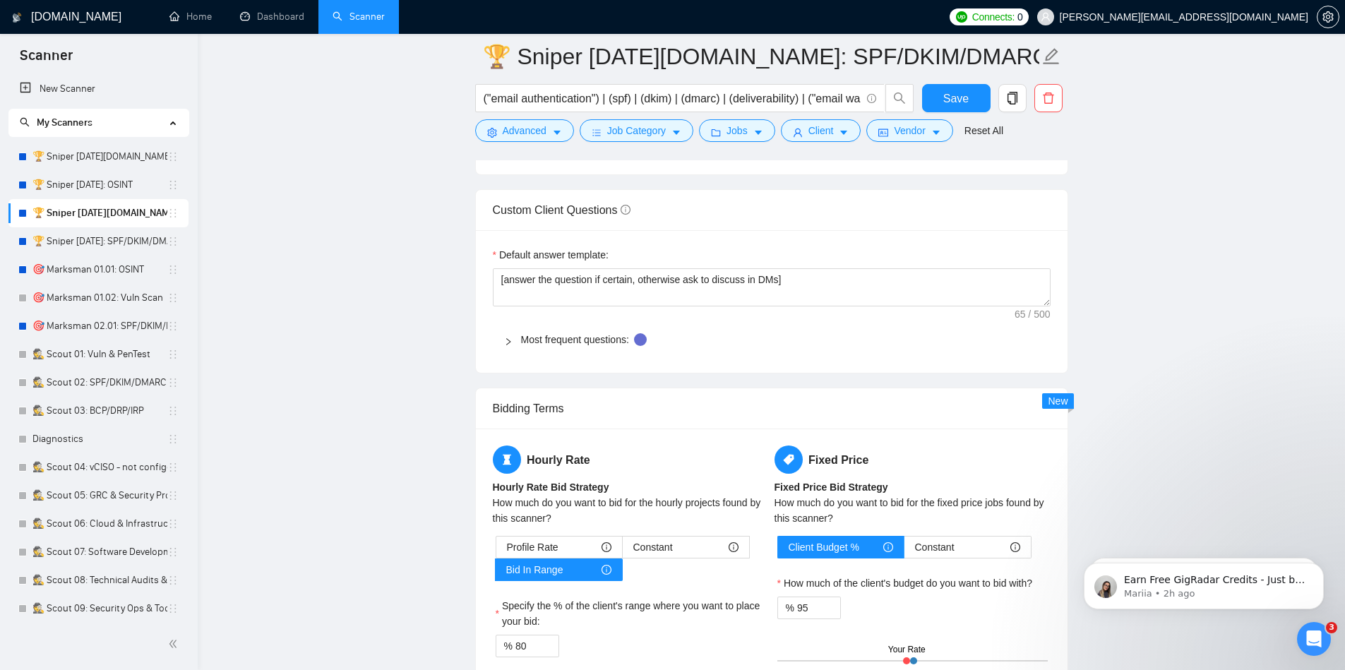
click at [505, 342] on icon "right" at bounding box center [508, 341] width 8 height 8
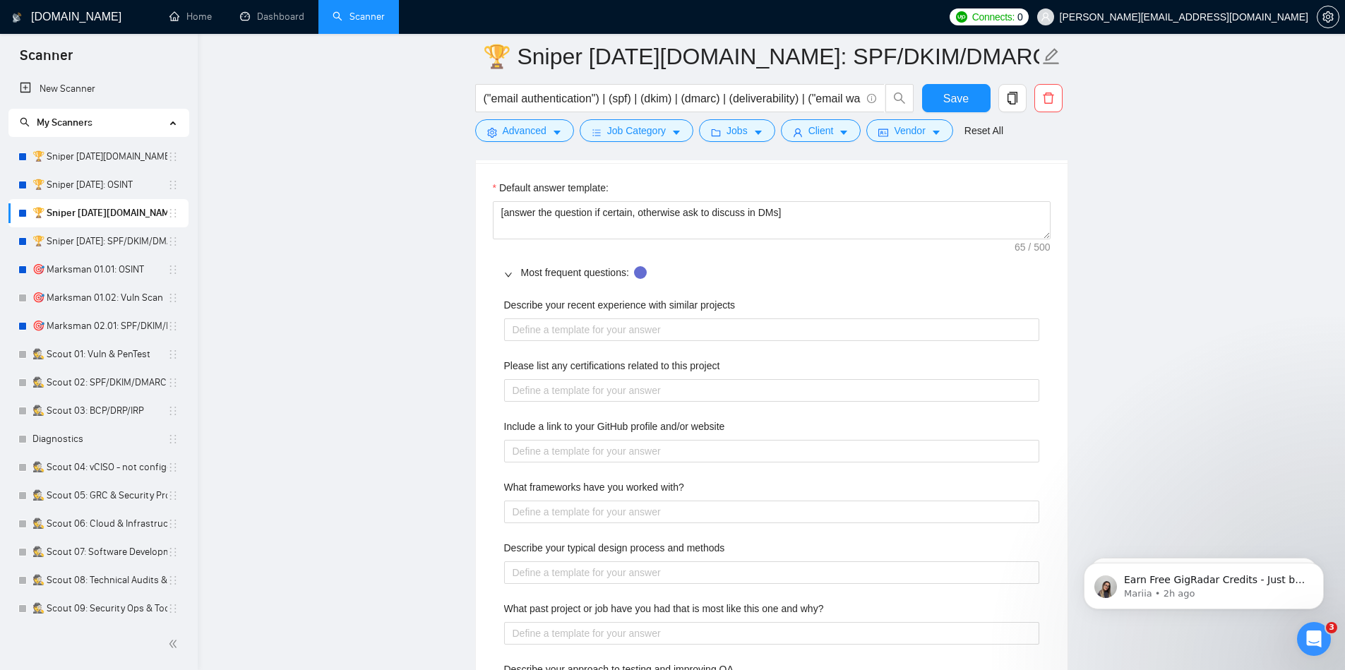
scroll to position [2040, 0]
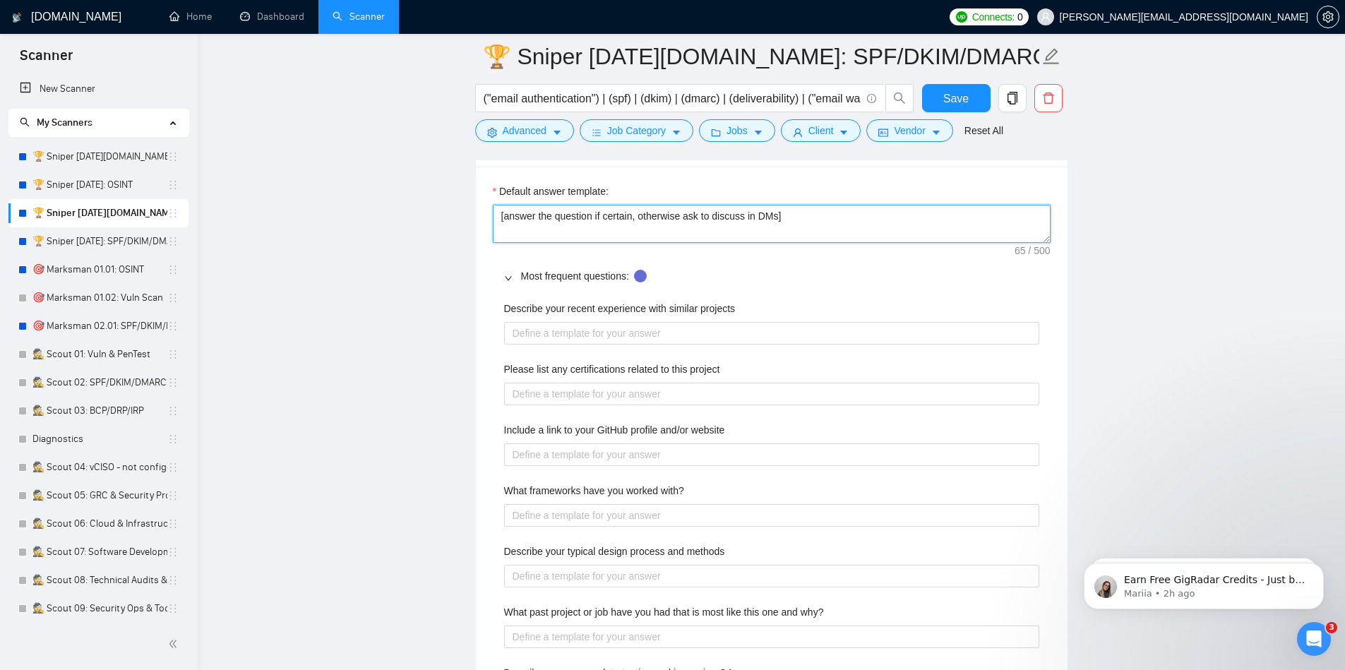
click at [753, 219] on textarea "[answer the question if certain, otherwise ask to discuss in DMs]" at bounding box center [772, 224] width 558 height 38
type textarea "[answer the question if certain, otherwise ask to discuss on a call]"
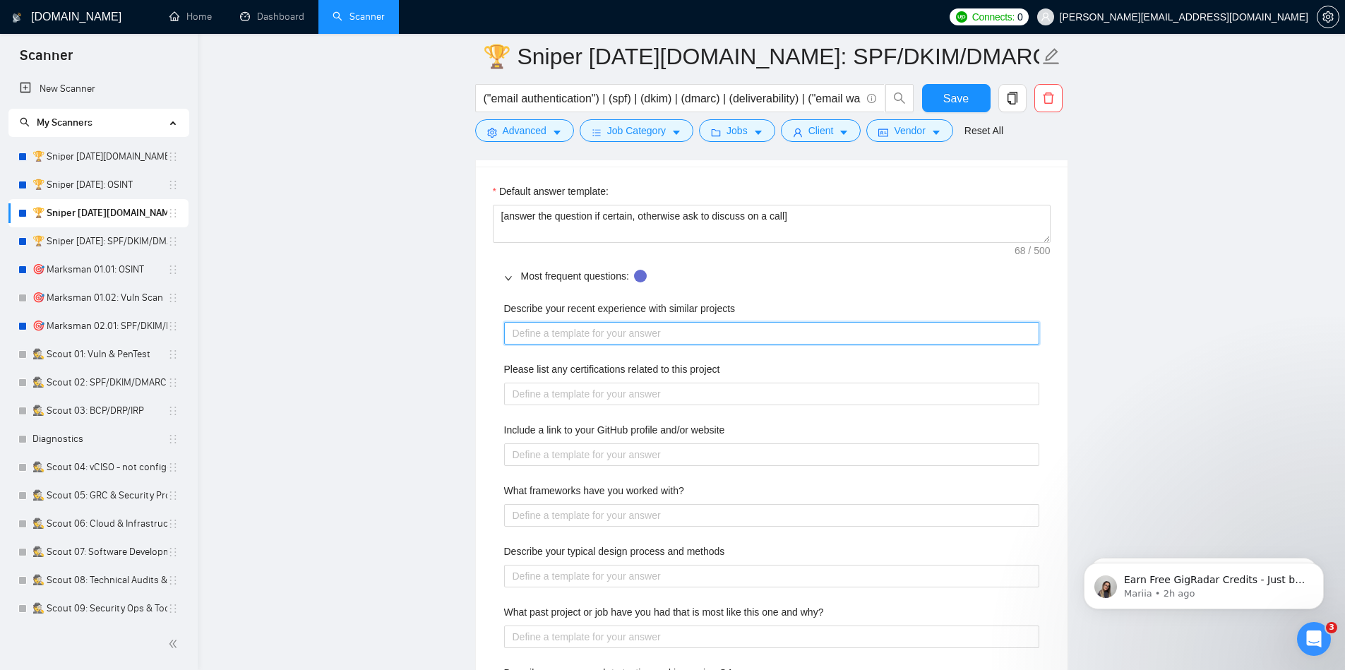
click at [888, 332] on projects "Describe your recent experience with similar projects" at bounding box center [771, 333] width 535 height 23
type projects "["
type projects "[a"
type projects "[an"
type projects "[ans"
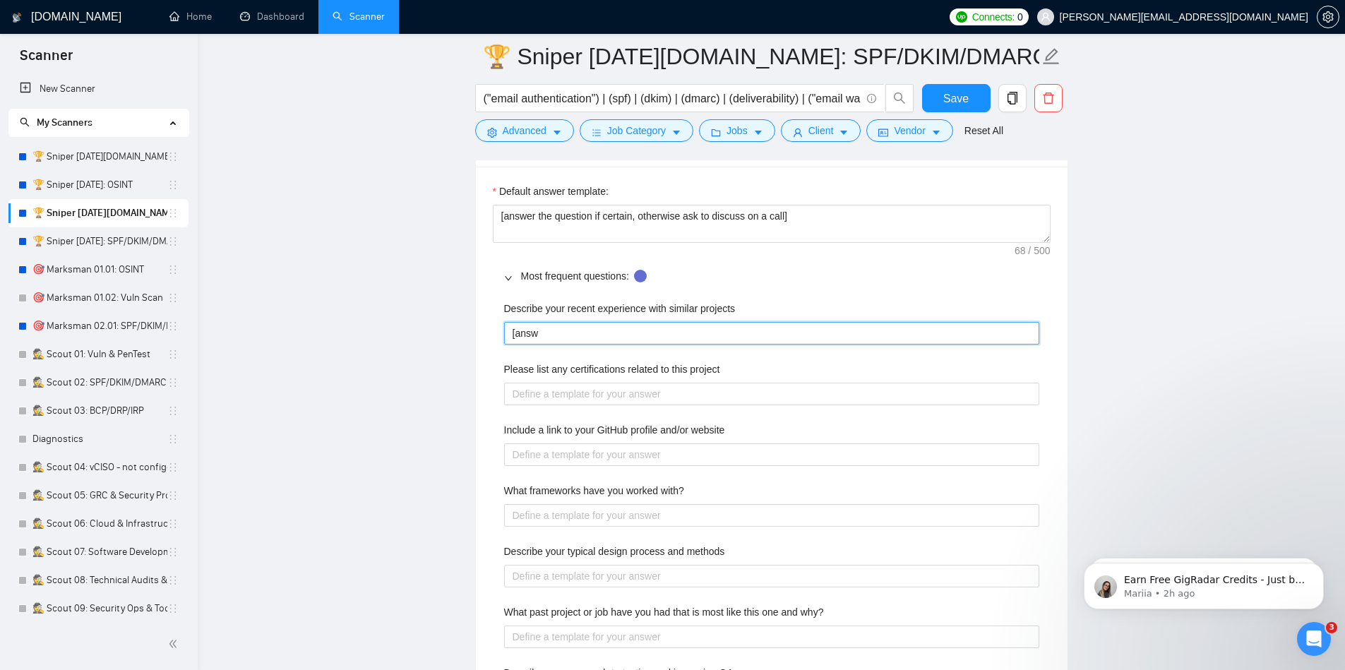
type projects "[answe"
type projects "[answer"
type projects "[answer t"
type projects "[answer th"
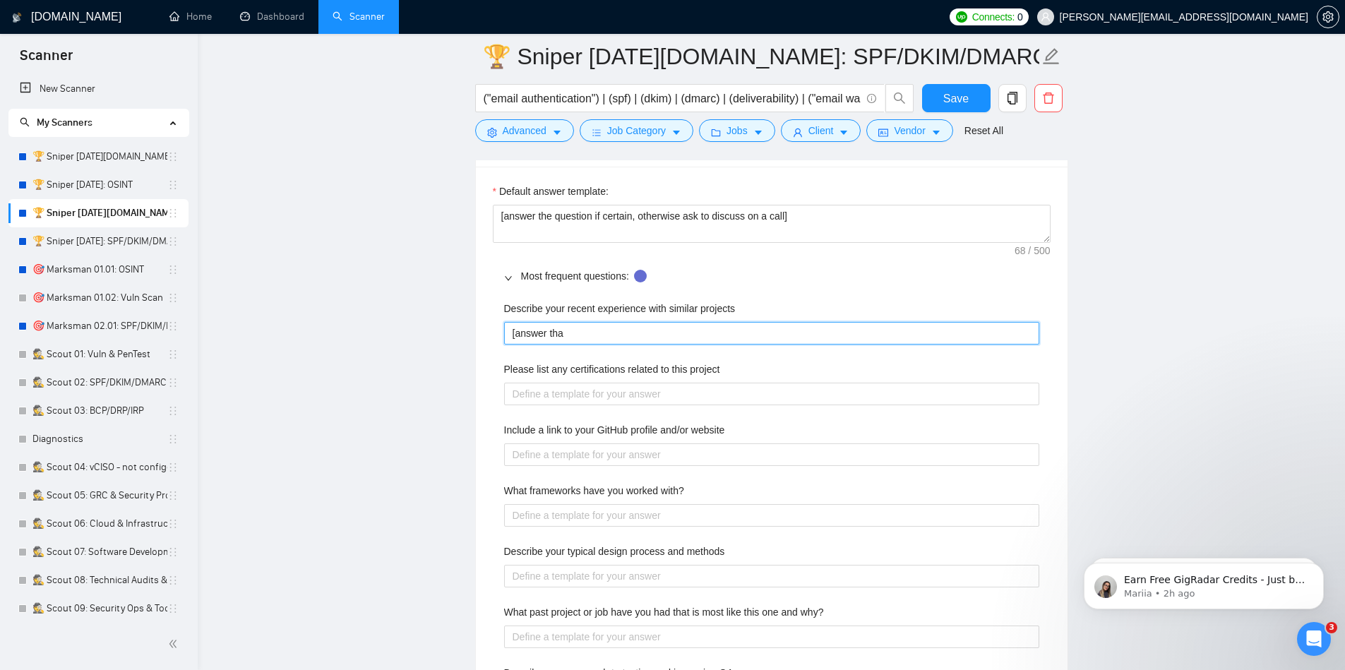
type projects "[answer that"
type projects "[answer that I"
type projects "[answer that I d"
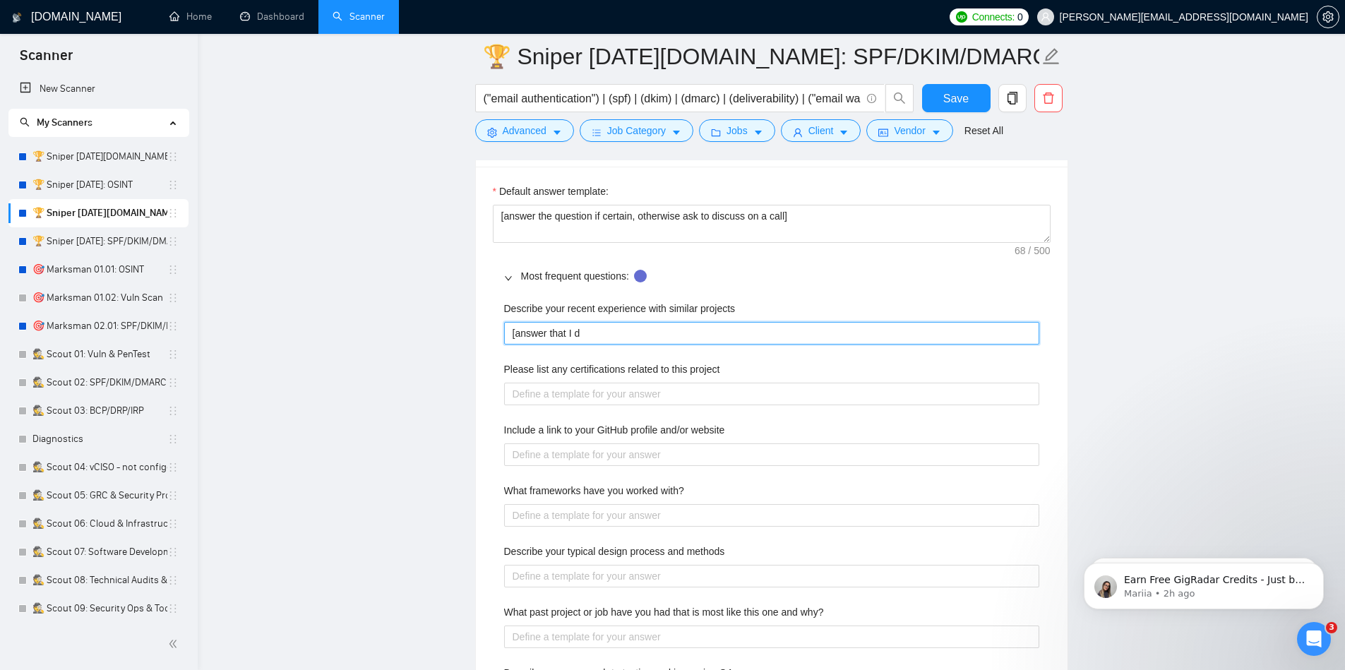
type projects "[answer that I de"
type projects "[answer that I dep"
type projects "[answer that I depl"
type projects "[answer that I deplo"
type projects "[answer that I deploye"
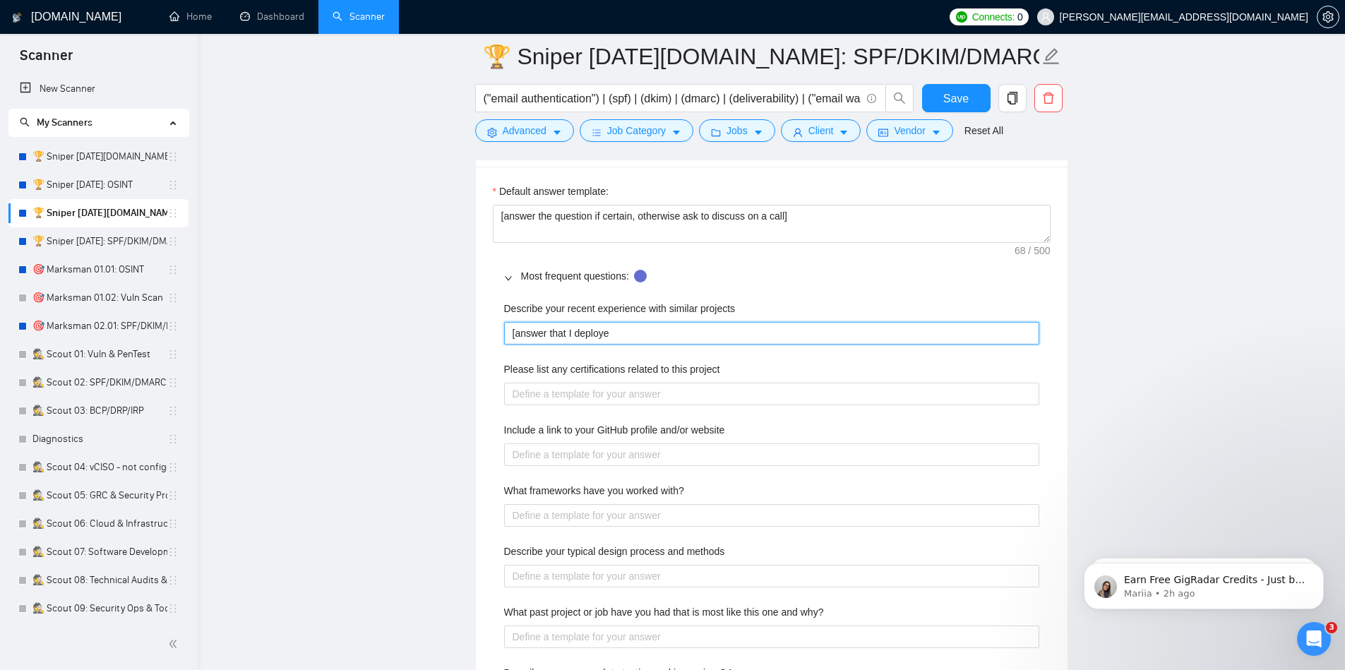
type projects "[answer that I deployed"
type projects "[answer that I deployed S"
type projects "[answer that I deployed SP"
type projects "[answer that I deployed SPF"
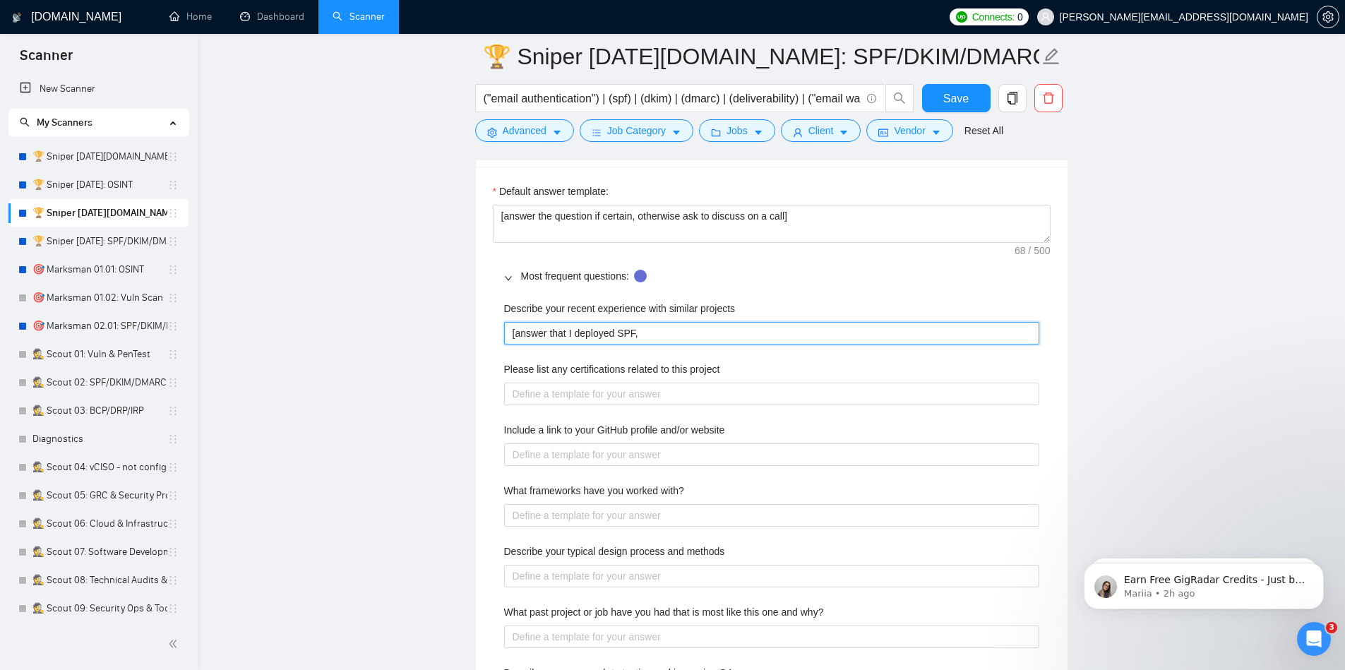
type projects "[answer that I deployed SPF,"
type projects "[answer that I deployed SPF, D"
type projects "[answer that I deployed SPF, [GEOGRAPHIC_DATA]"
type projects "[answer that I deployed SPF, DKI"
type projects "[answer that I deployed SPF, DKIM"
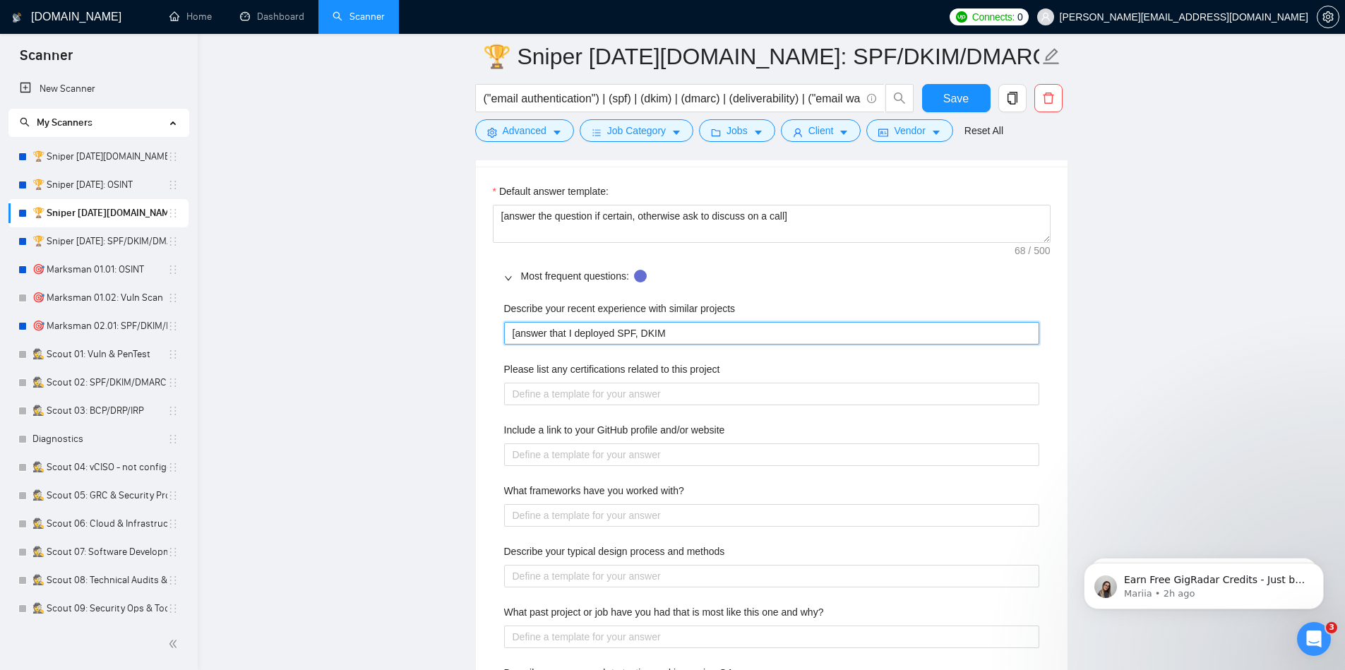
type projects "[answer that I deployed SPF, DKIM,"
type projects "[answer that I deployed SPF, DKIM, an"
type projects "[answer that I deployed SPF, DKIM, and"
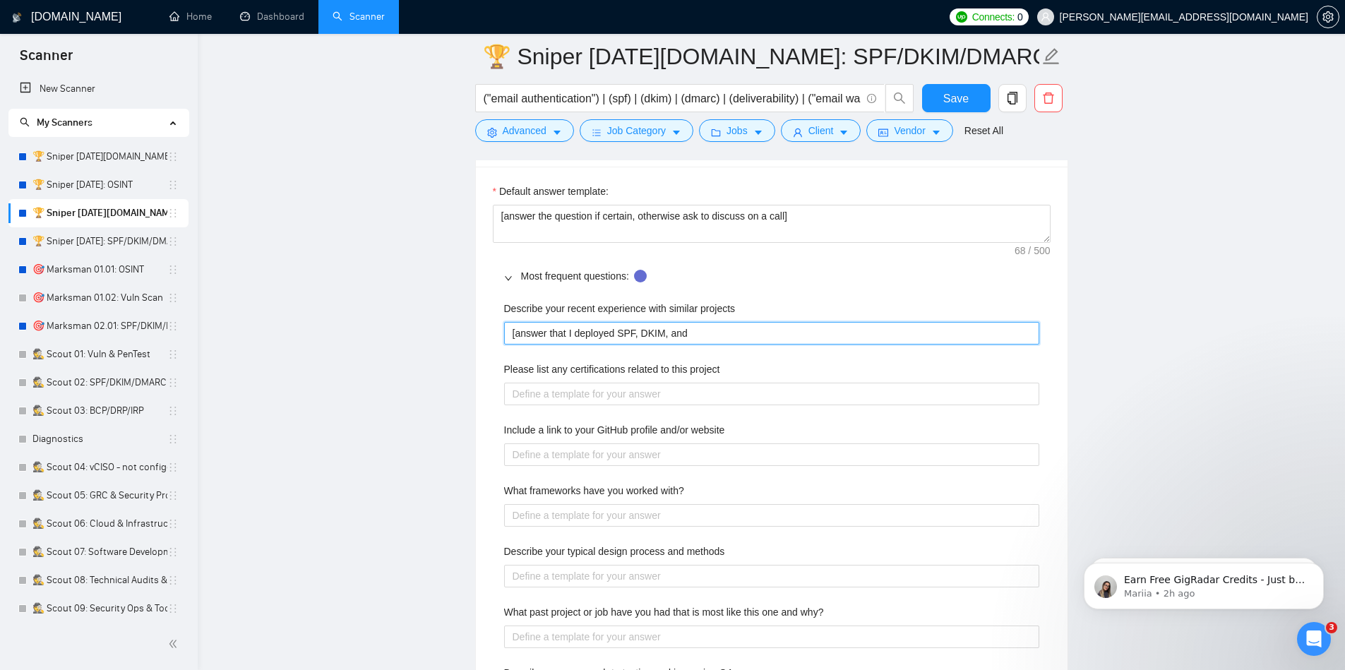
type projects "[answer that I deployed SPF, DKIM, and D"
type projects "[answer that I deployed SPF, DKIM, and DM"
type projects "[answer that I deployed SPF, DKIM, and DMAR"
type projects "[answer that I deployed SPF, DKIM, and DMARC"
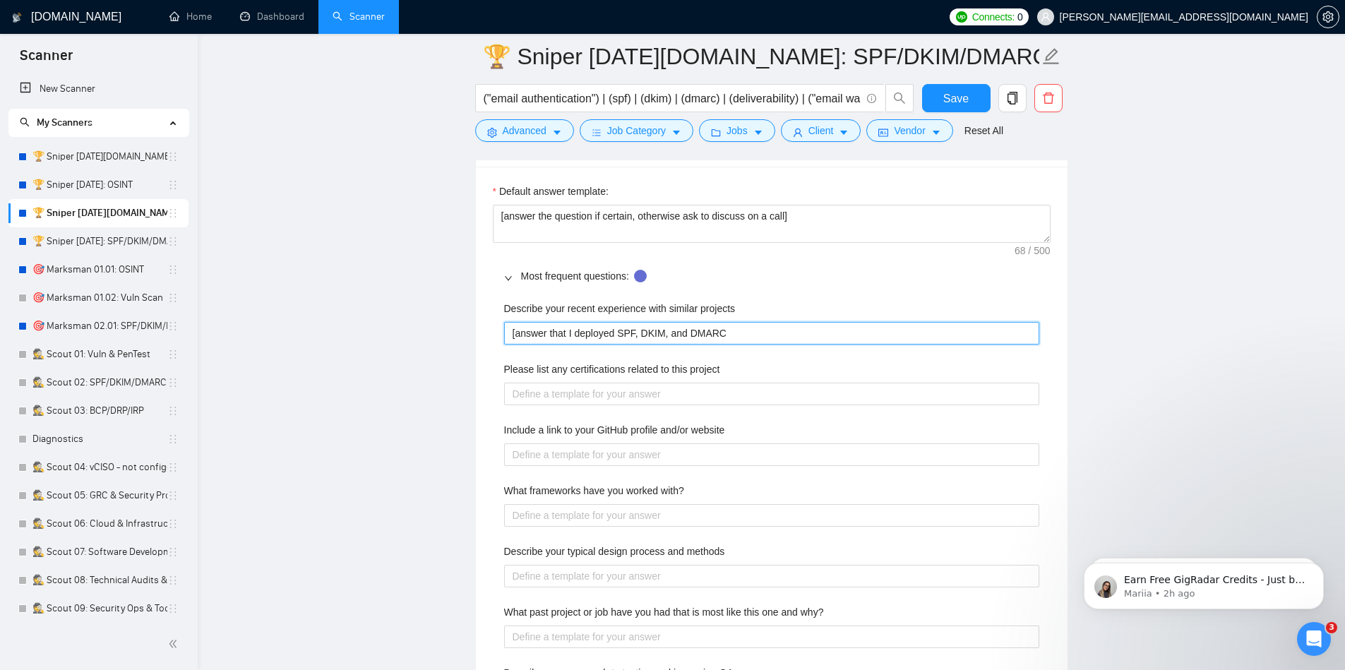
type projects "[answer that I deployed SPF, DKIM, and DMARC b"
type projects "[answer that I deployed SPF, DKIM, and DMARC bo"
type projects "[answer that I deployed SPF, DKIM, and DMARC both"
type projects "[answer that I deployed SPF, DKIM, and DMARC both f"
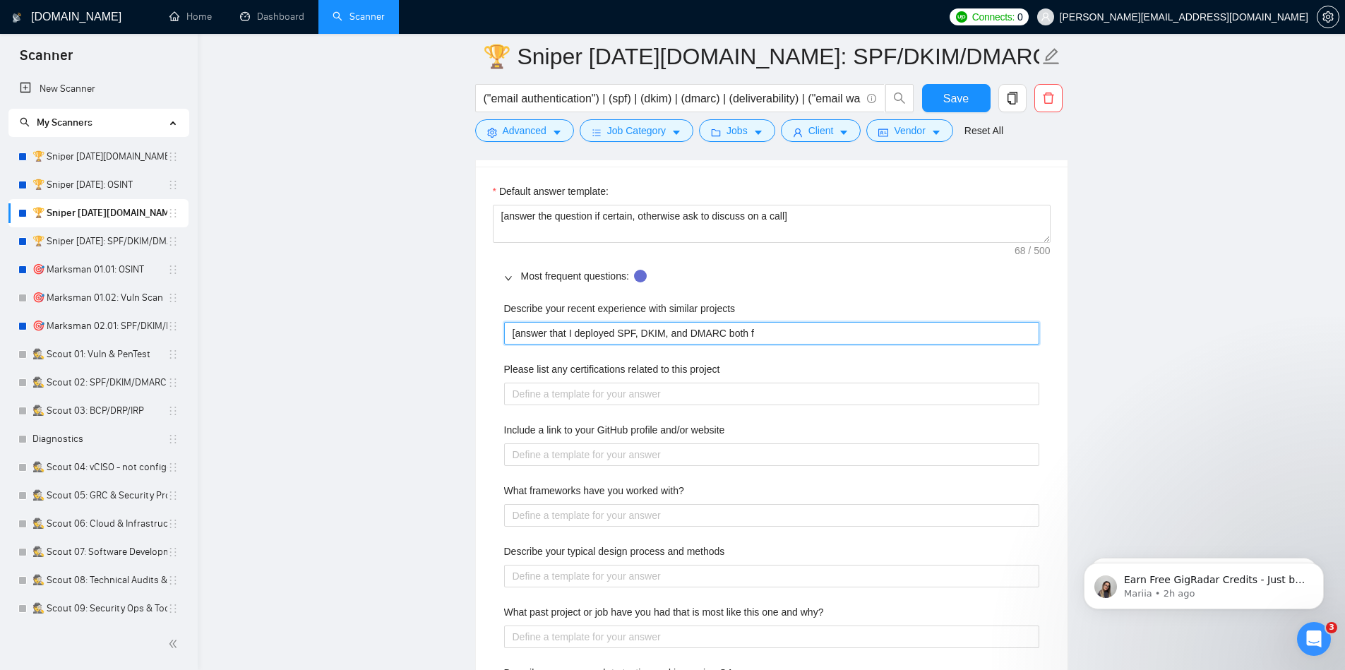
type projects "[answer that I deployed SPF, DKIM, and DMARC both fo"
type projects "[answer that I deployed SPF, DKIM, and DMARC both for"
type projects "[answer that I deployed SPF, DKIM, and DMARC both for R"
type projects "[answer that I deployed SPF, DKIM, and DMARC both for Ra"
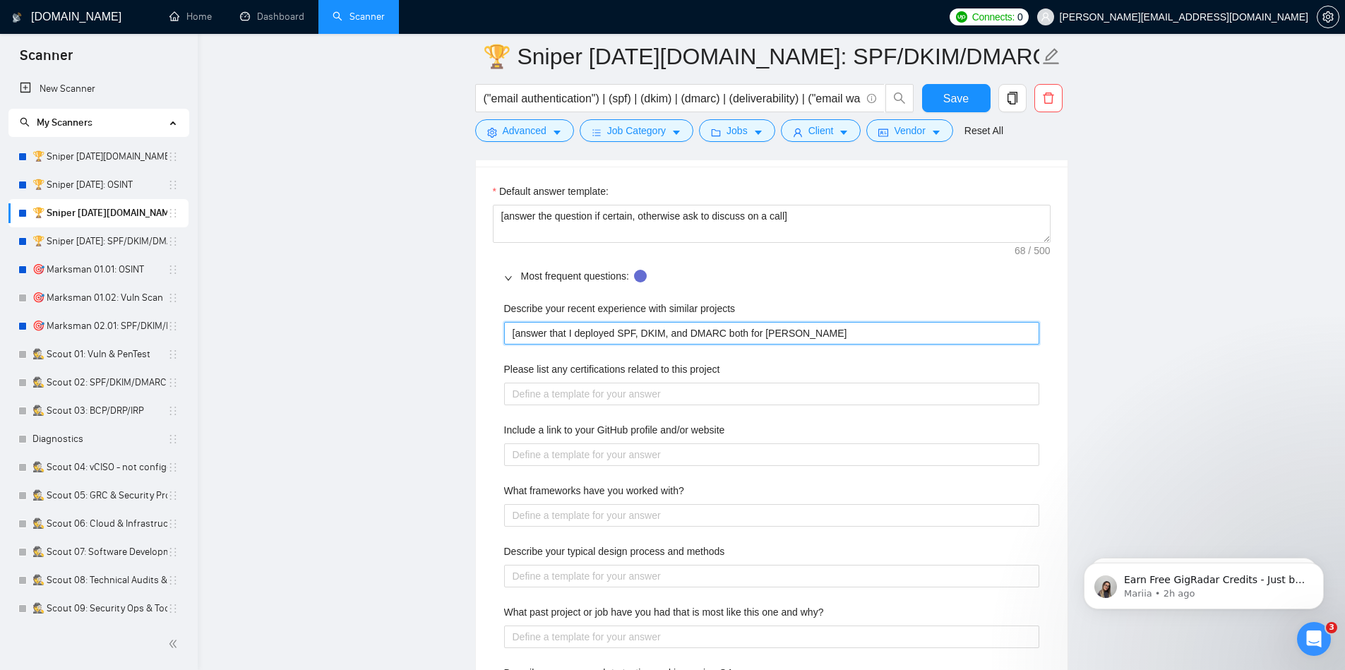
type projects "[answer that I deployed SPF, DKIM, and DMARC both for Raus"
type projects "[answer that I deployed SPF, DKIM, and DMARC both for Rausc"
type projects "[answer that I deployed SPF, DKIM, and DMARC both for [PERSON_NAME]"
type projects "[answer that I deployed SPF, DKIM, and DMARC both for [PERSON_NAME] A"
type projects "[answer that I deployed SPF, DKIM, and DMARC both for [PERSON_NAME] Ad"
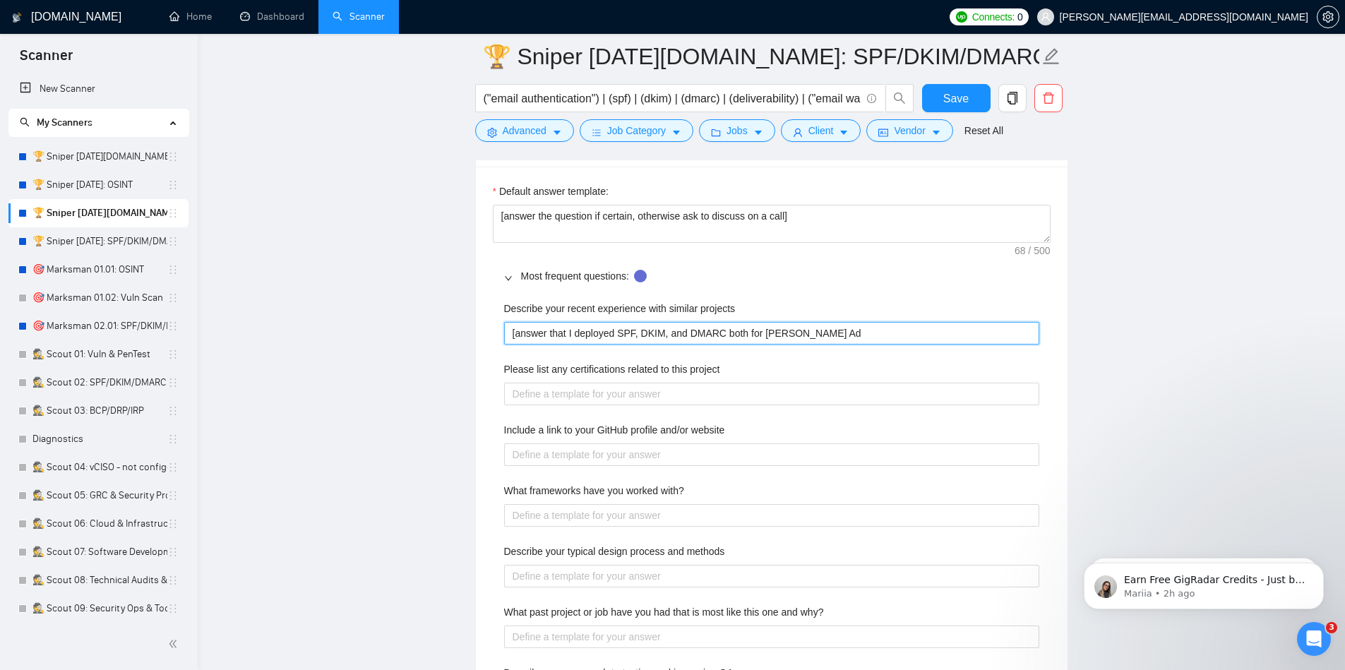
type projects "[answer that I deployed SPF, DKIM, and DMARC both for [PERSON_NAME] Adv"
type projects "[answer that I deployed SPF, DKIM, and DMARC both for [PERSON_NAME]"
type projects "[answer that I deployed SPF, DKIM, and DMARC both for [PERSON_NAME] Advisory"
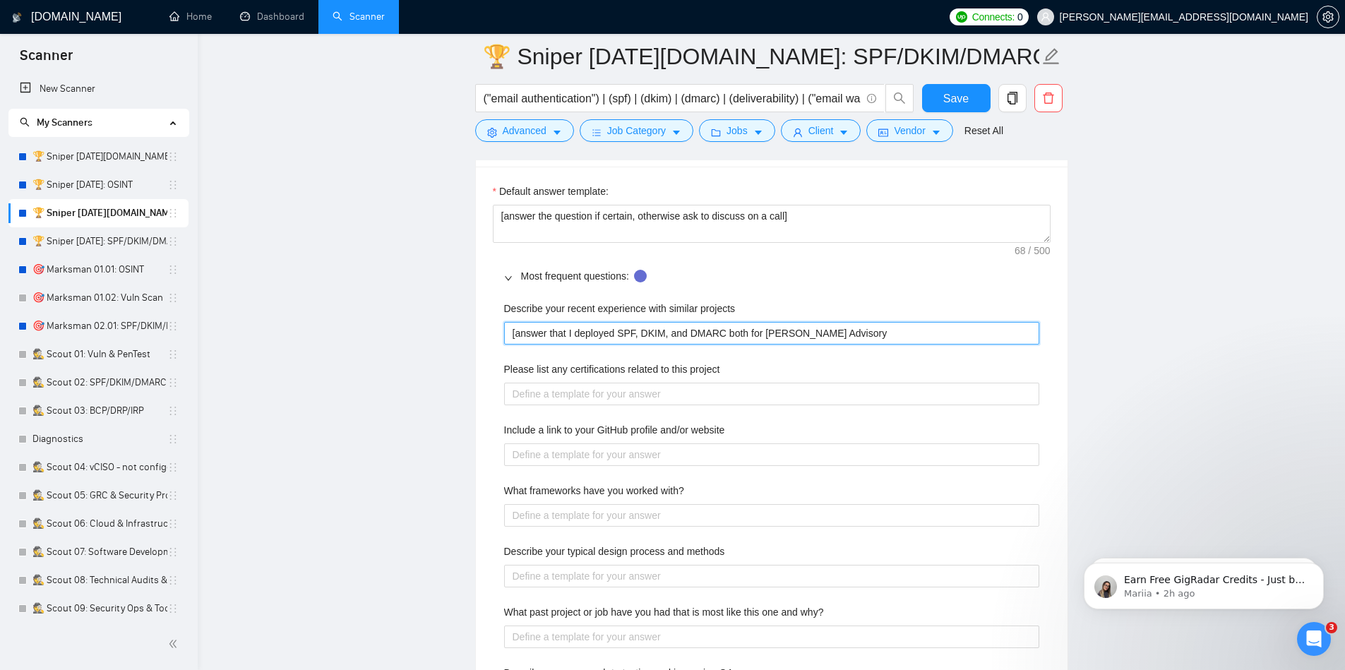
type projects "[answer that I deployed SPF, DKIM, and DMARC both for [PERSON_NAME] Advisory S"
type projects "[answer that I deployed SPF, DKIM, and DMARC both for [PERSON_NAME] Advisory Ser"
type projects "[answer that I deployed SPF, DKIM, and DMARC both for [PERSON_NAME] Advisory Se…"
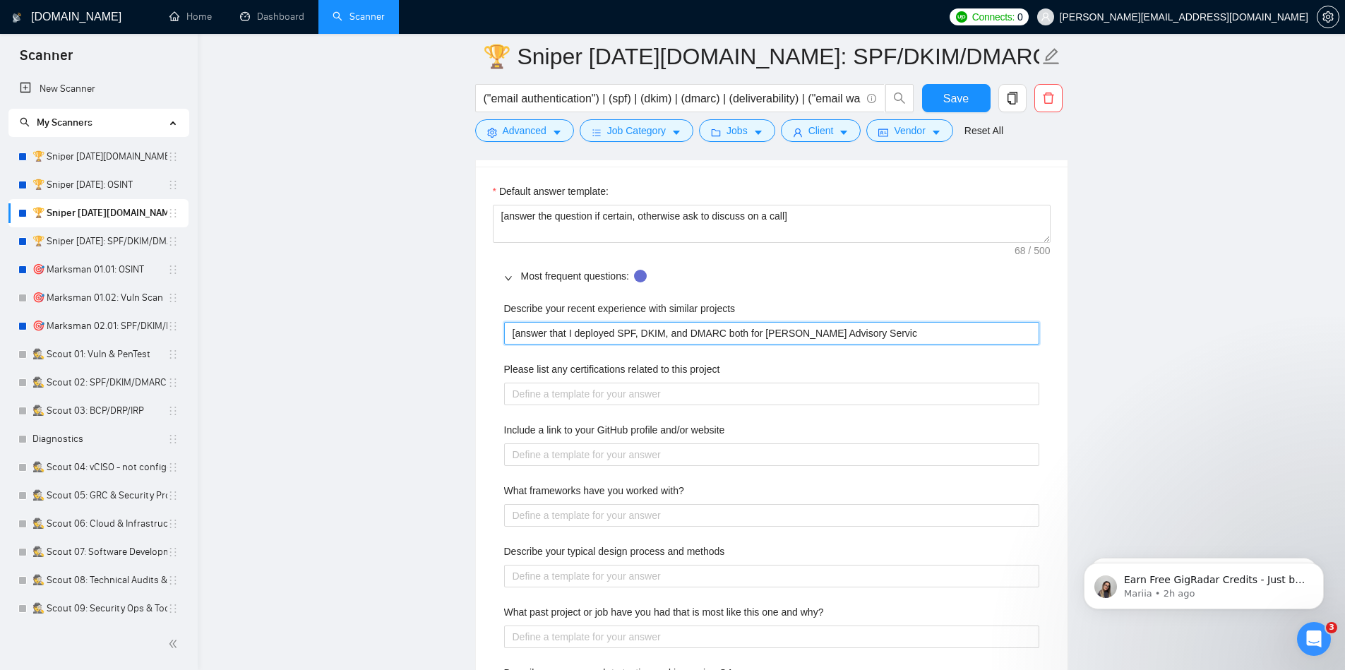
type projects "[answer that I deployed SPF, DKIM, and DMARC both for [PERSON_NAME] Advisory Se…"
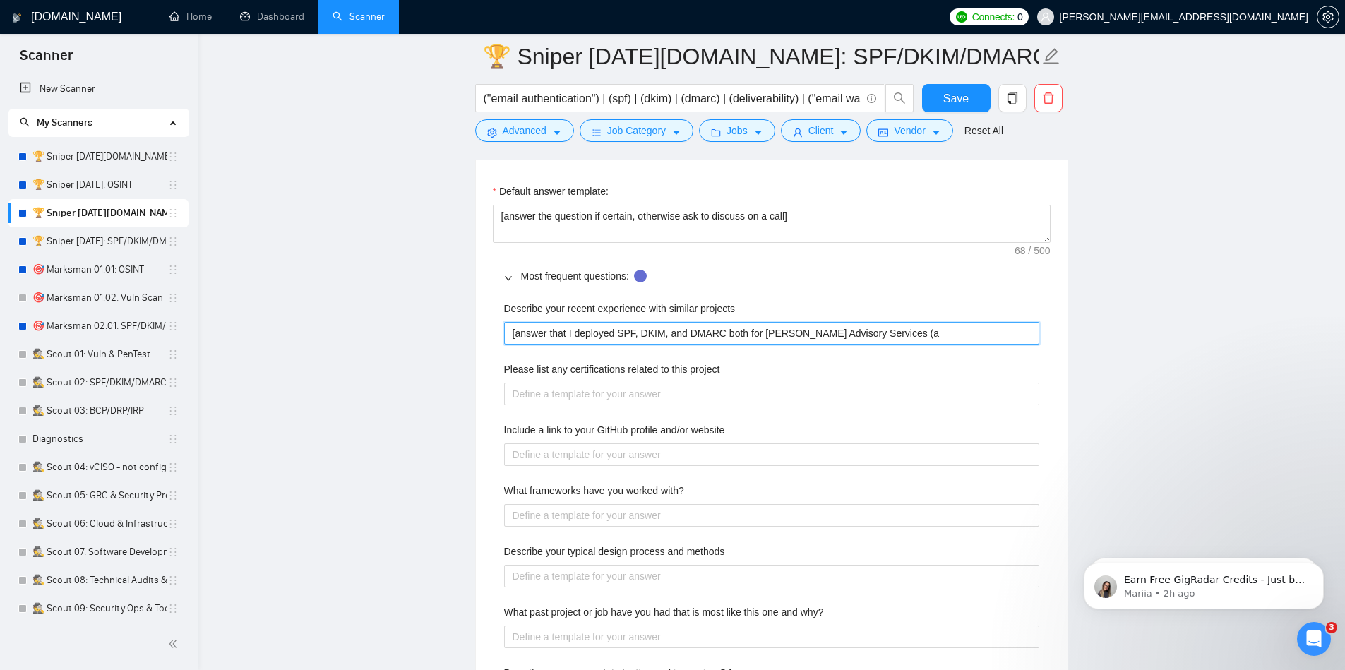
type projects "[answer that I deployed SPF, DKIM, and DMARC both for [PERSON_NAME] Advisory Se…"
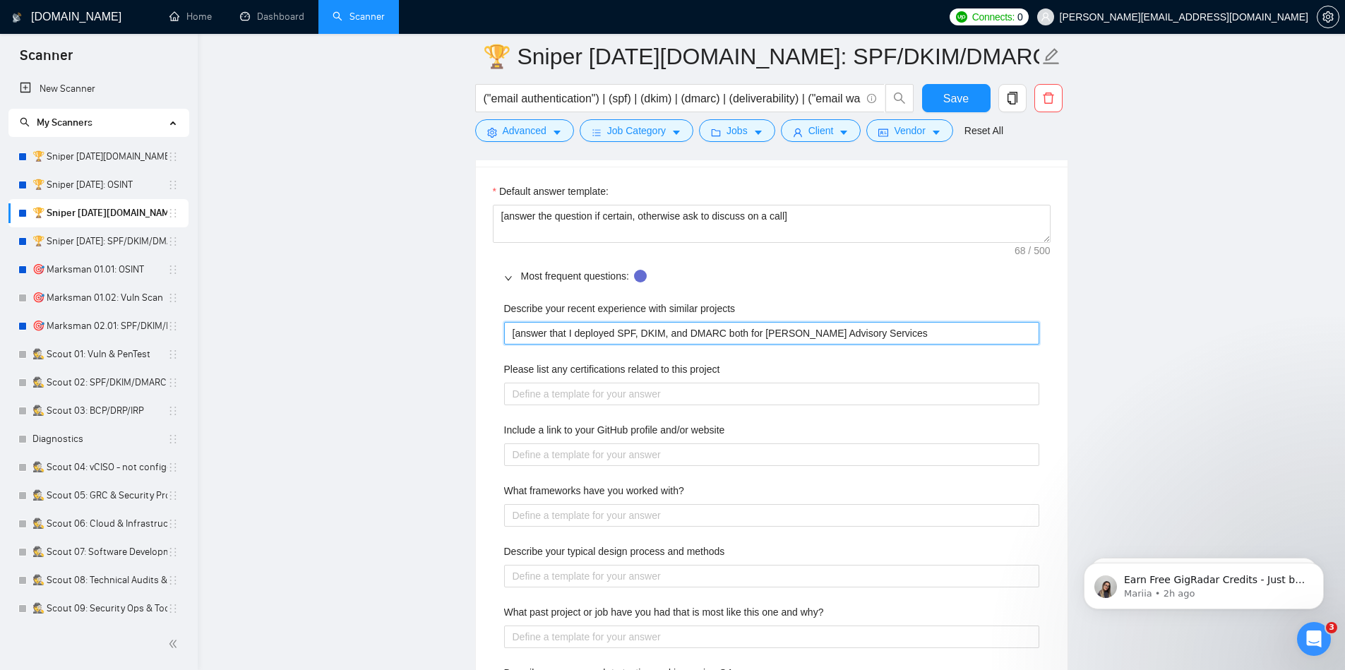
type projects "[answer that I deployed SPF, DKIM, and DMARC for [PERSON_NAME] Advisory Services"
type projects "[answer that I deployed SPF, DKIM, and DMARC for NRausch Advisory Services"
type projects "[answer that I deployed SPF, DKIM, and DMARC for NorRausch Advisory Services"
type projects "[answer that I deployed SPF, DKIM, and DMARC for NorsRausch Advisory Services"
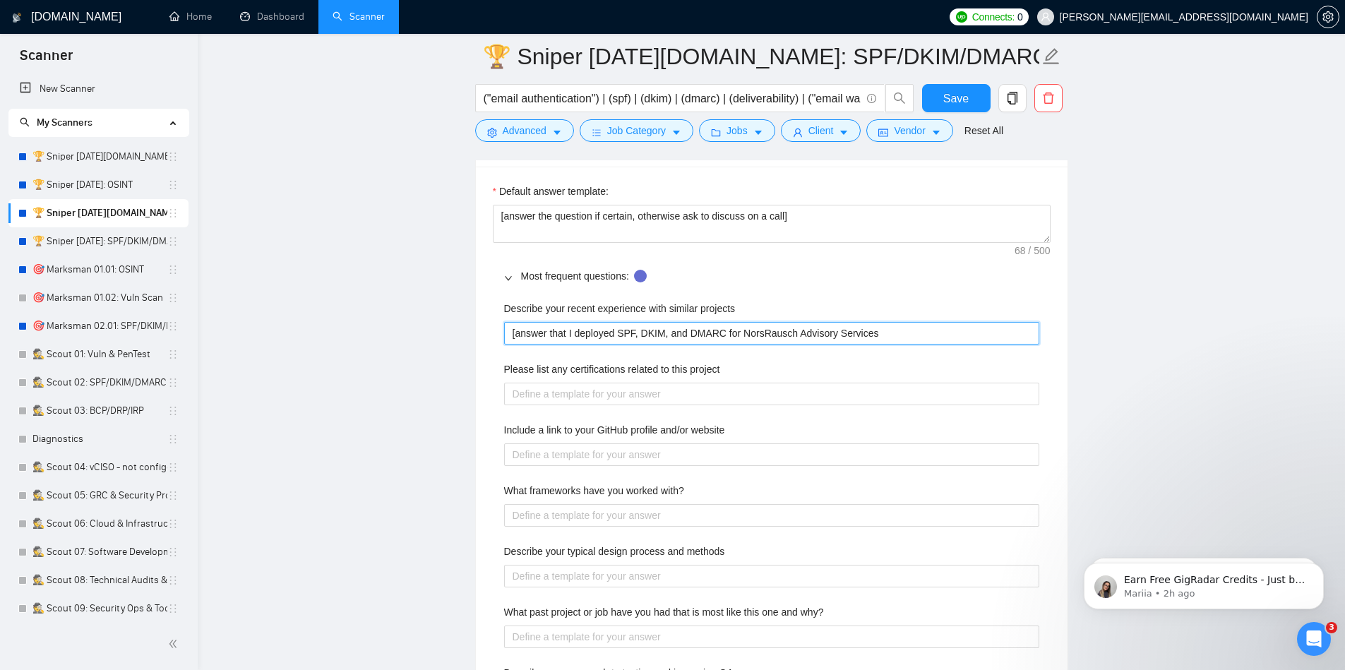
type projects "[answer that I deployed SPF, DKIM, and DMARC for NorseRausch Advisory Services"
type projects "[answer that I deployed SPF, DKIM, and DMARC for Norse [PERSON_NAME] Advisory S…"
type projects "[answer that I deployed SPF, DKIM, and DMARC for Norse IRausch Advisory Services"
type projects "[answer that I deployed SPF, DKIM, and DMARC for Norse InRausch Advisory Servic…"
type projects "[answer that I deployed SPF, DKIM, and DMARC for Norse IndRausch Advisory Servi…"
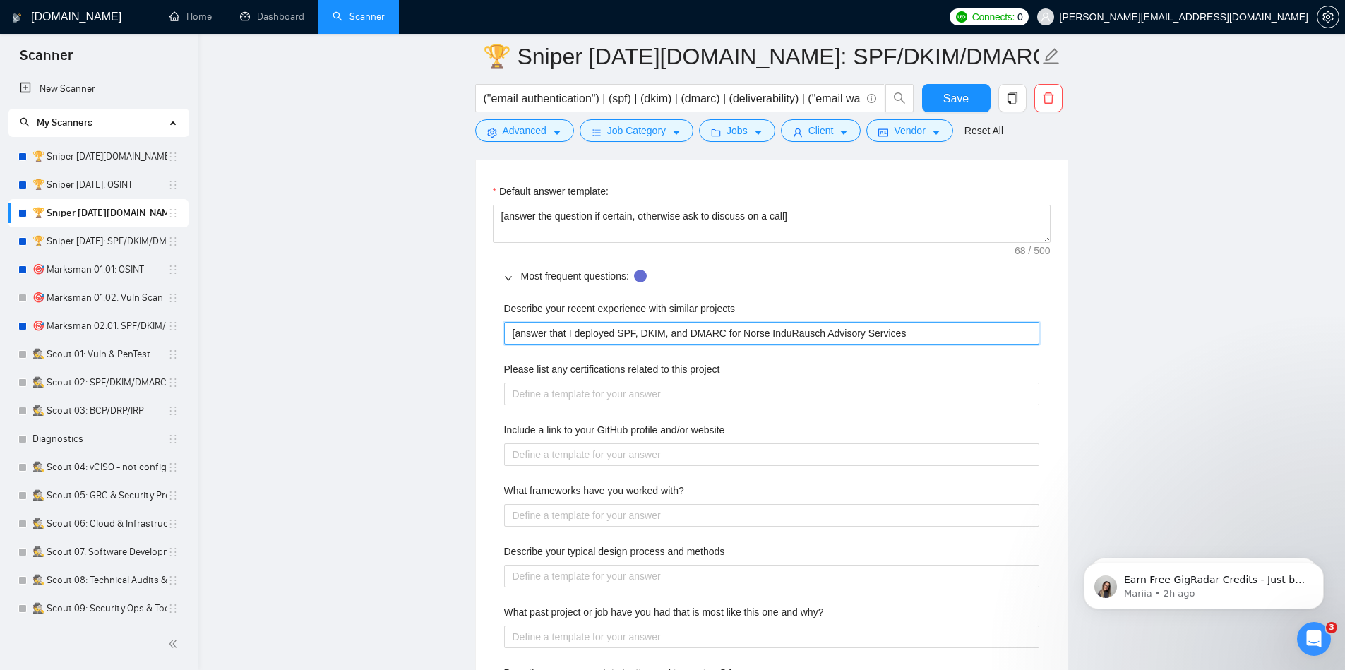
type projects "[answer that I deployed SPF, DKIM, and DMARC for Norse IndusRausch Advisory Ser…"
type projects "[answer that I deployed SPF, DKIM, and DMARC for Norse IndustrRausch Advisory S…"
type projects "[answer that I deployed SPF, DKIM, and DMARC for Norse IndustriRausch Advisory …"
type projects "[answer that I deployed SPF, DKIM, and DMARC for Norse IndustrieRausch Advisory…"
type projects "[answer that I deployed SPF, DKIM, and DMARC for Norse IndustriesRausch Advisor…"
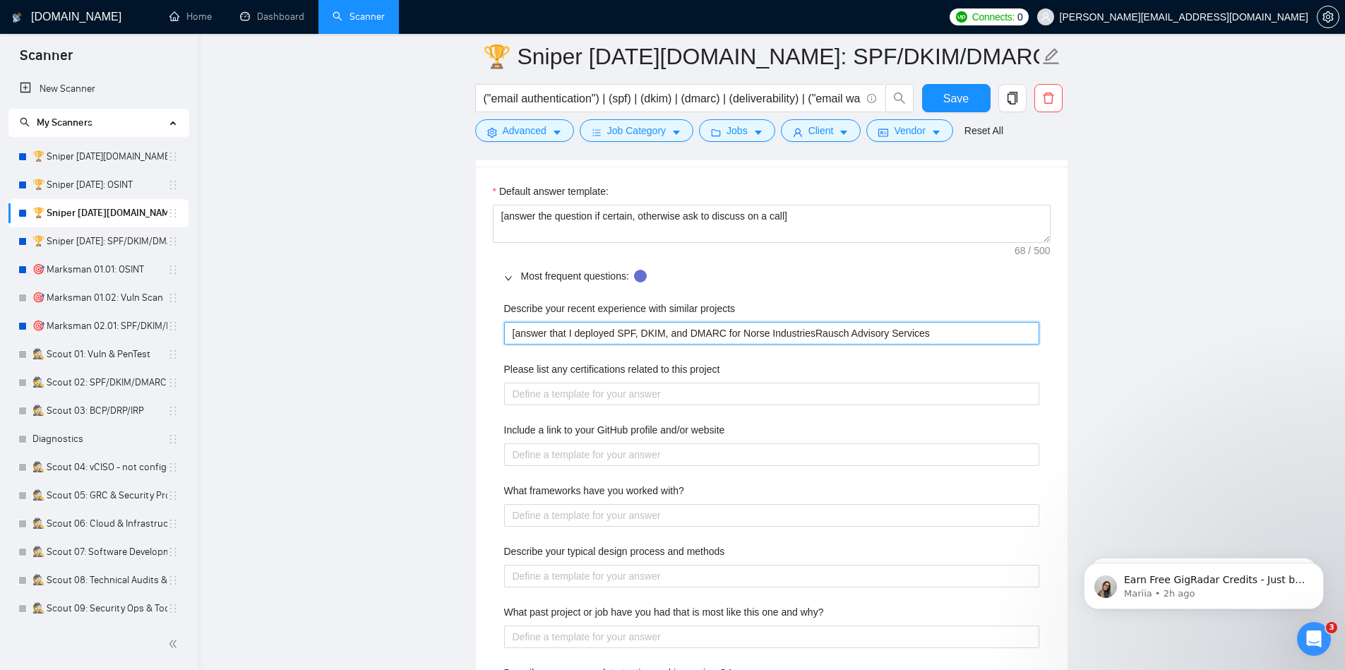
type projects "[answer that I deployed SPF, DKIM, and DMARC for Norse Industries,[PERSON_NAME]…"
type projects "[answer that I deployed SPF, DKIM, and DMARC for Norse Industries, [PERSON_NAME…"
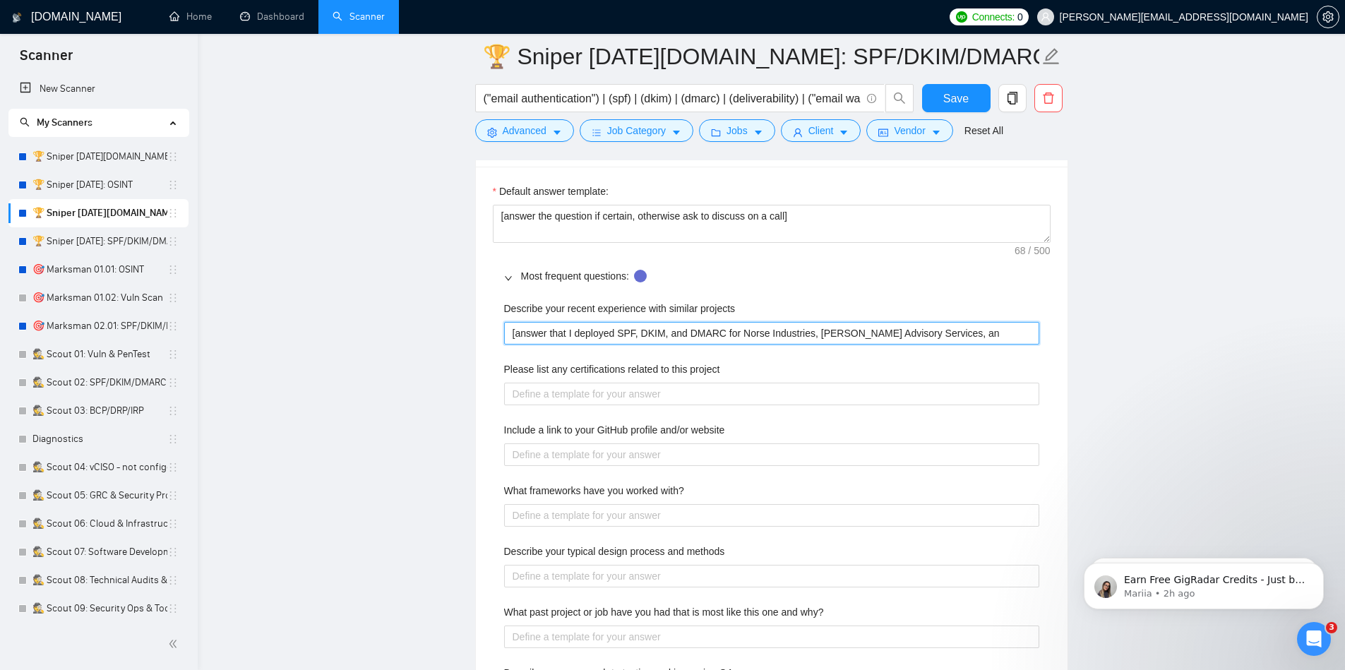
type projects "[answer that I deployed SPF, DKIM, and DMARC for Norse Industries, [PERSON_NAME…"
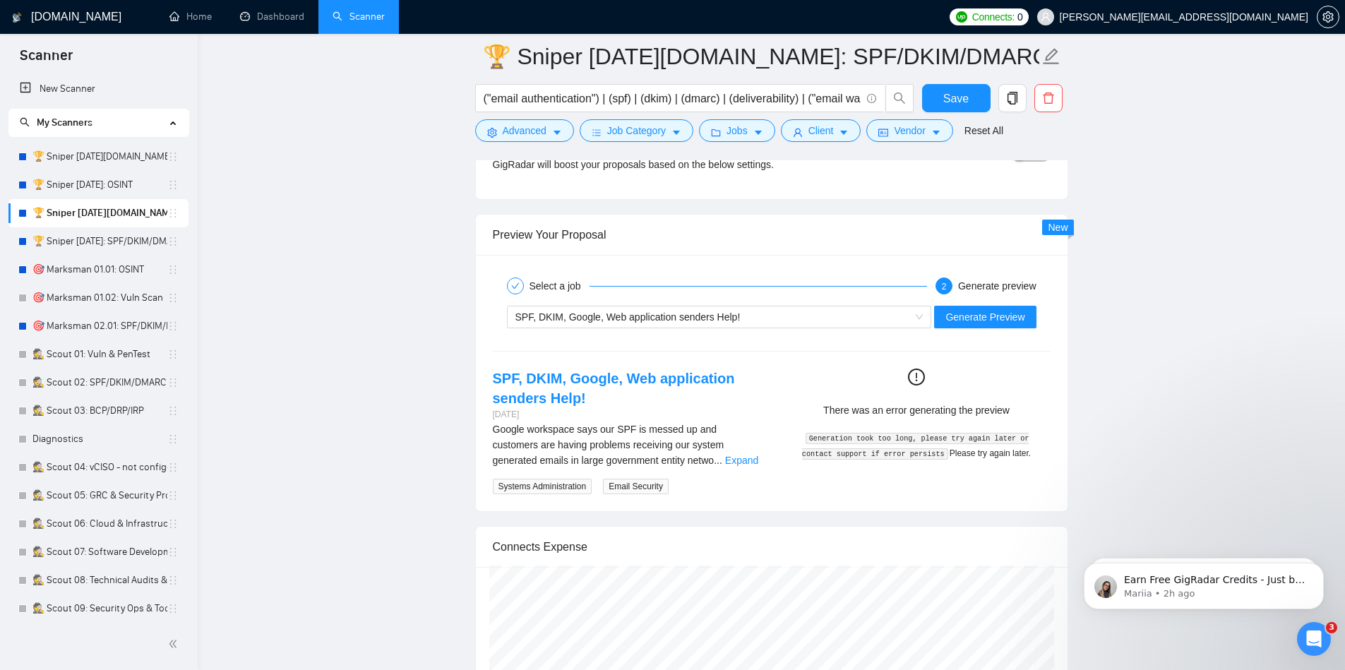
scroll to position [3250, 0]
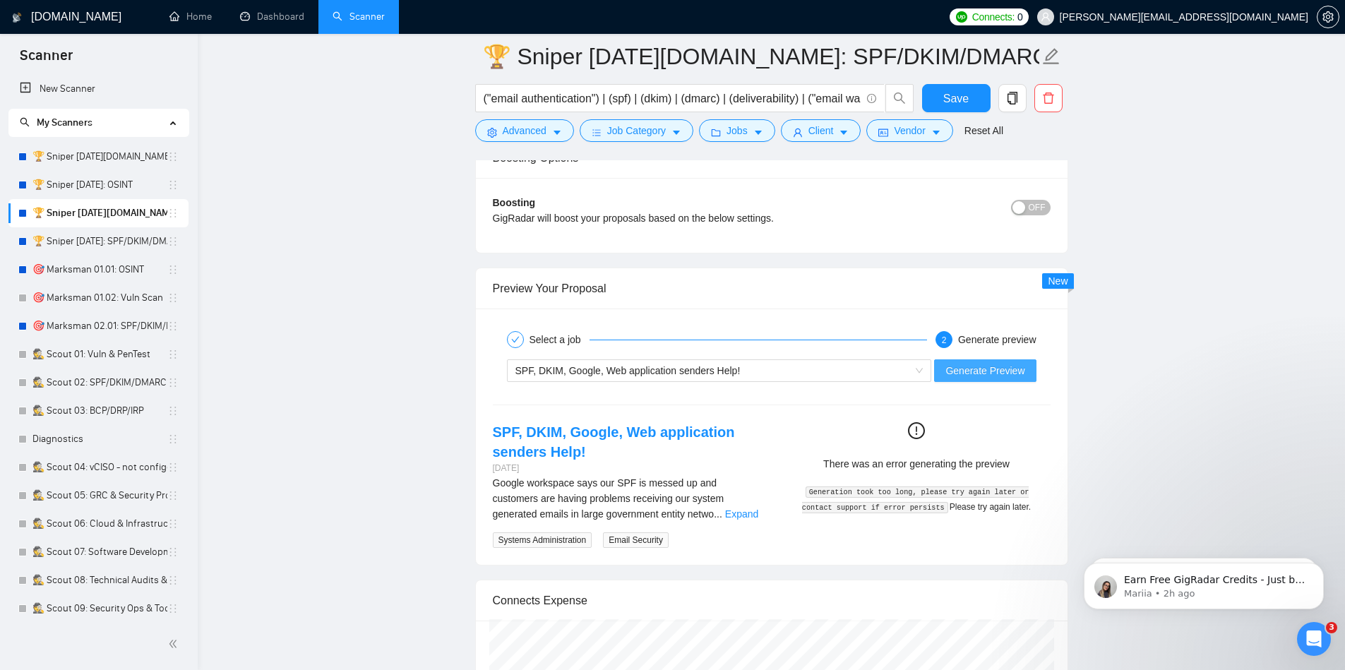
click at [990, 375] on span "Generate Preview" at bounding box center [984, 371] width 79 height 16
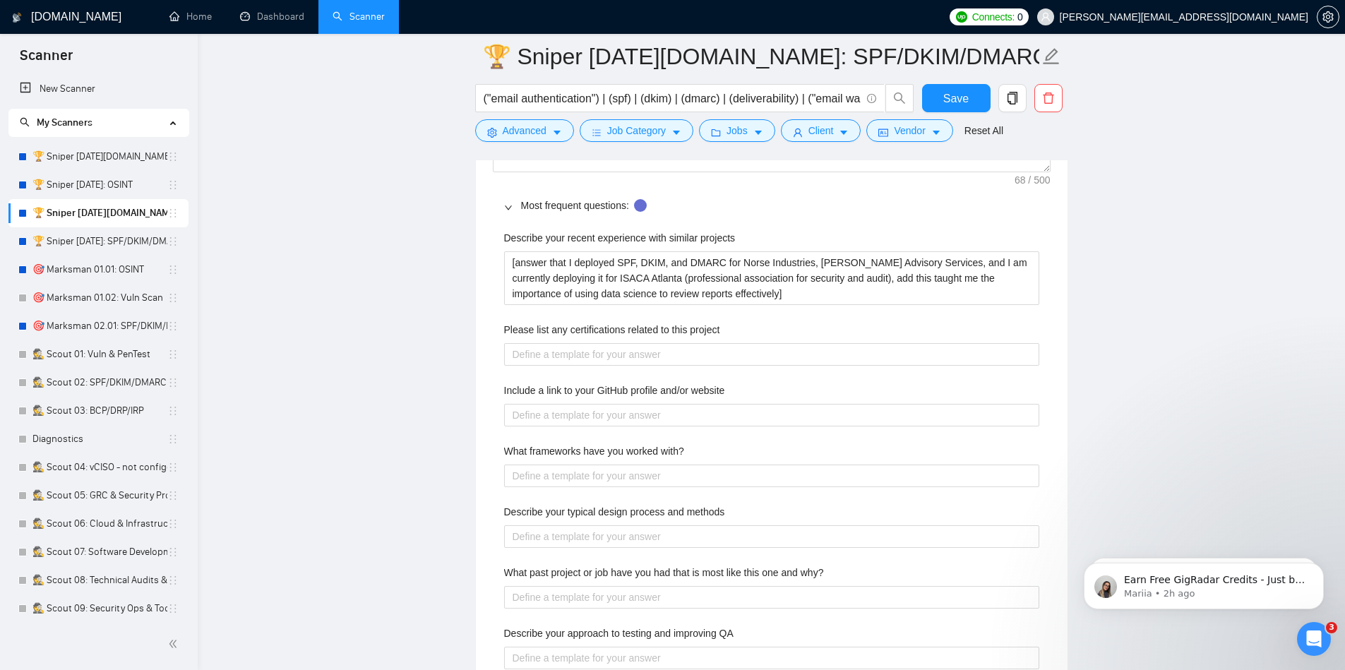
scroll to position [2112, 0]
click at [796, 296] on projects "[answer that I deployed SPF, DKIM, and DMARC for Norse Industries, [PERSON_NAME…" at bounding box center [771, 277] width 535 height 54
click at [745, 355] on project "Please list any certifications related to this project" at bounding box center [771, 353] width 535 height 23
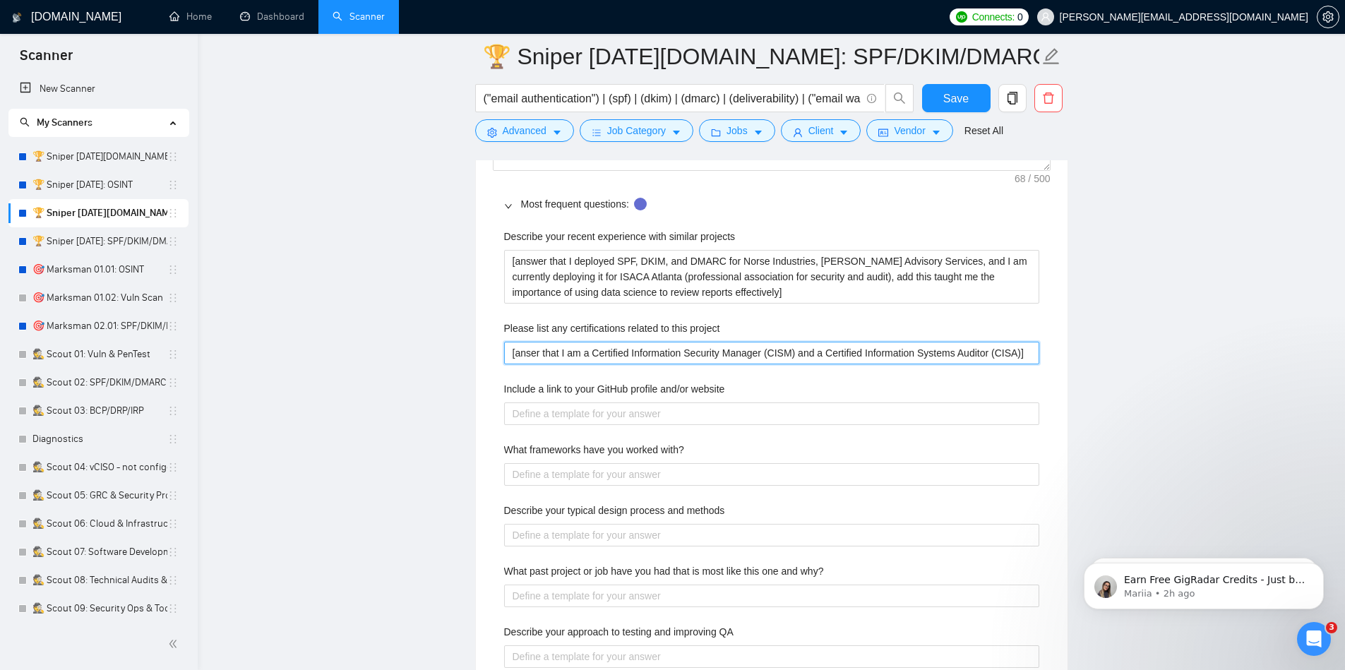
click at [531, 355] on project "[anser that I am a Certified Information Security Manager (CISM) and a Certifie…" at bounding box center [771, 353] width 535 height 23
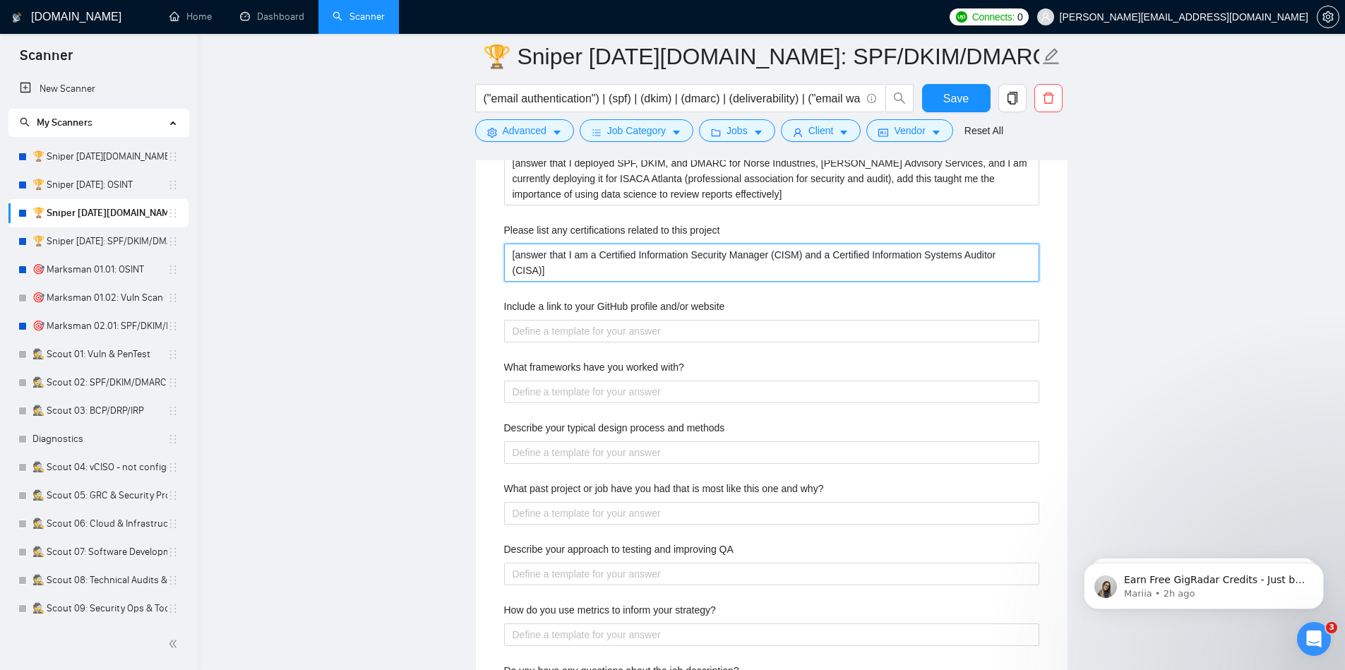
scroll to position [2203, 0]
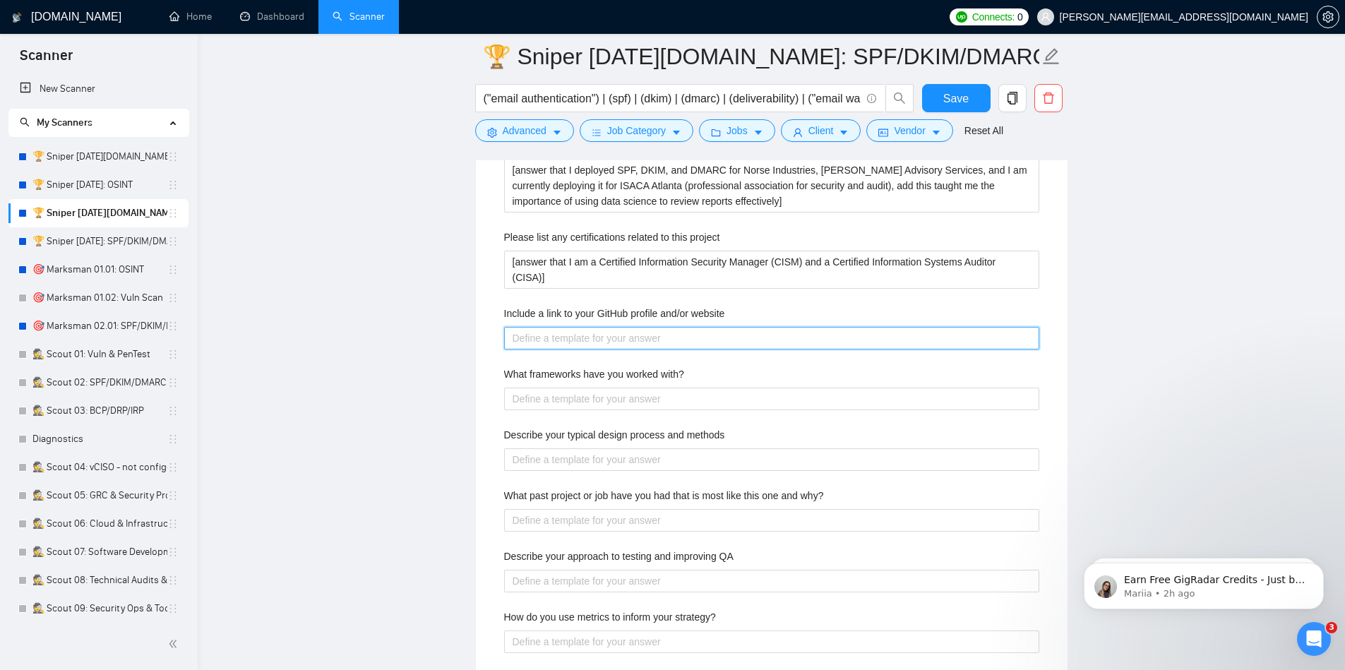
click at [685, 339] on website "Include a link to your GitHub profile and/or website" at bounding box center [771, 338] width 535 height 23
paste website "[URL][DOMAIN_NAME]"
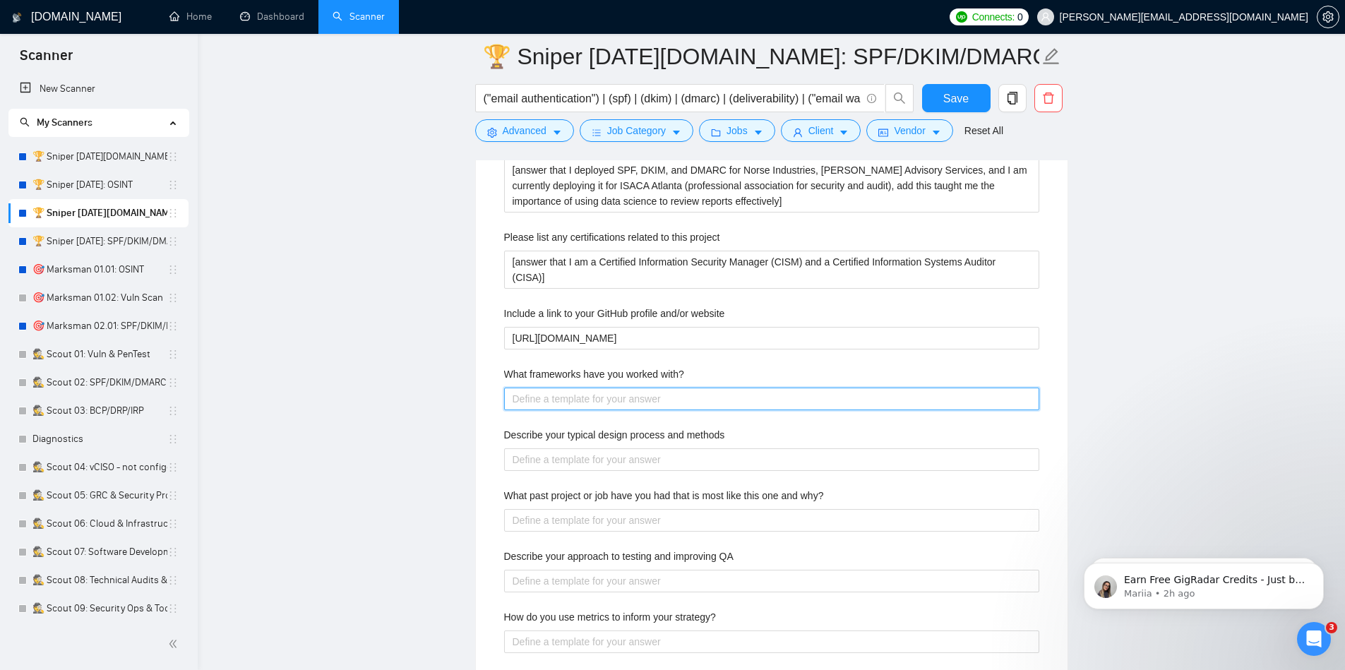
click at [665, 400] on with\? "What frameworks have you worked with?" at bounding box center [771, 398] width 535 height 23
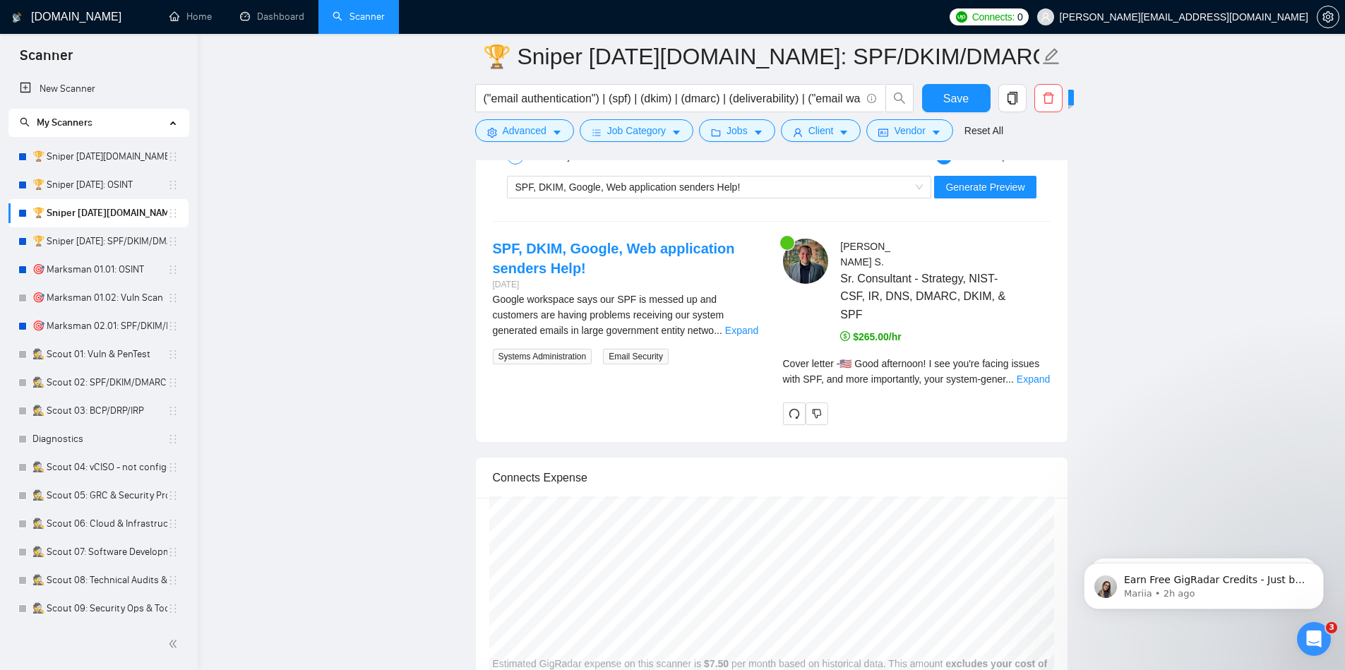
scroll to position [3468, 0]
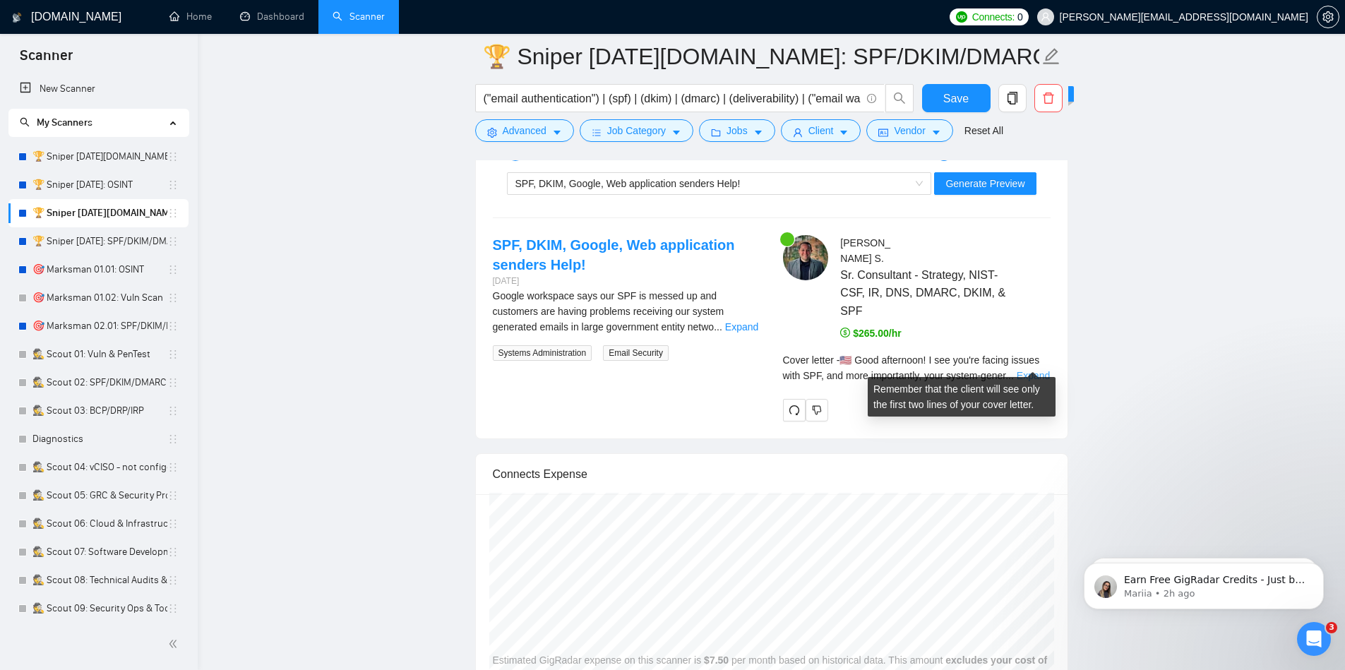
click at [1035, 370] on link "Expand" at bounding box center [1032, 375] width 33 height 11
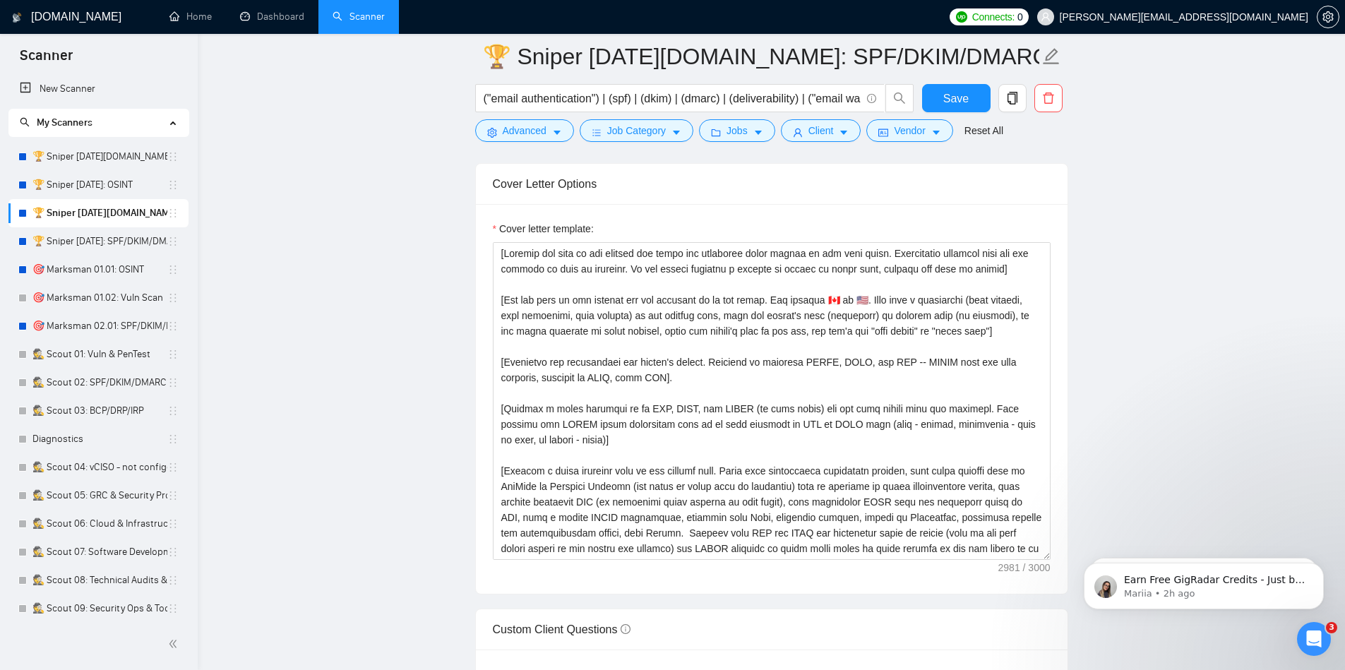
scroll to position [1542, 0]
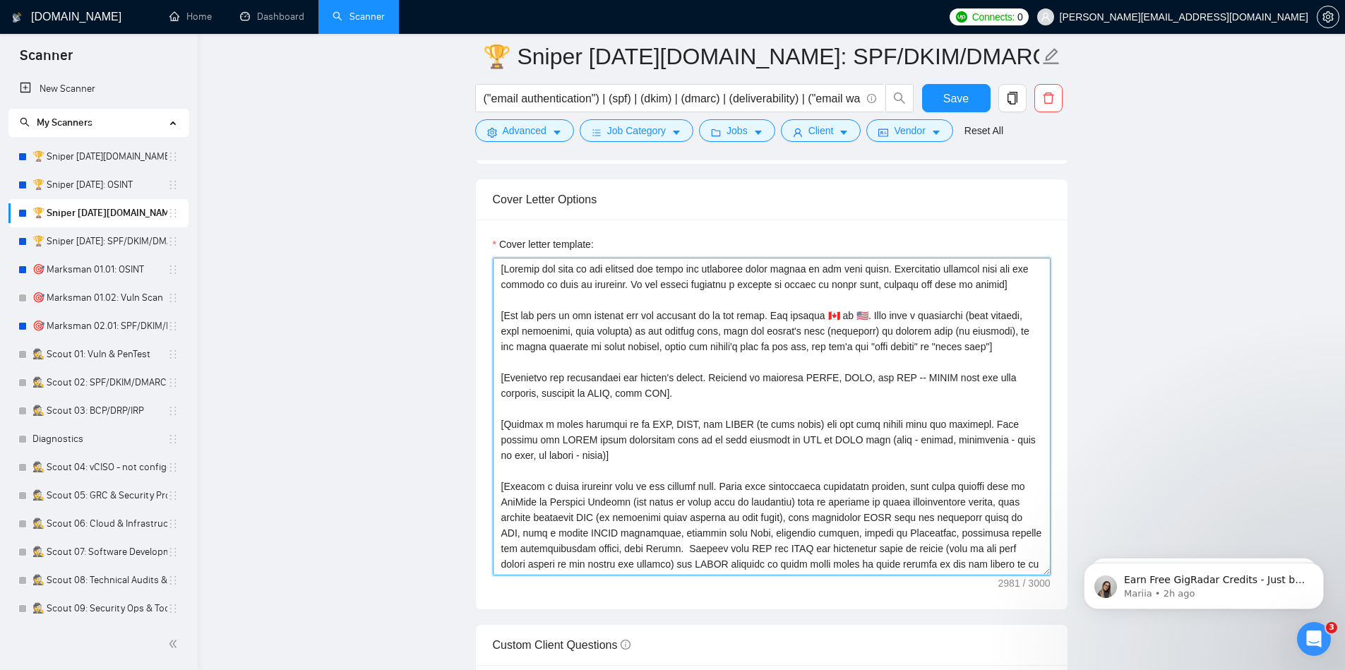
click at [498, 487] on textarea "Cover letter template:" at bounding box center [772, 417] width 558 height 318
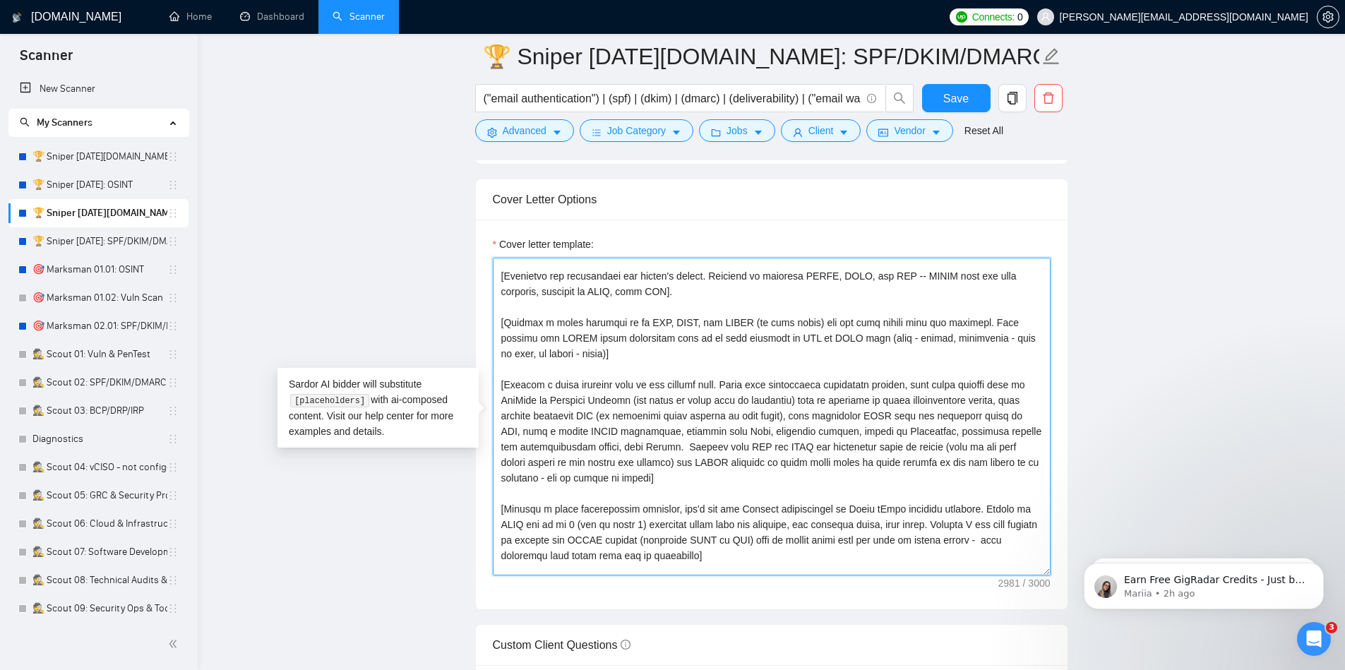
scroll to position [106, 0]
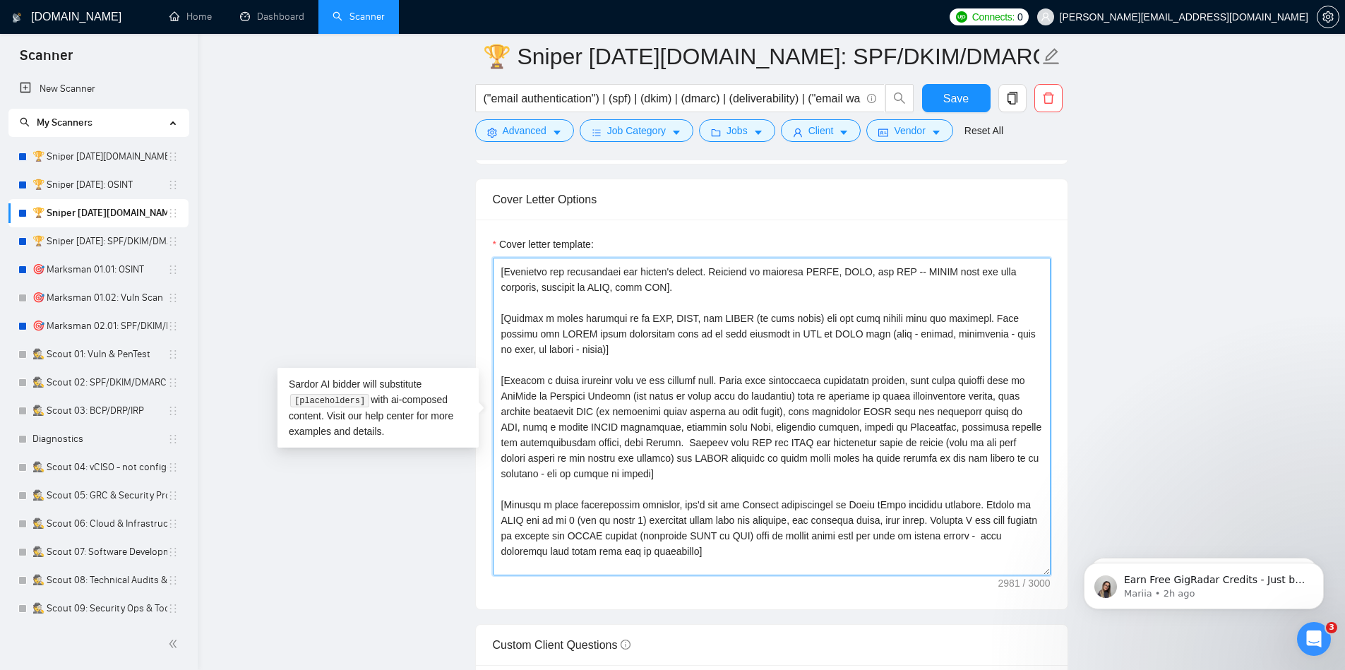
click at [688, 478] on textarea "Cover letter template:" at bounding box center [772, 417] width 558 height 318
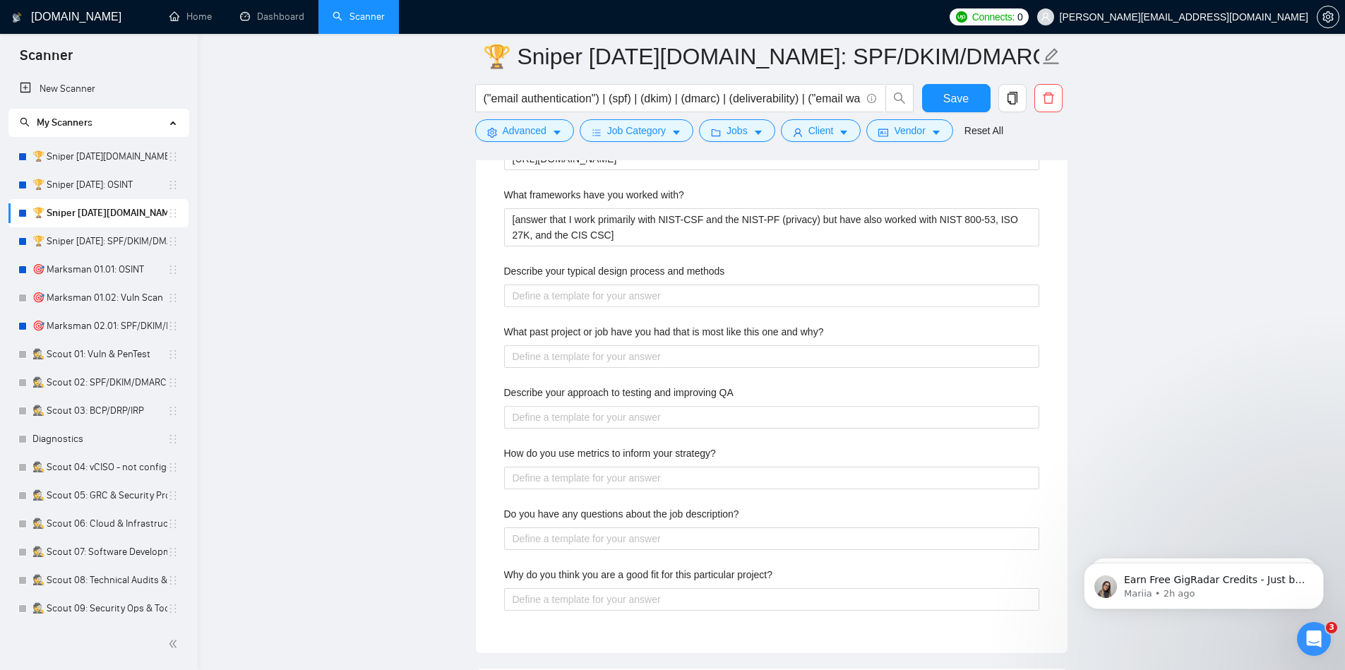
scroll to position [2377, 0]
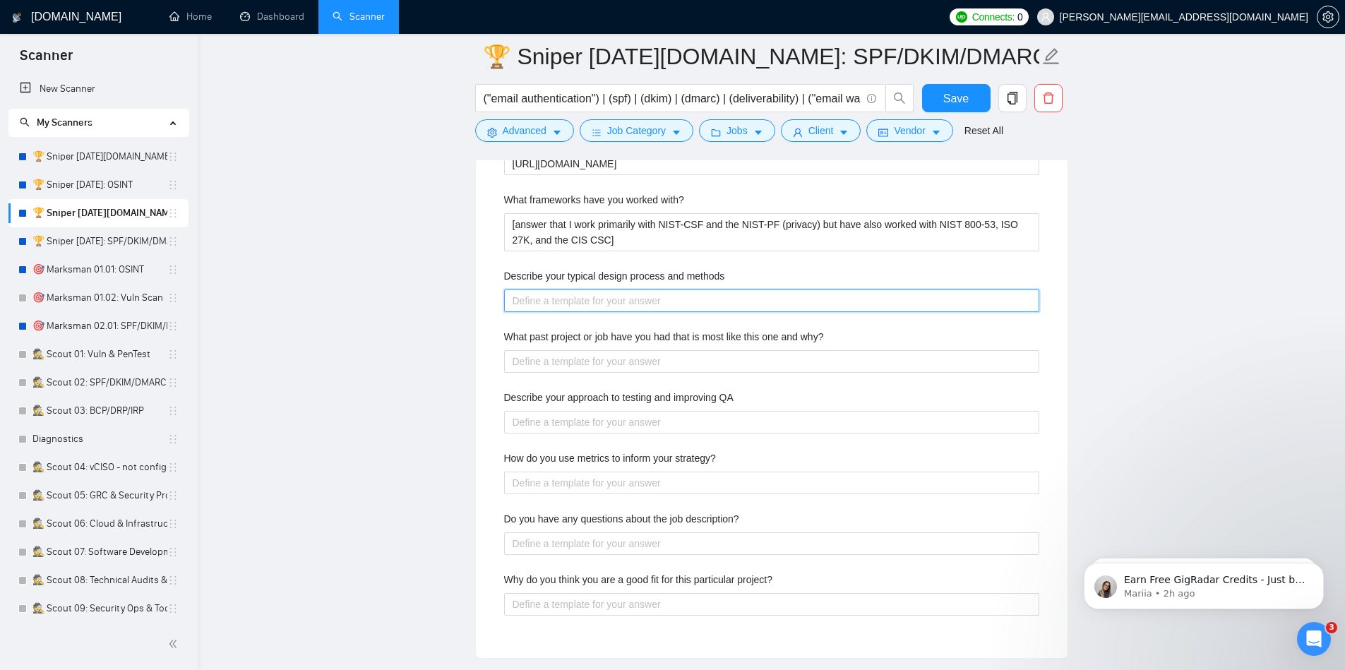
click at [820, 302] on methods "Describe your typical design process and methods" at bounding box center [771, 300] width 535 height 23
paste methods "[Provide a brief bulleted list of the project plan. Start with determining auth…"
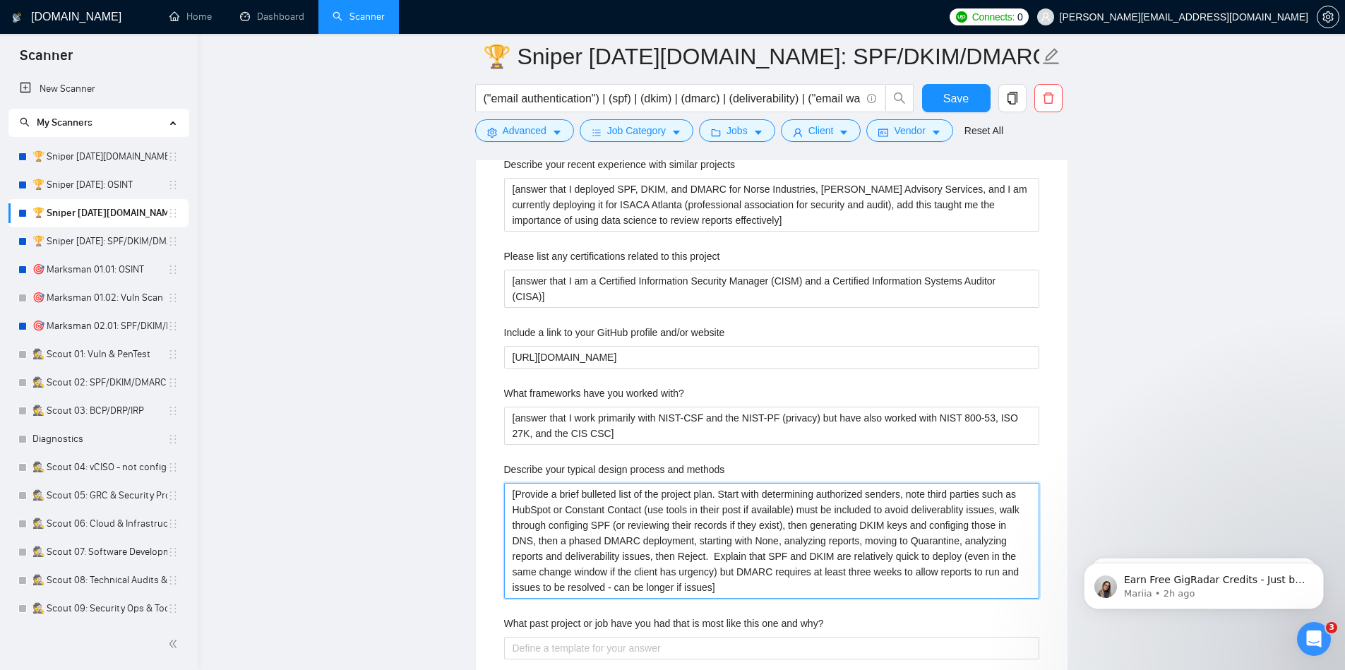
scroll to position [2186, 0]
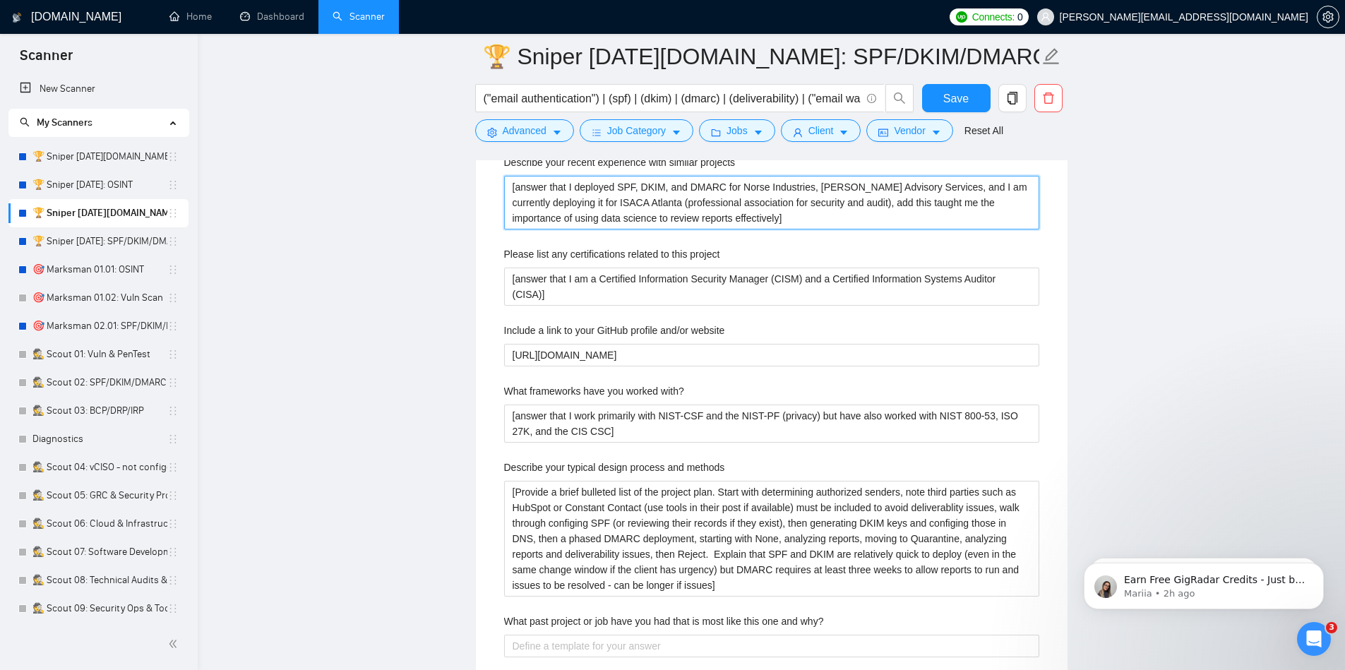
click at [784, 229] on projects "[answer that I deployed SPF, DKIM, and DMARC for Norse Industries, [PERSON_NAME…" at bounding box center [771, 203] width 535 height 54
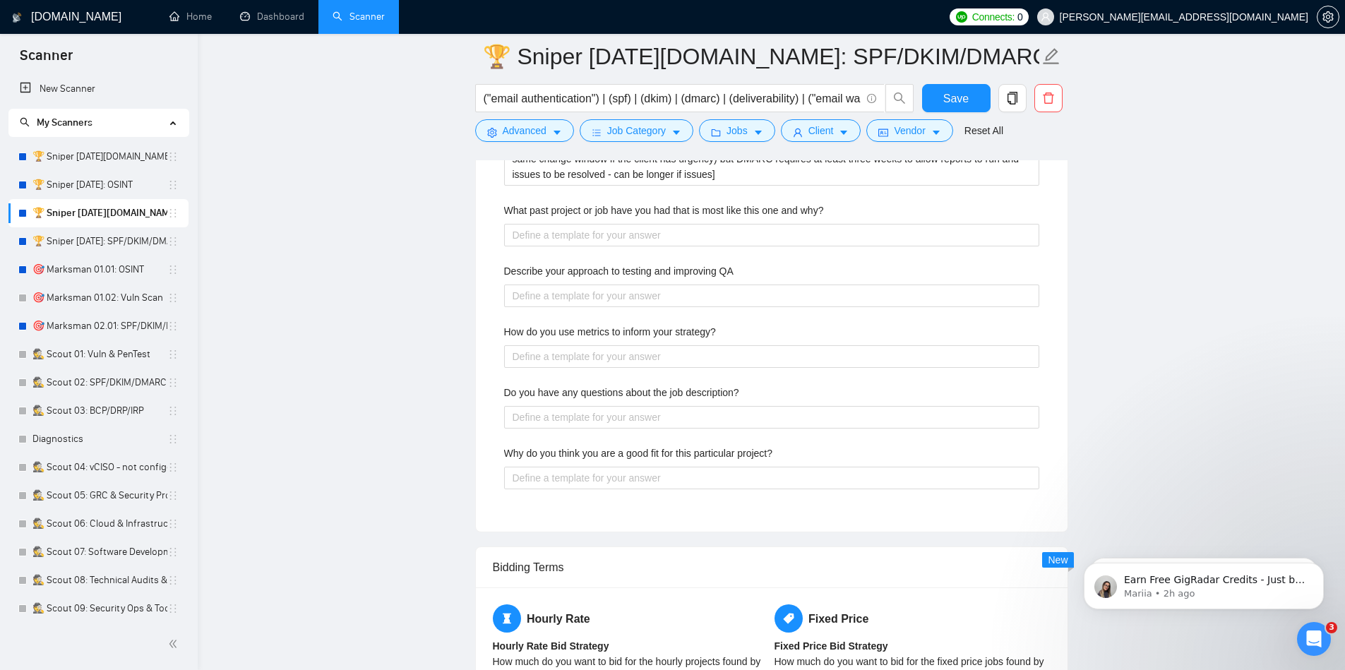
scroll to position [2589, 0]
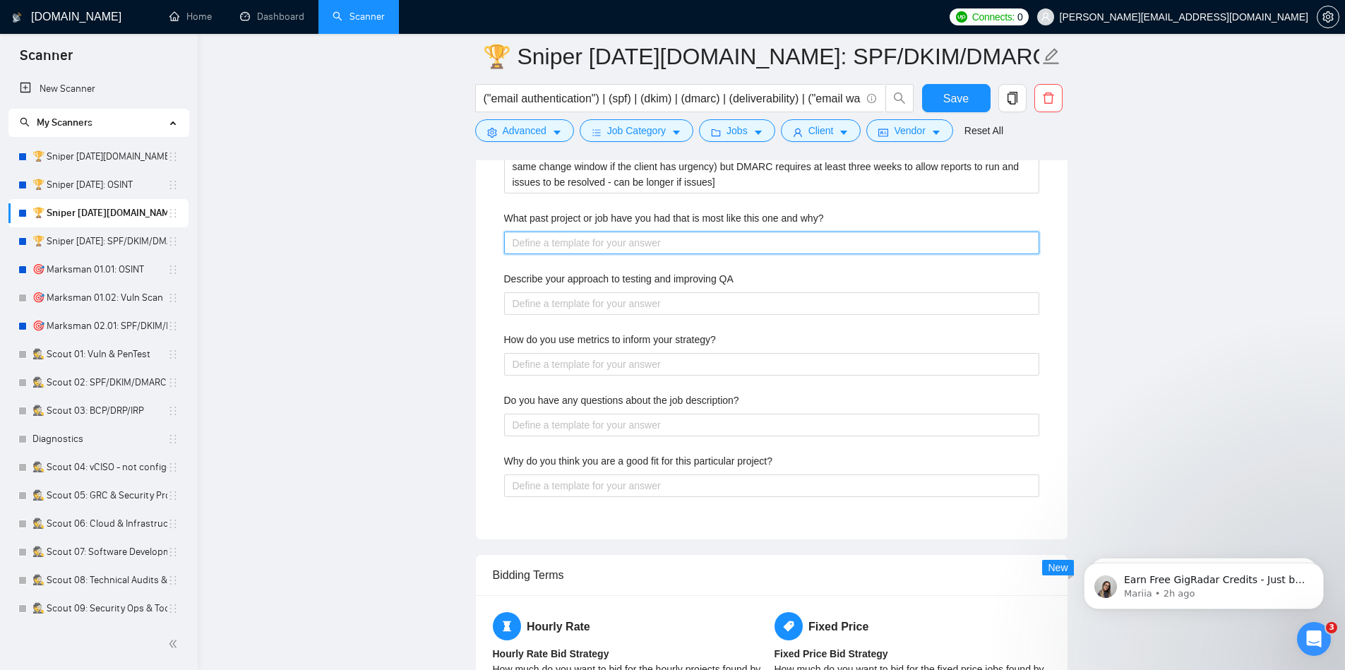
click at [745, 249] on why\? "What past project or job have you had that is most like this one and why?" at bounding box center [771, 243] width 535 height 23
paste why\? "[answer that I deployed SPF, DKIM, and DMARC for Norse Industries, [PERSON_NAME…"
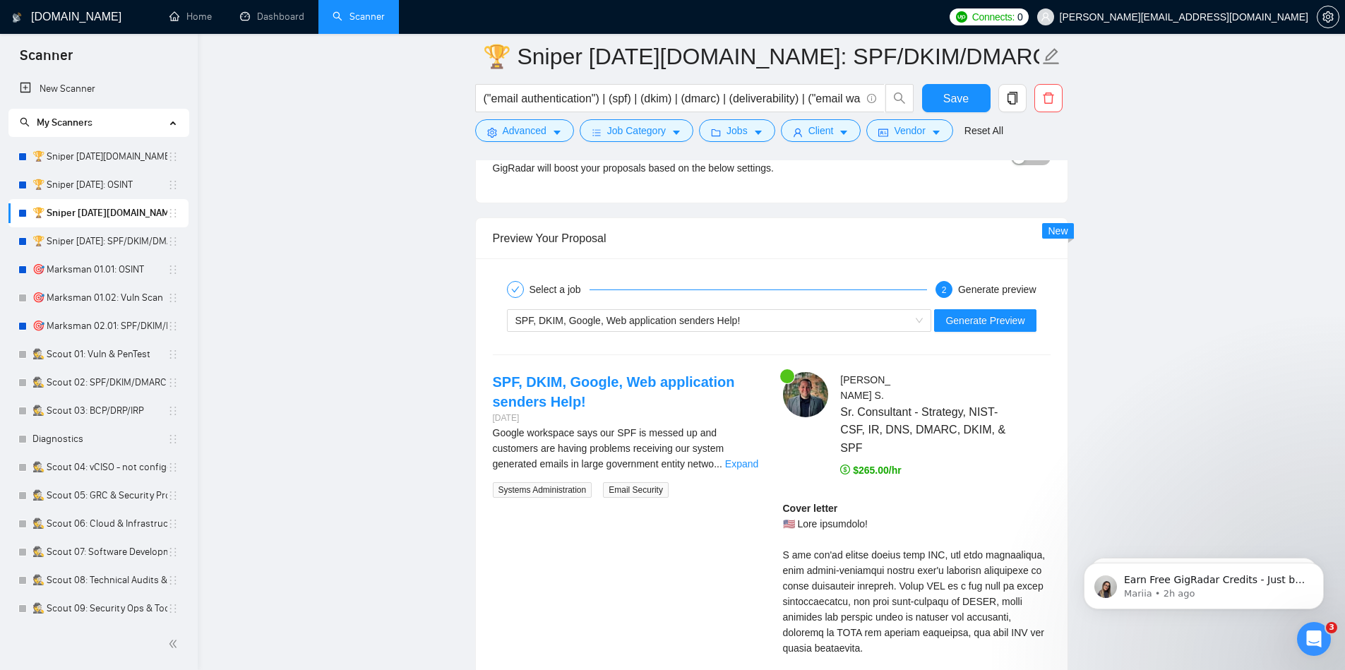
scroll to position [3456, 0]
drag, startPoint x: 745, startPoint y: 249, endPoint x: 1223, endPoint y: 204, distance: 480.0
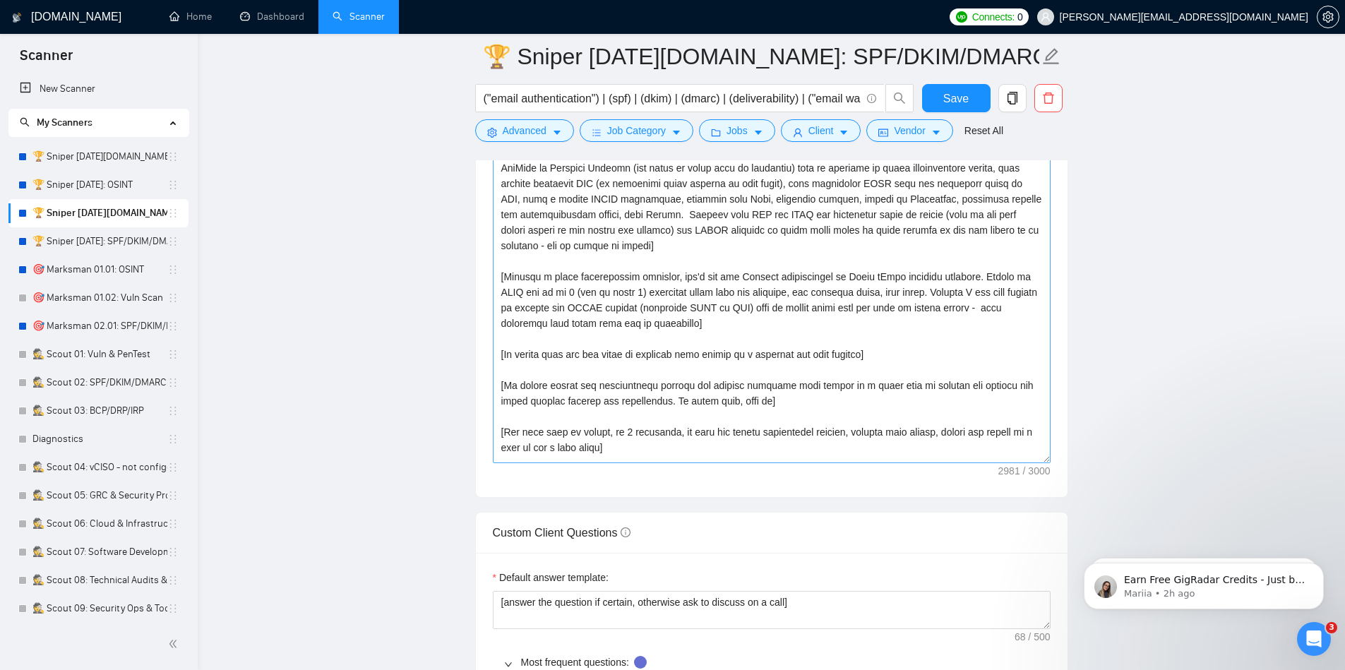
scroll to position [240, 0]
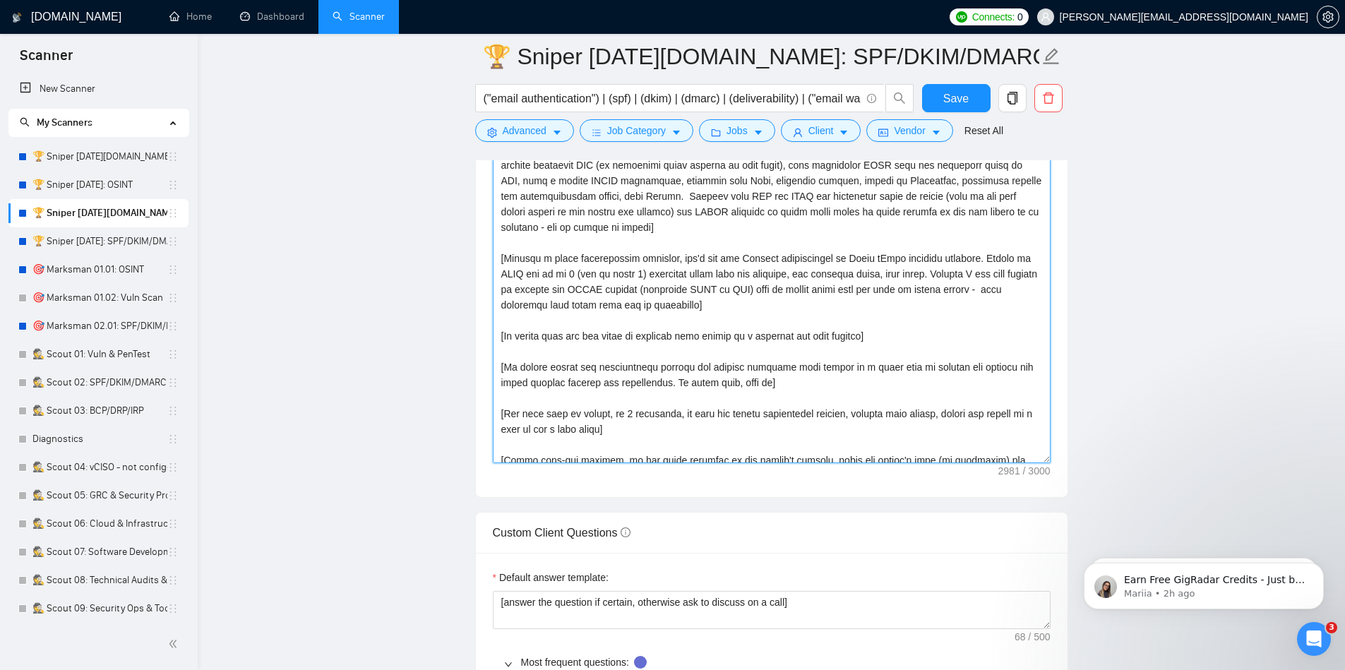
click at [918, 277] on textarea "Cover letter template:" at bounding box center [772, 304] width 558 height 318
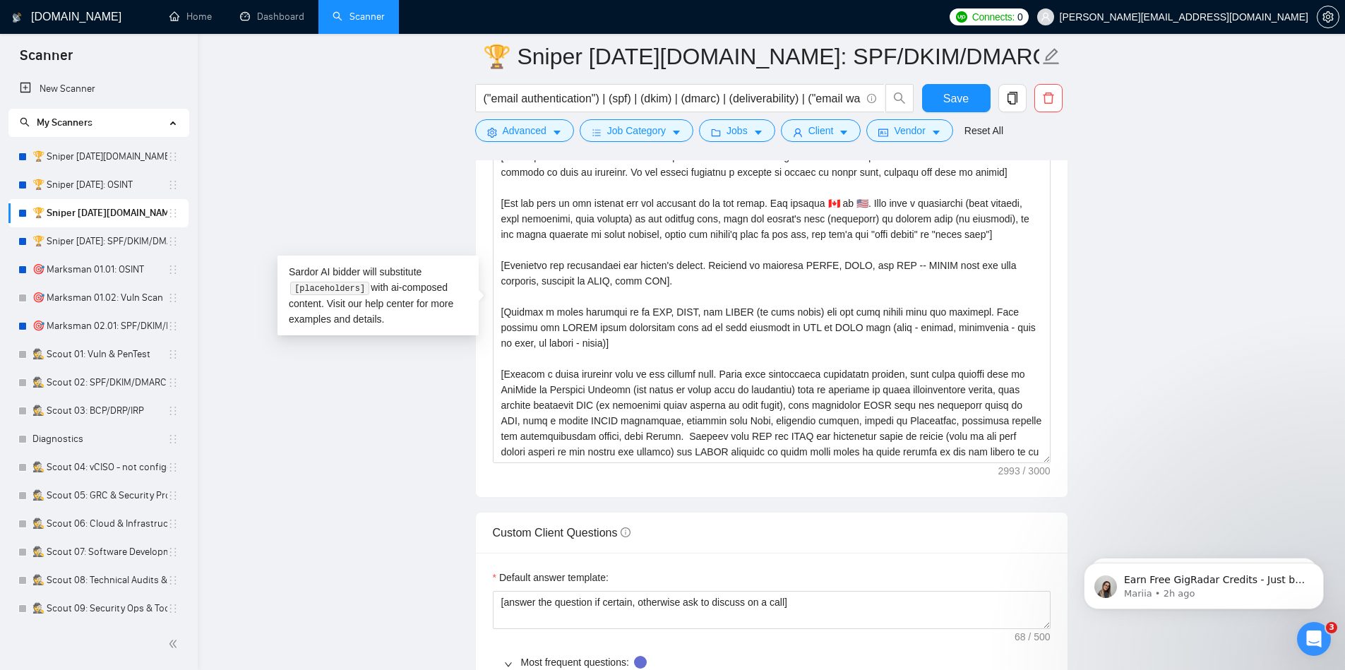
scroll to position [240, 0]
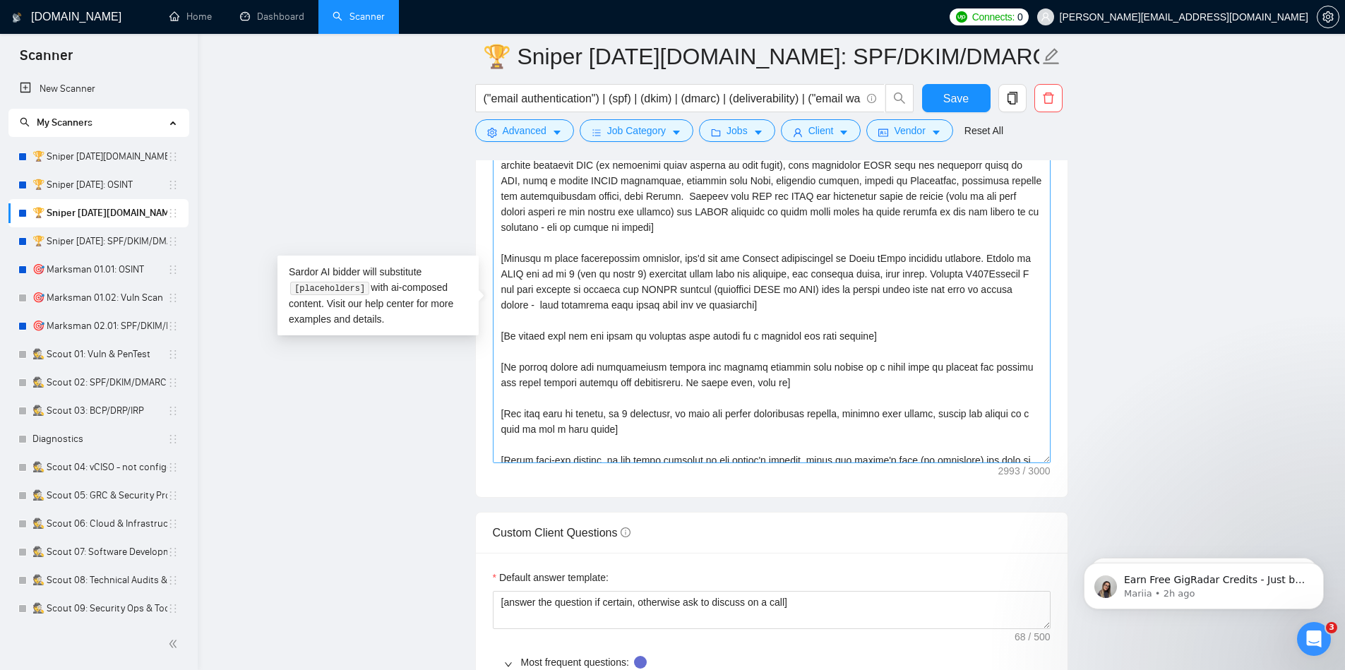
click at [567, 308] on textarea "Cover letter template:" at bounding box center [772, 304] width 558 height 318
click at [980, 272] on textarea "Cover letter template:" at bounding box center [772, 304] width 558 height 318
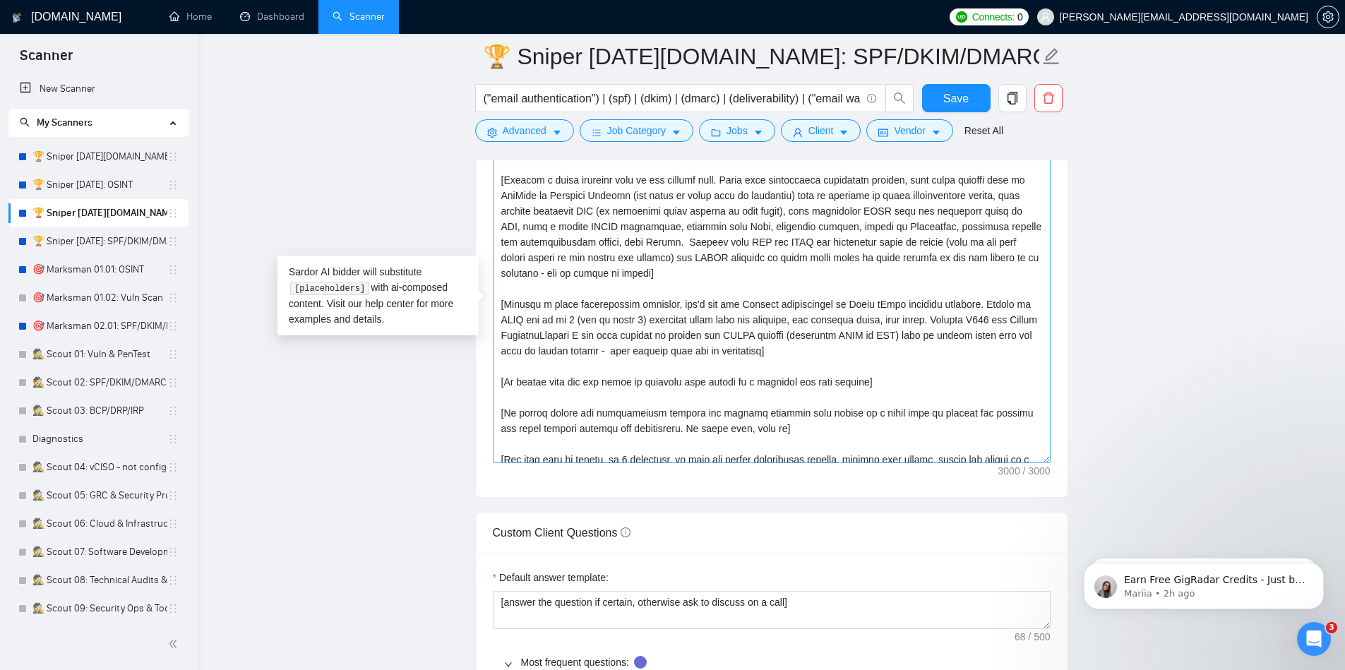
scroll to position [198, 0]
click at [739, 351] on textarea "Cover letter template:" at bounding box center [772, 304] width 558 height 318
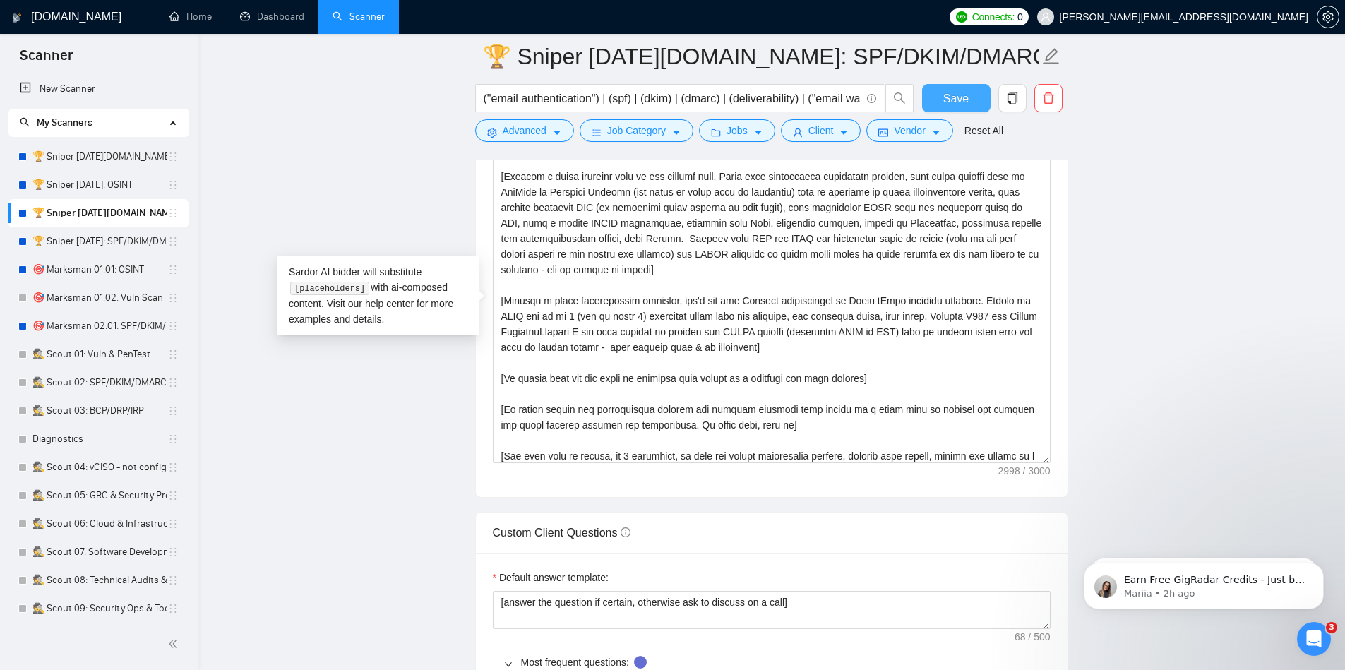
type textarea "[Loremip dol sita co adi elitsed doe tempo inc utlaboree dolor magnaa en adm ve…"
click at [947, 99] on span "Save" at bounding box center [955, 99] width 25 height 18
